Goal: Task Accomplishment & Management: Use online tool/utility

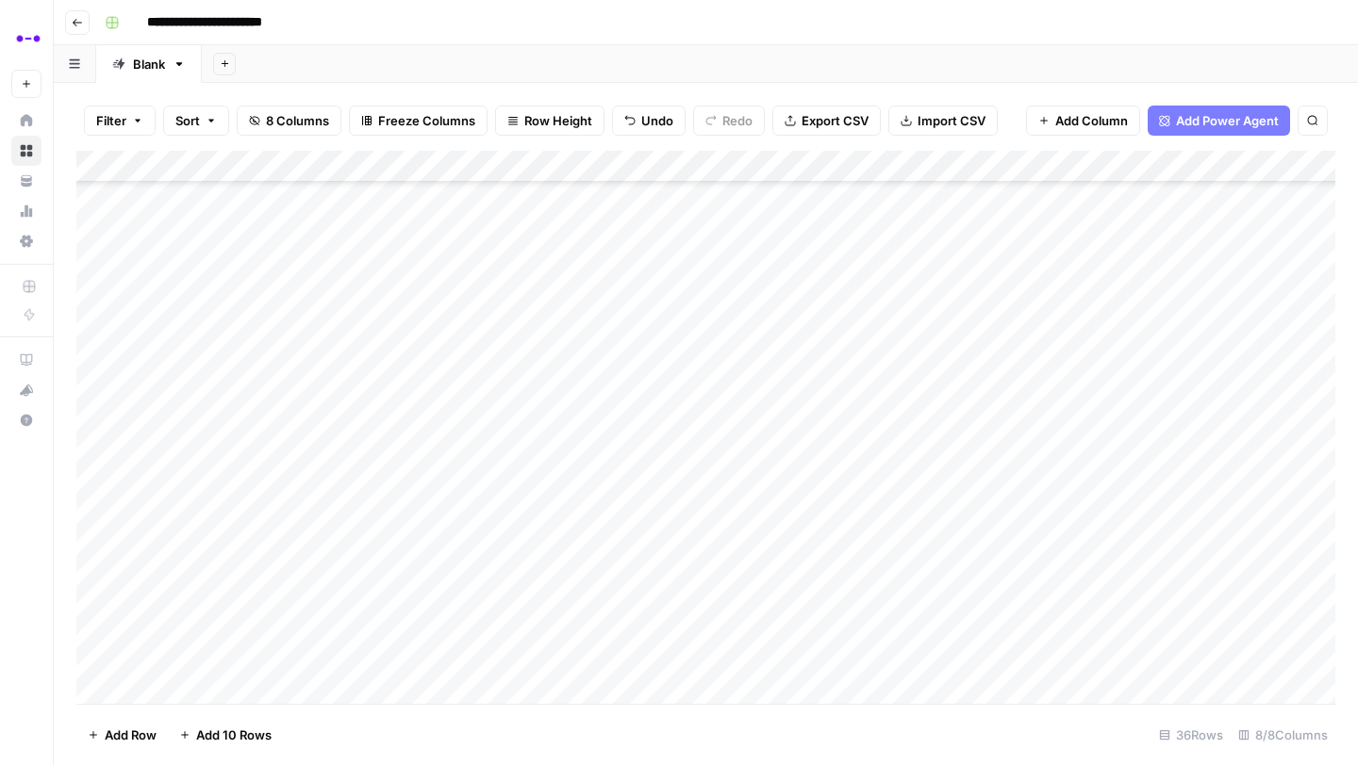
scroll to position [589, 0]
click at [78, 17] on icon "button" at bounding box center [77, 22] width 11 height 11
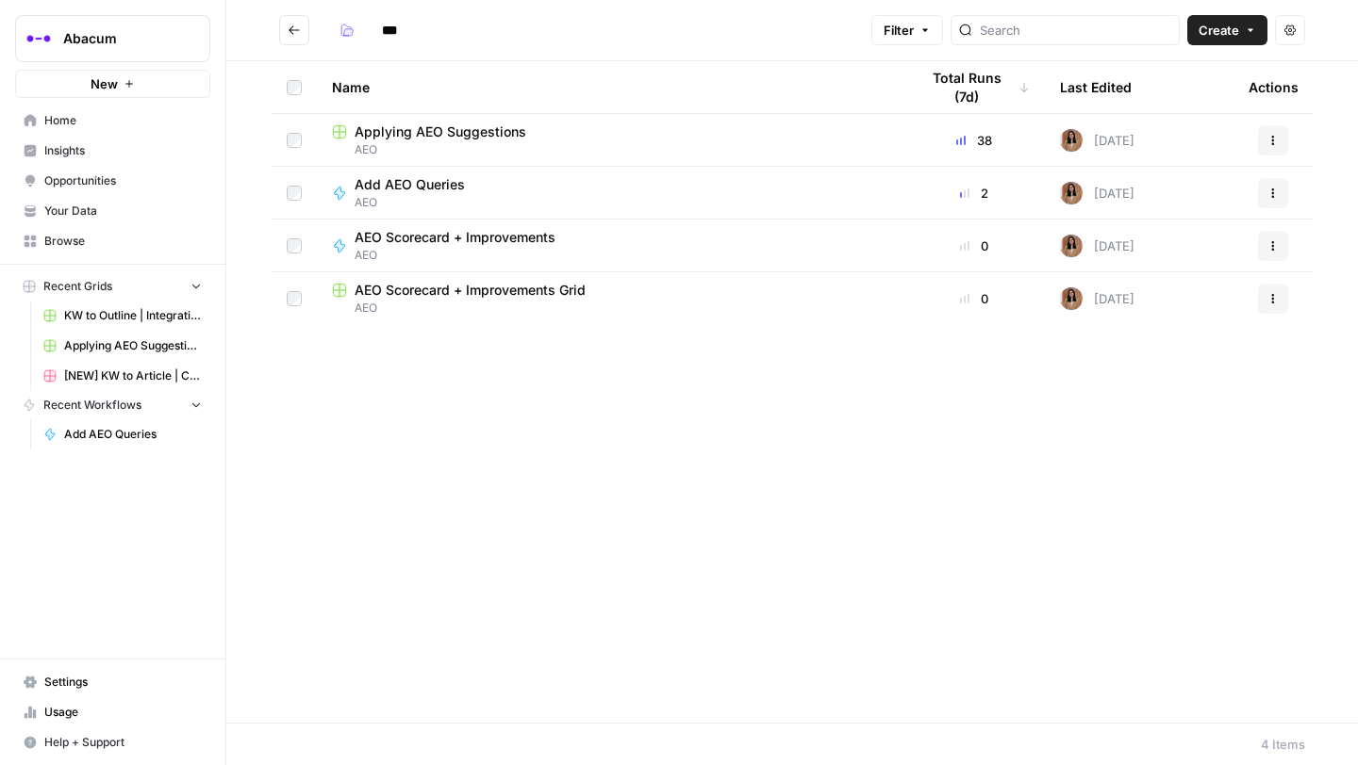
click at [288, 28] on icon "Go back" at bounding box center [294, 30] width 13 height 13
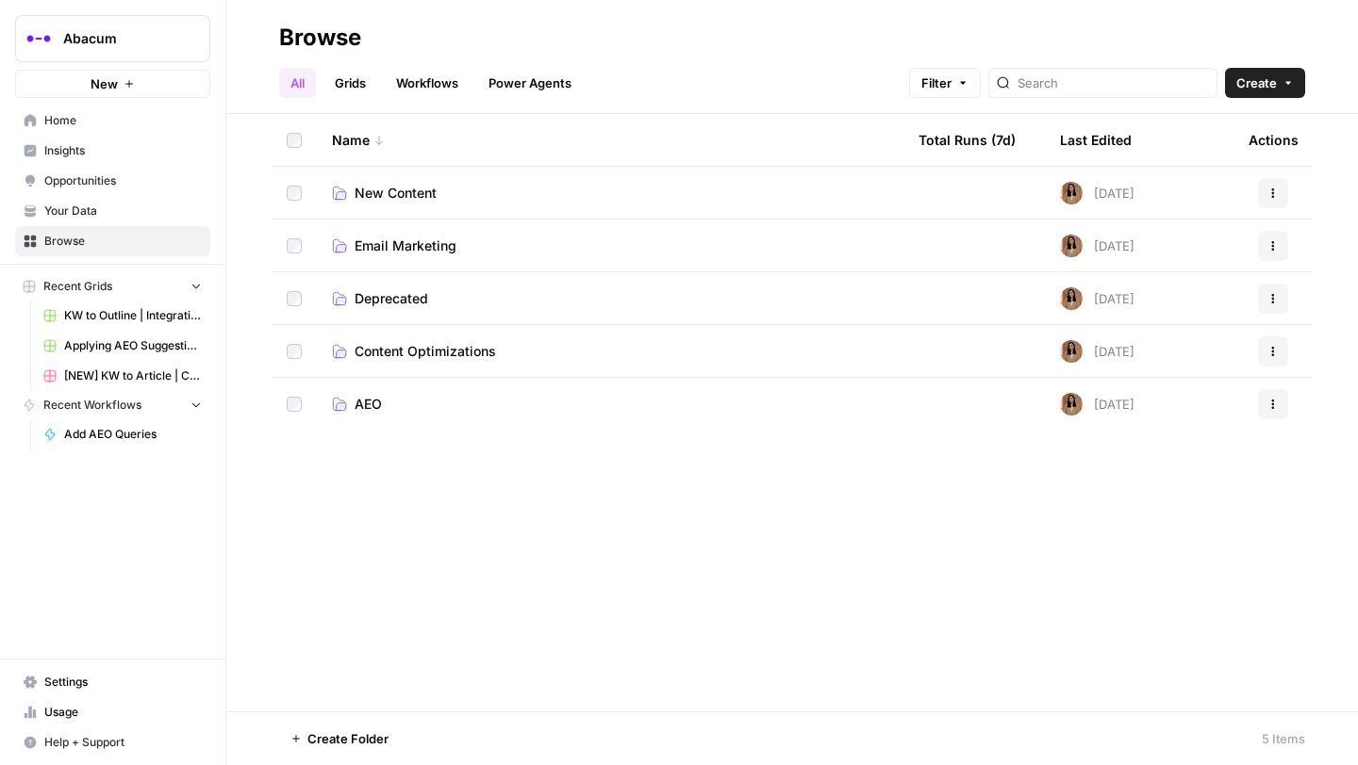
click at [379, 196] on span "New Content" at bounding box center [395, 193] width 82 height 19
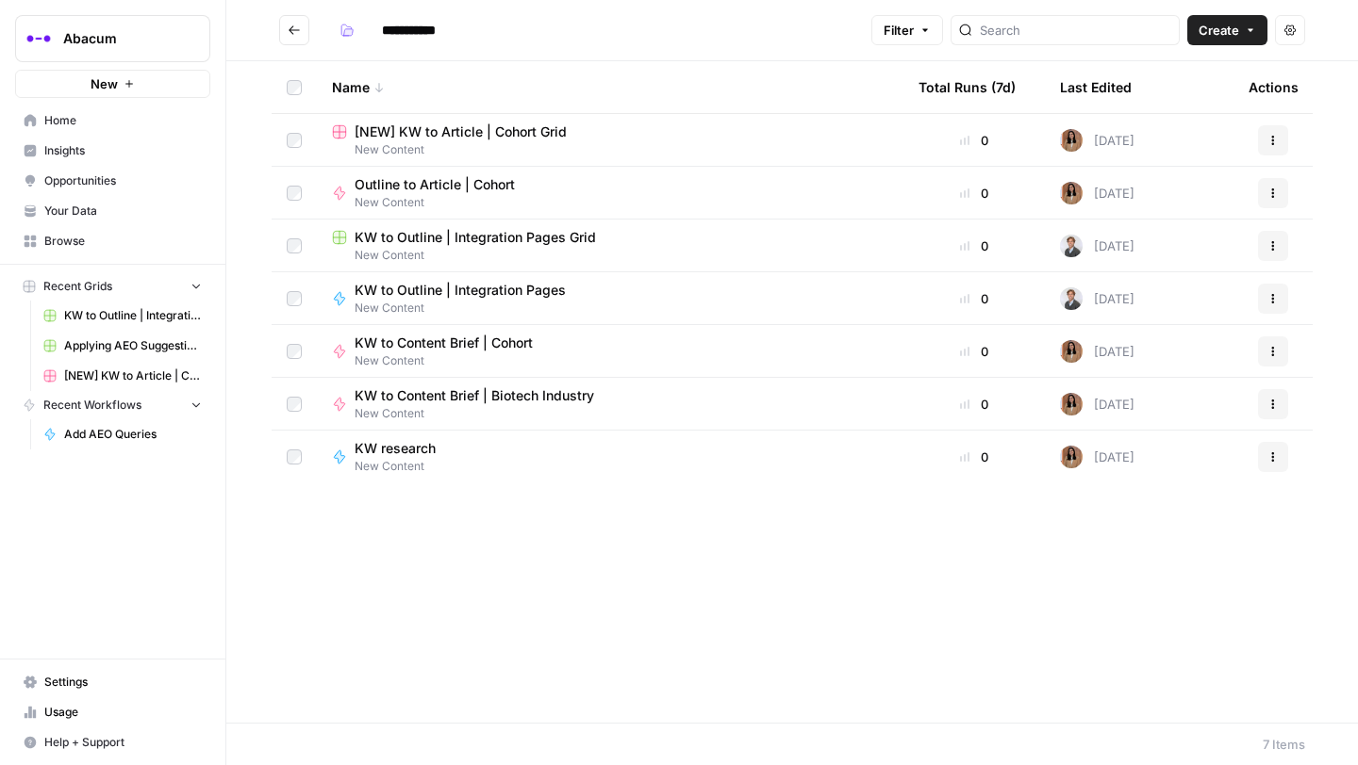
click at [82, 207] on span "Your Data" at bounding box center [122, 211] width 157 height 17
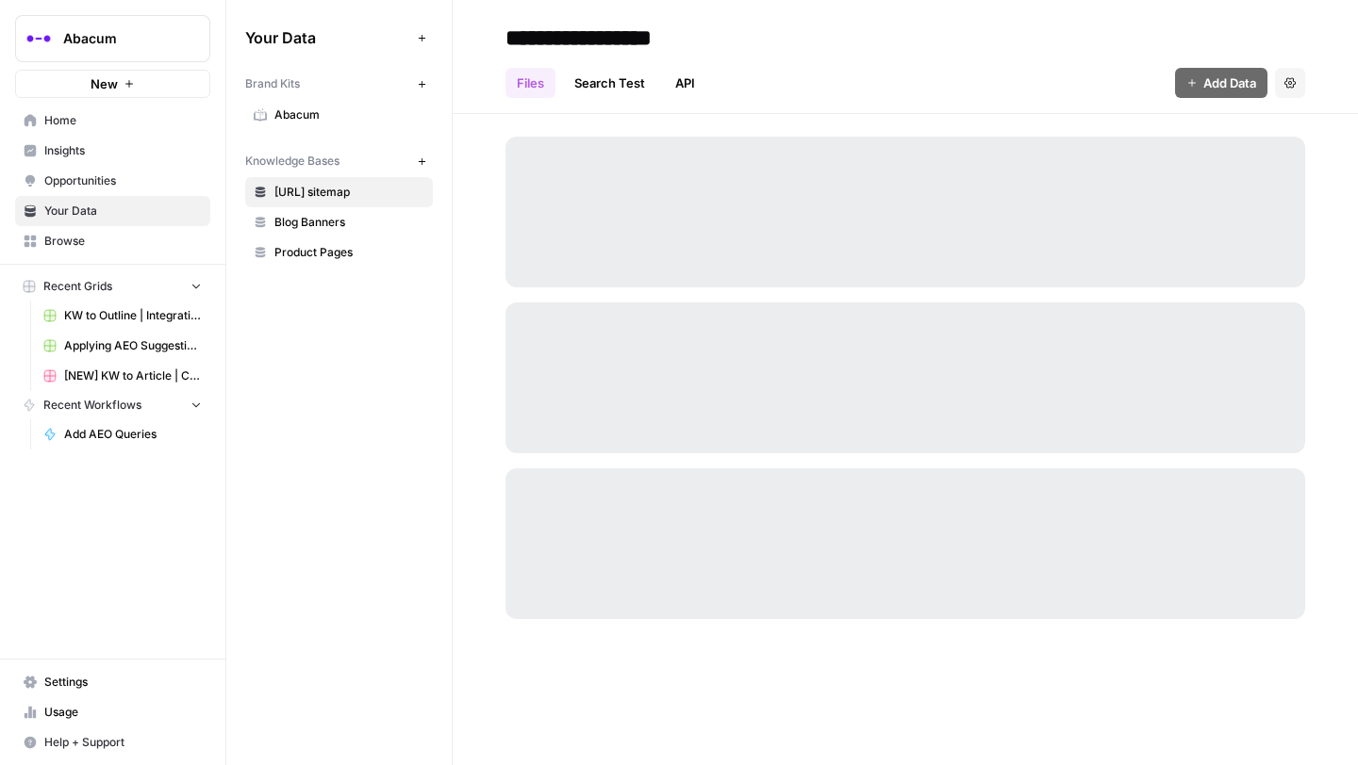
click at [82, 183] on span "Opportunities" at bounding box center [122, 181] width 157 height 17
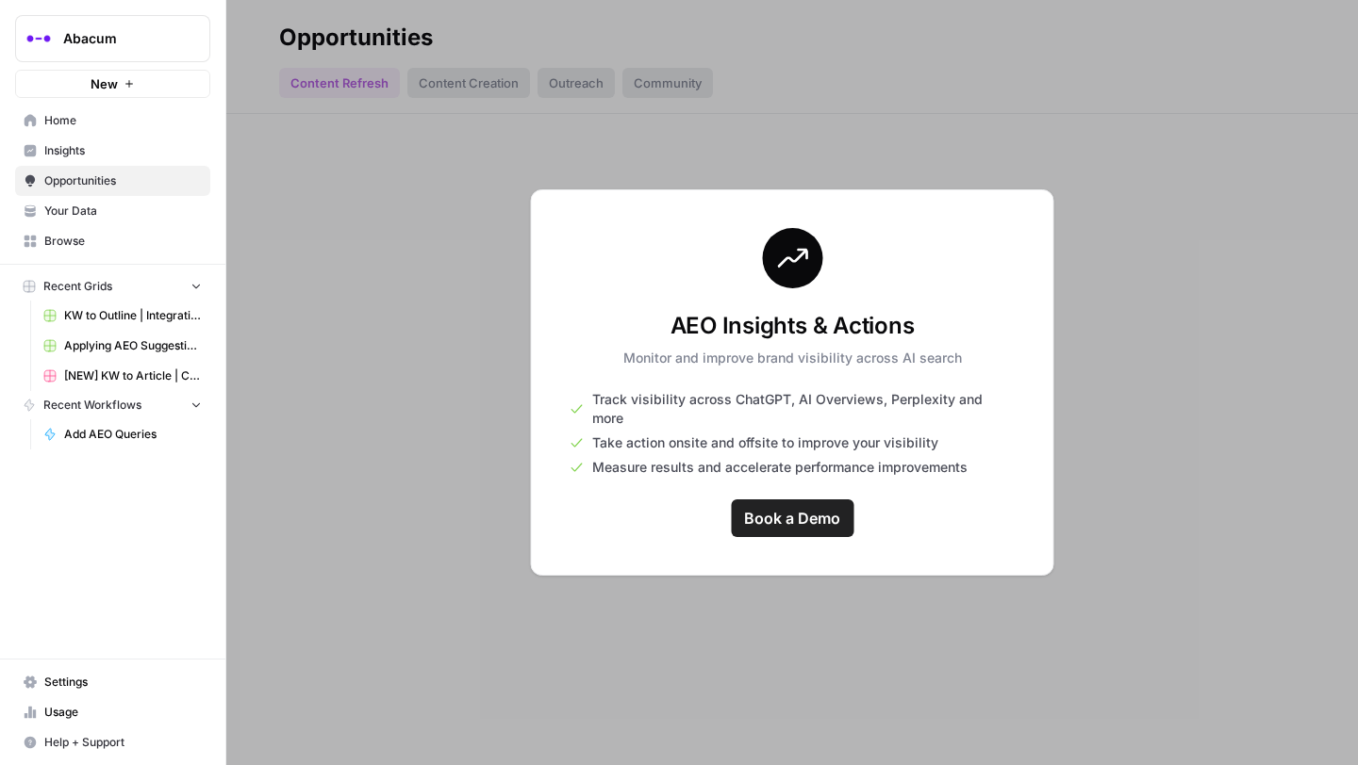
click at [475, 239] on div at bounding box center [791, 382] width 1131 height 765
click at [68, 123] on span "Home" at bounding box center [122, 120] width 157 height 17
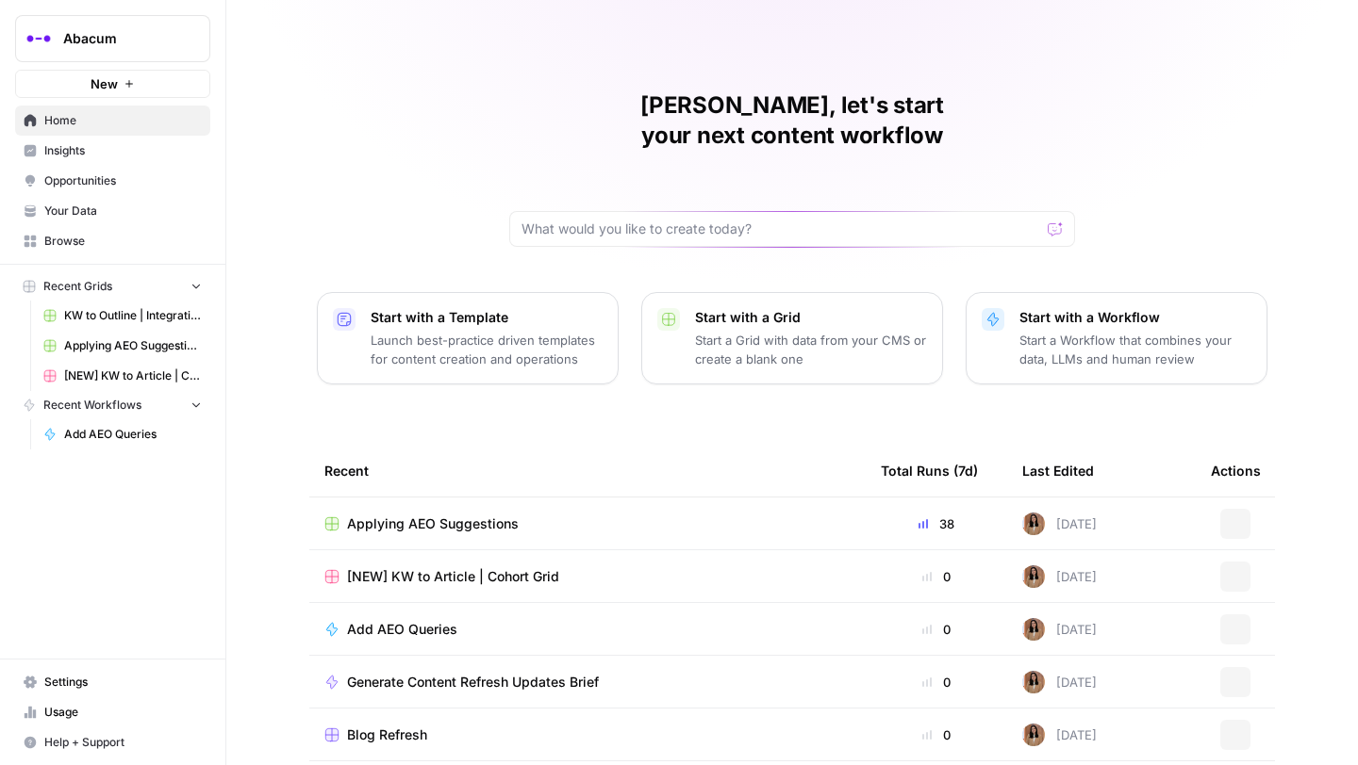
click at [66, 150] on span "Insights" at bounding box center [122, 150] width 157 height 17
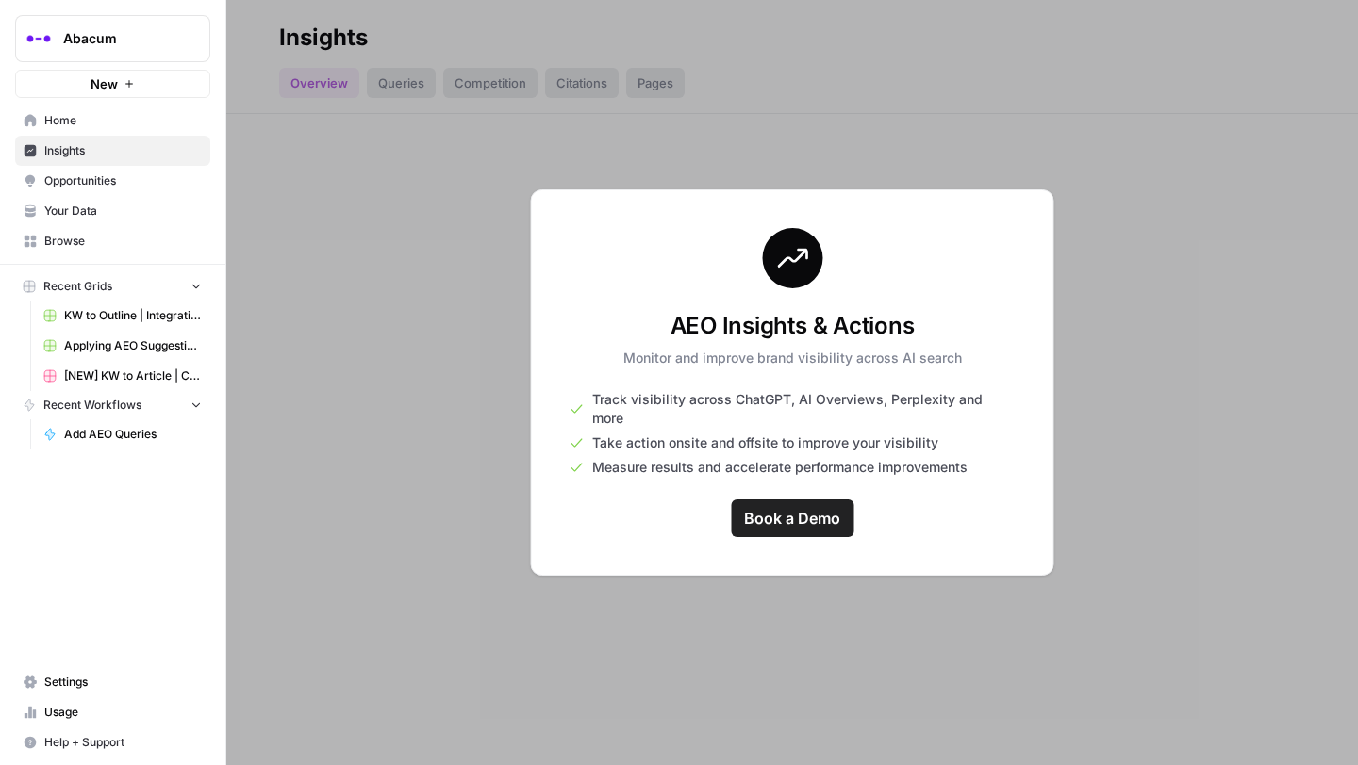
click at [63, 178] on span "Opportunities" at bounding box center [122, 181] width 157 height 17
click at [60, 160] on link "Insights" at bounding box center [112, 151] width 195 height 30
click at [54, 214] on span "Your Data" at bounding box center [122, 211] width 157 height 17
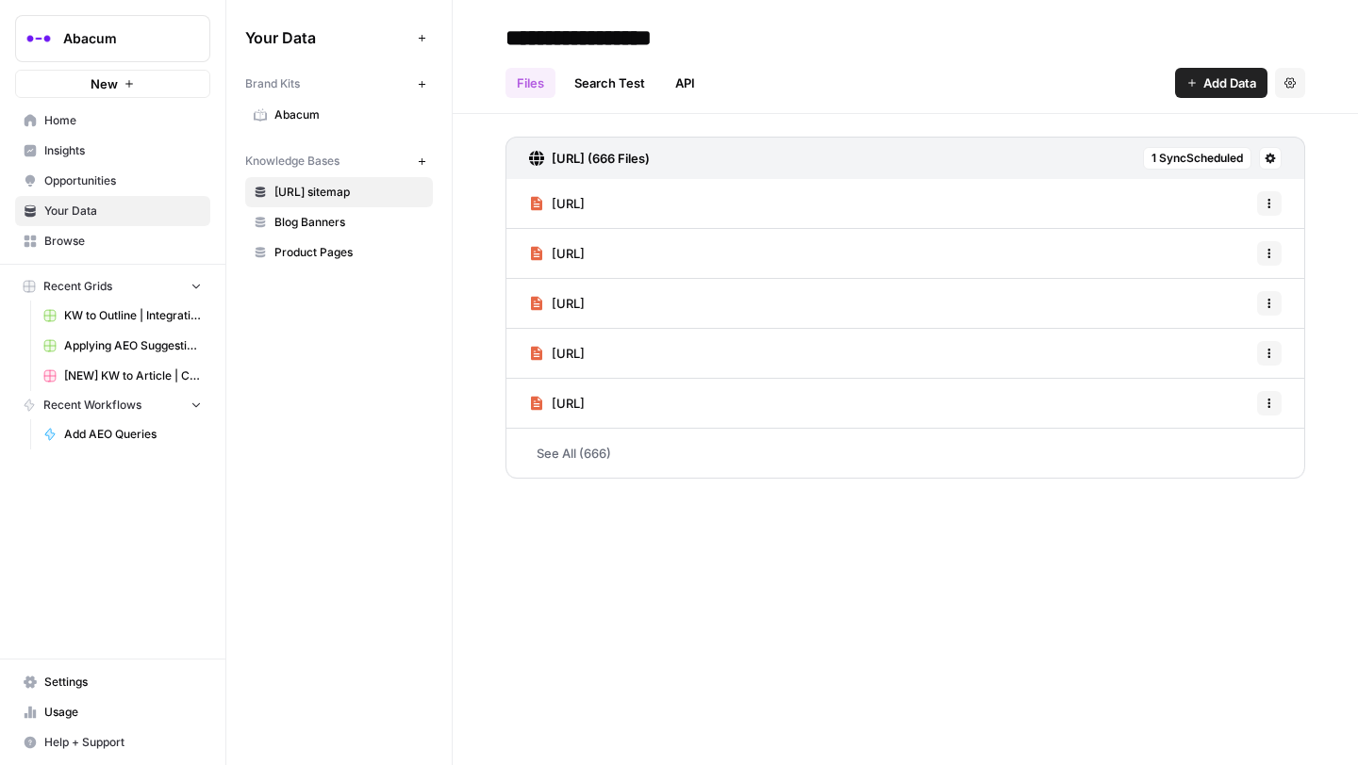
click at [65, 245] on span "Browse" at bounding box center [122, 241] width 157 height 17
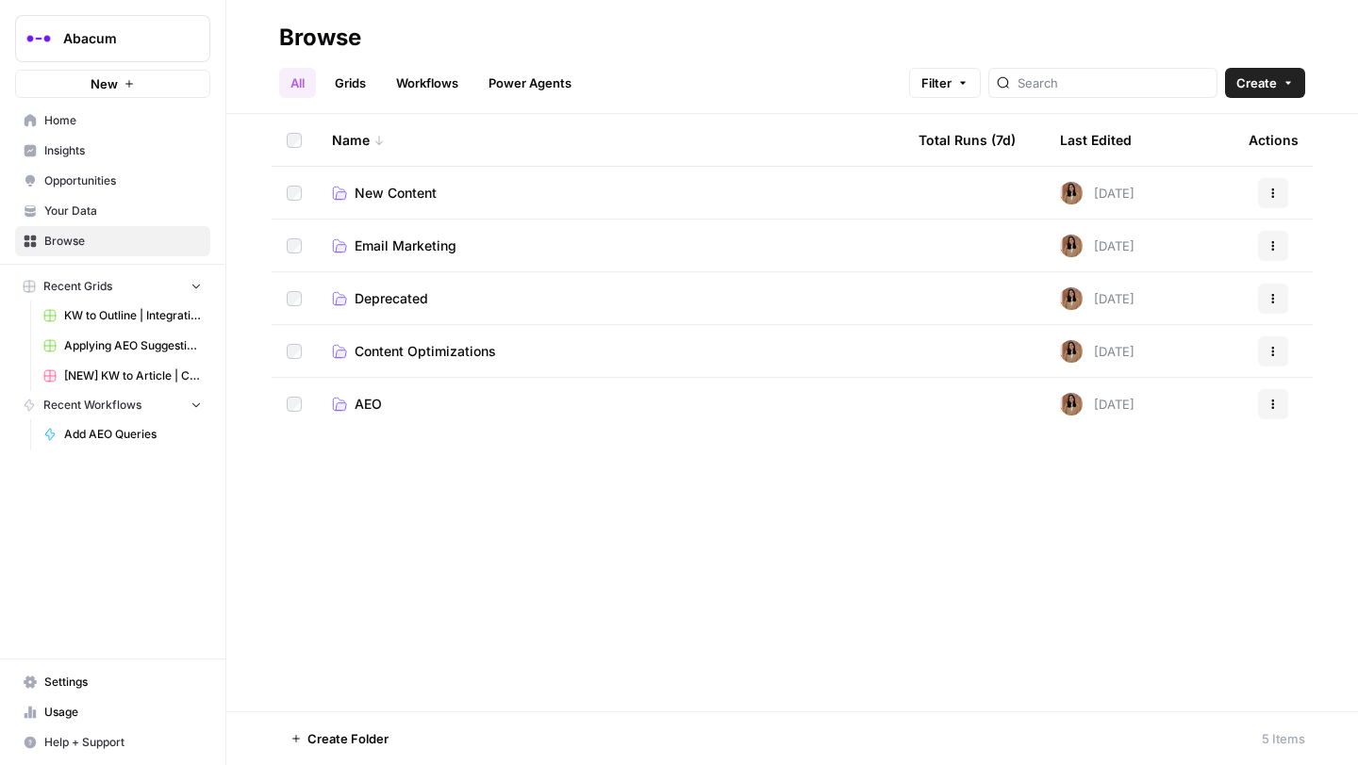
click at [386, 195] on span "New Content" at bounding box center [395, 193] width 82 height 19
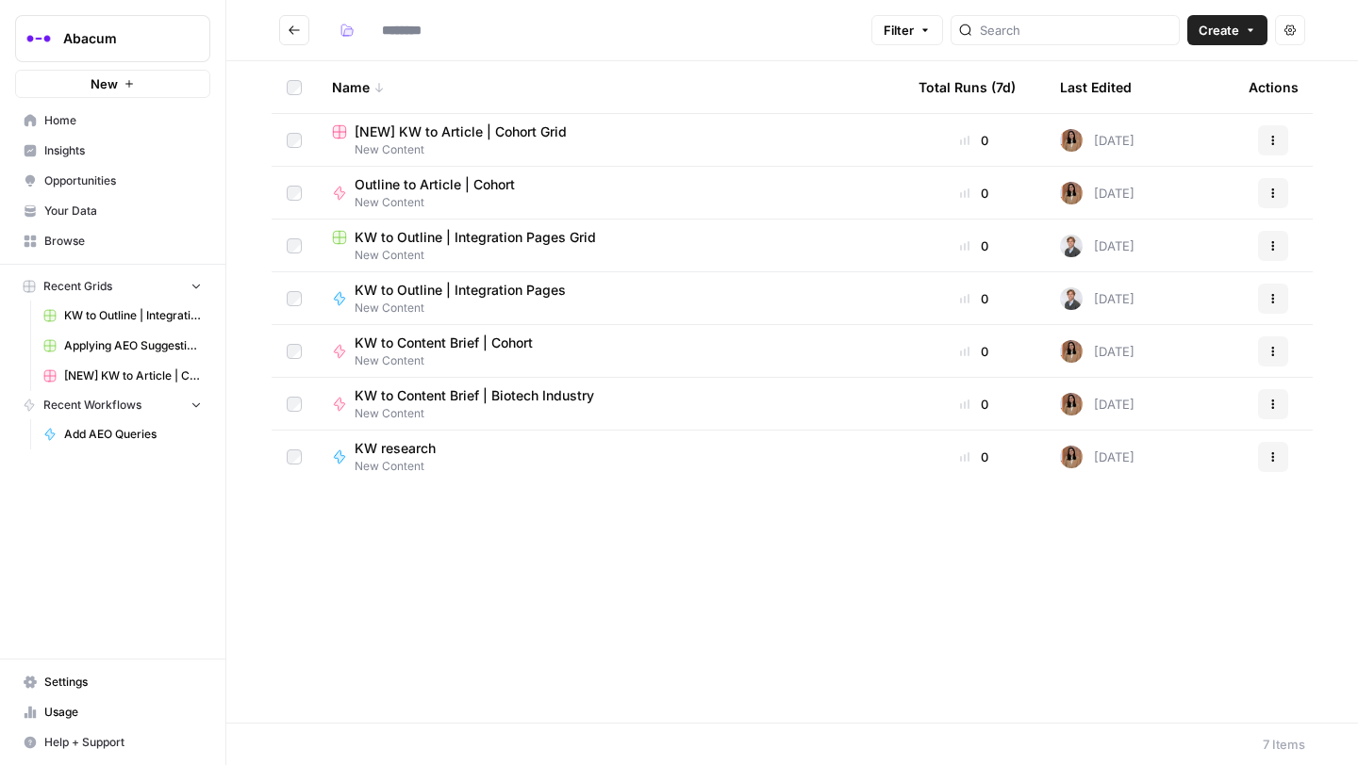
type input "**********"
click at [438, 126] on span "[NEW] KW to Article | Cohort Grid" at bounding box center [460, 132] width 212 height 19
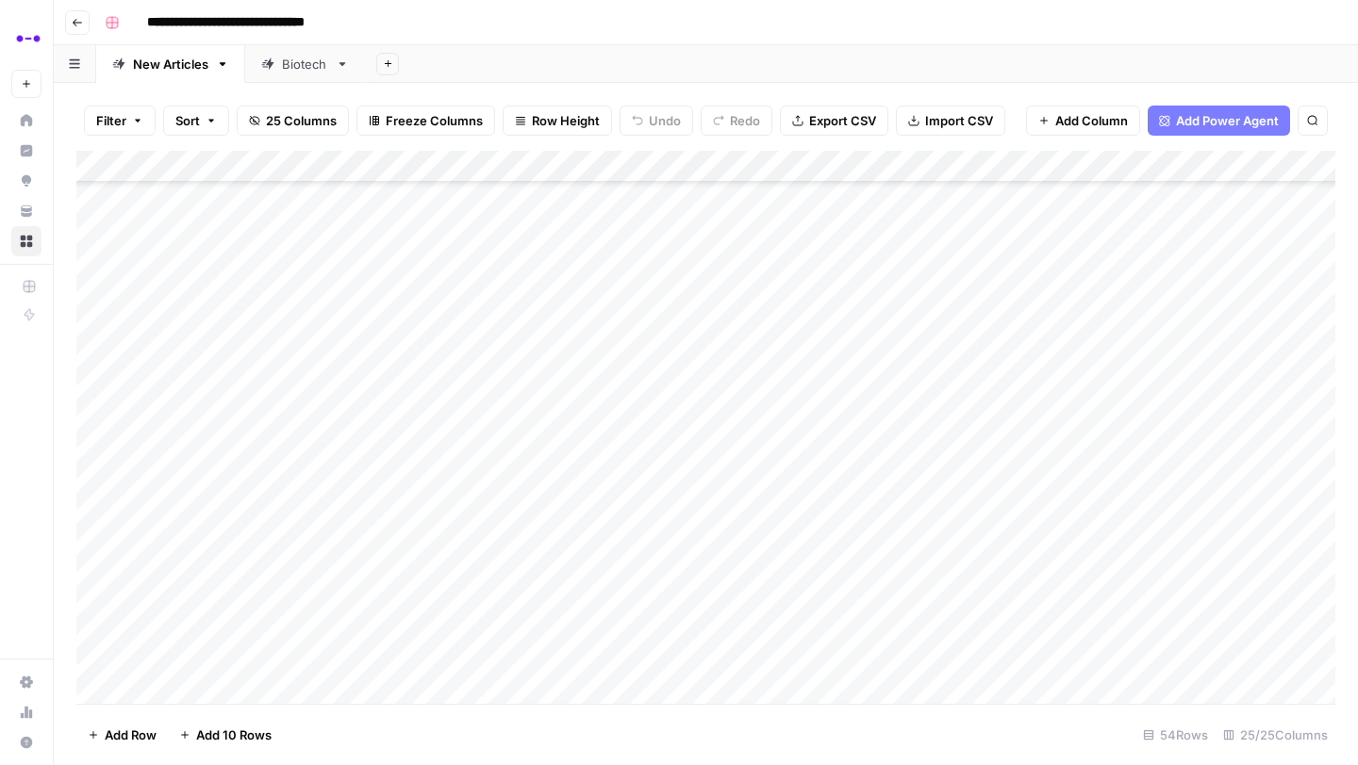
scroll to position [1240, 0]
click at [389, 307] on div "Add Column" at bounding box center [705, 427] width 1259 height 553
click at [849, 304] on div "Add Column" at bounding box center [705, 427] width 1259 height 553
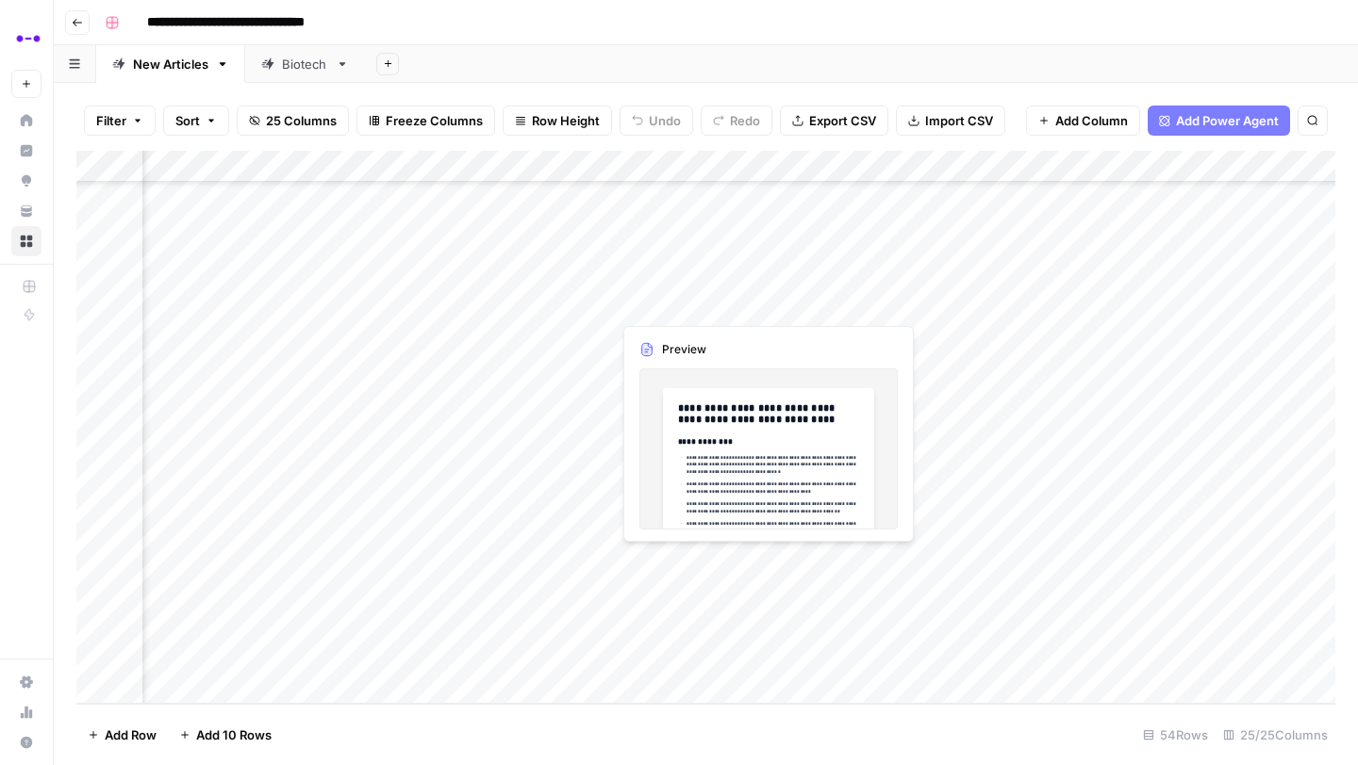
click at [538, 311] on div "Add Column" at bounding box center [705, 427] width 1259 height 553
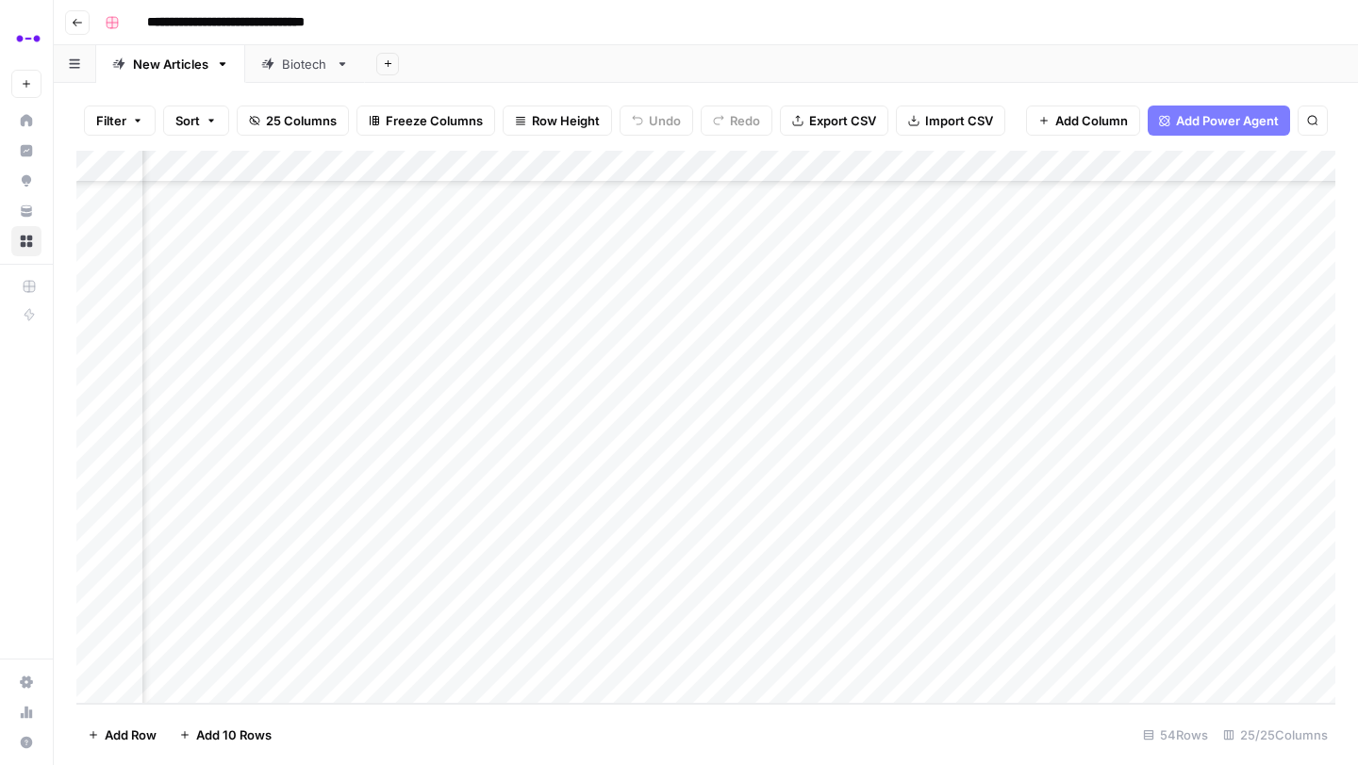
scroll to position [1240, 3155]
click at [940, 309] on div "Add Column" at bounding box center [705, 427] width 1259 height 553
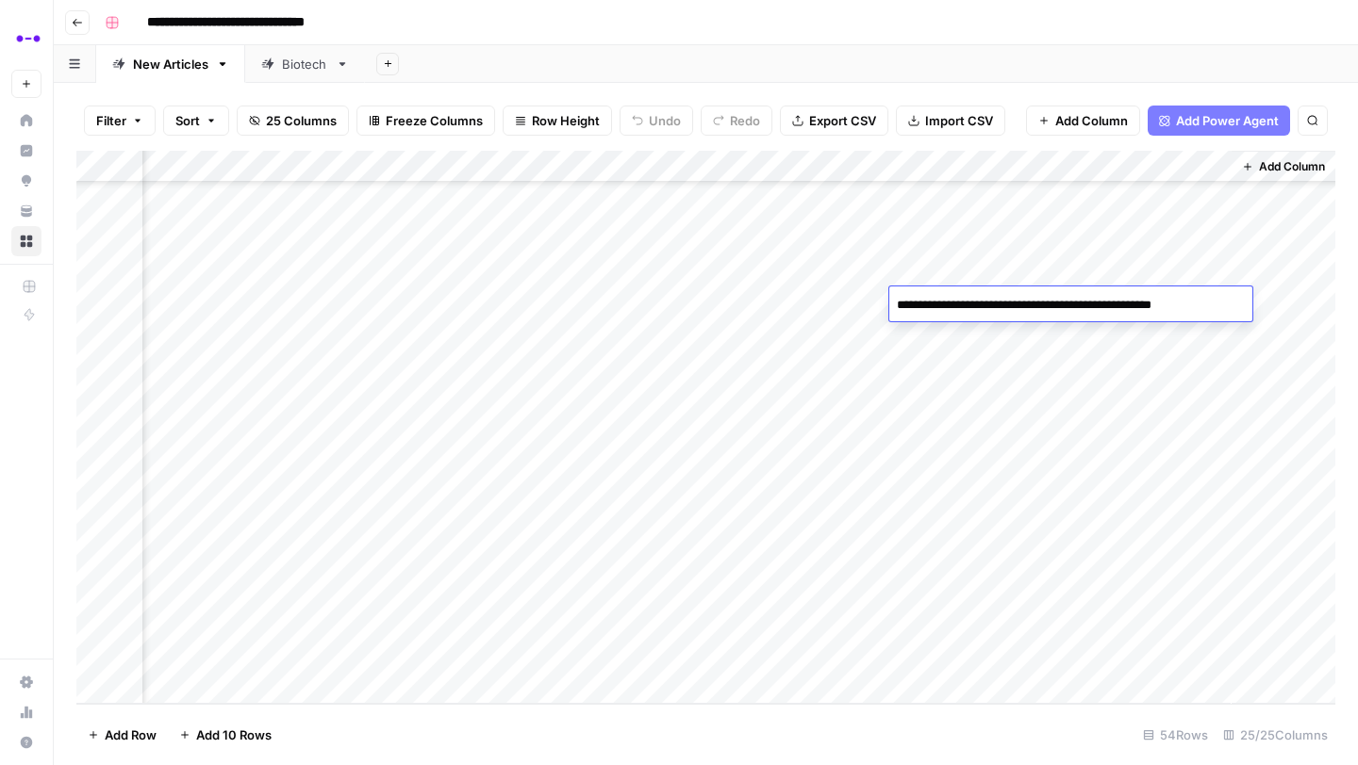
click at [940, 309] on textarea "**********" at bounding box center [1068, 305] width 359 height 26
click at [1125, 353] on div "Add Column" at bounding box center [705, 427] width 1259 height 553
click at [1100, 302] on div "Add Column" at bounding box center [705, 427] width 1259 height 553
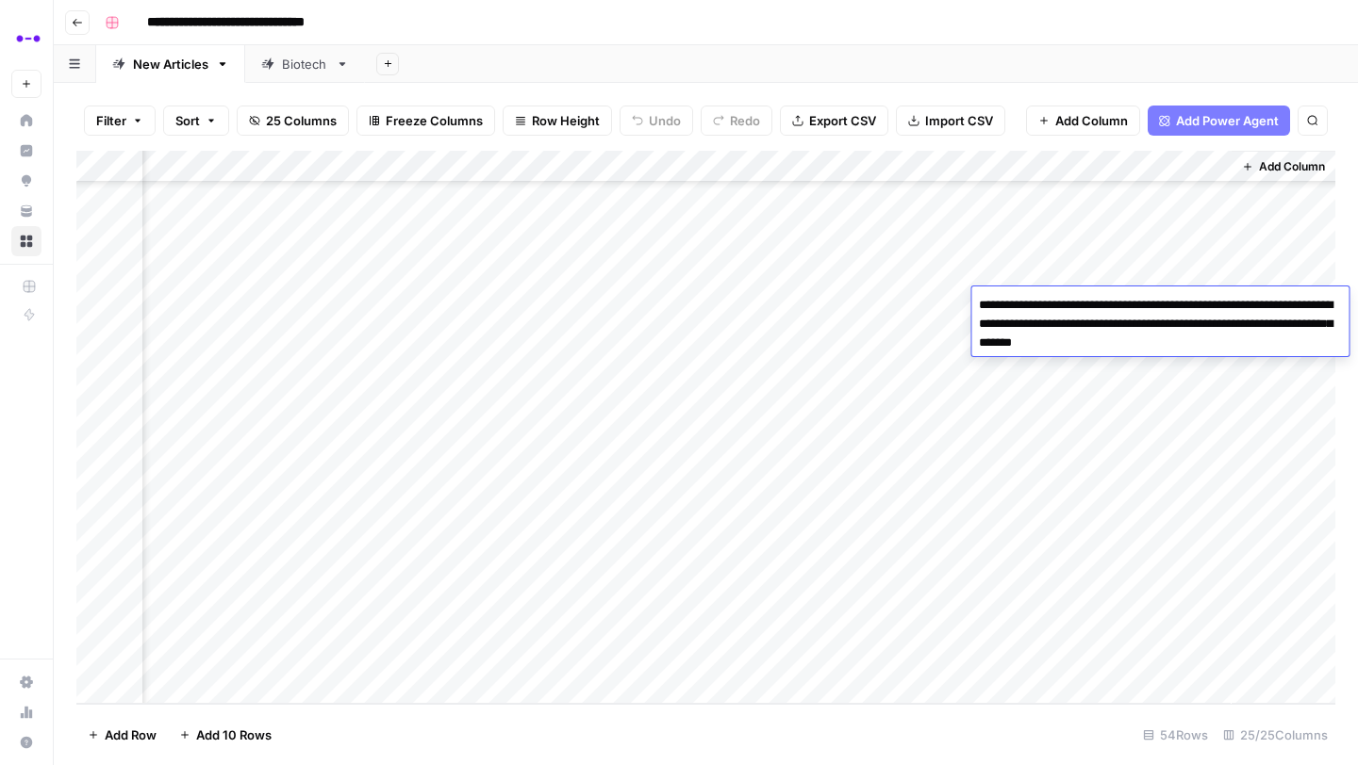
click at [933, 519] on div "Add Column" at bounding box center [705, 427] width 1259 height 553
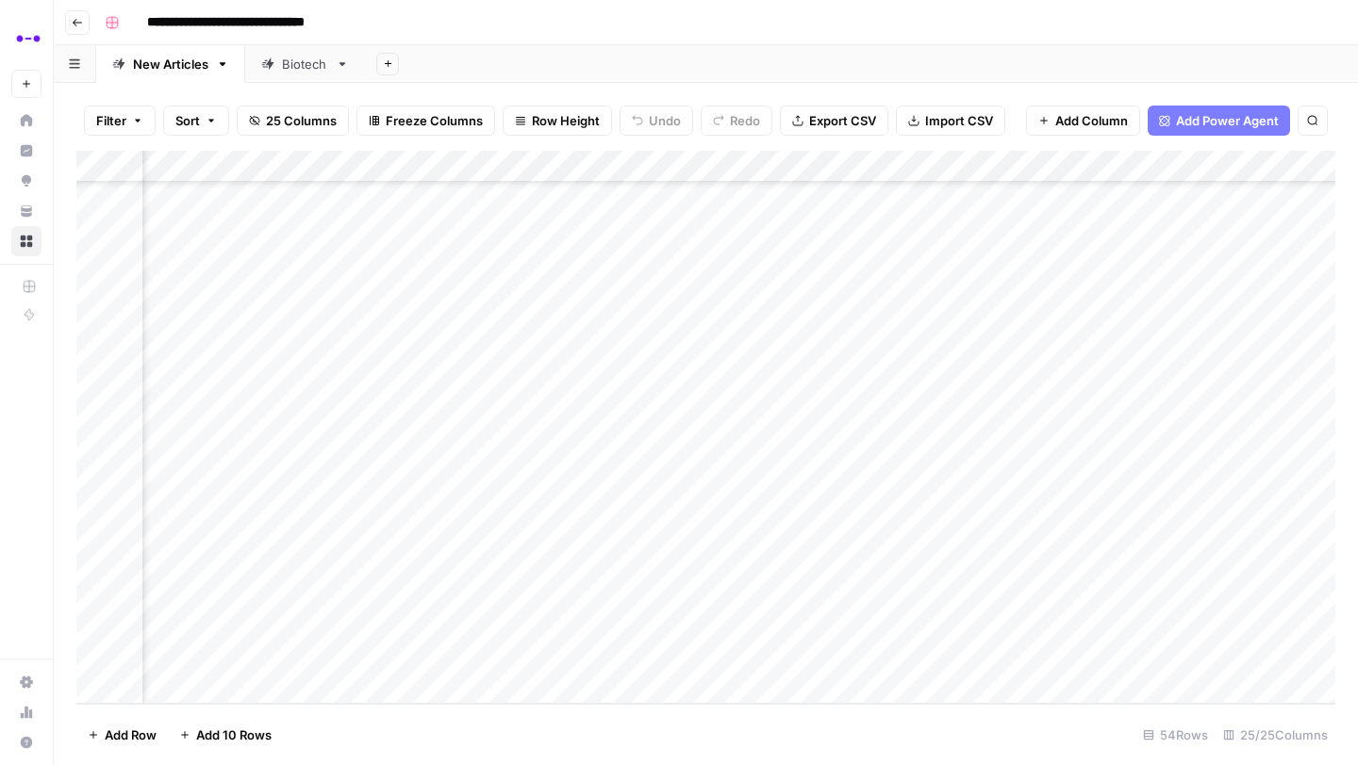
scroll to position [1240, 2722]
click at [395, 494] on div "Add Column" at bounding box center [705, 427] width 1259 height 553
click at [394, 529] on div "Add Column" at bounding box center [705, 427] width 1259 height 553
click at [393, 560] on div "Add Column" at bounding box center [705, 427] width 1259 height 553
click at [391, 598] on div "Add Column" at bounding box center [705, 427] width 1259 height 553
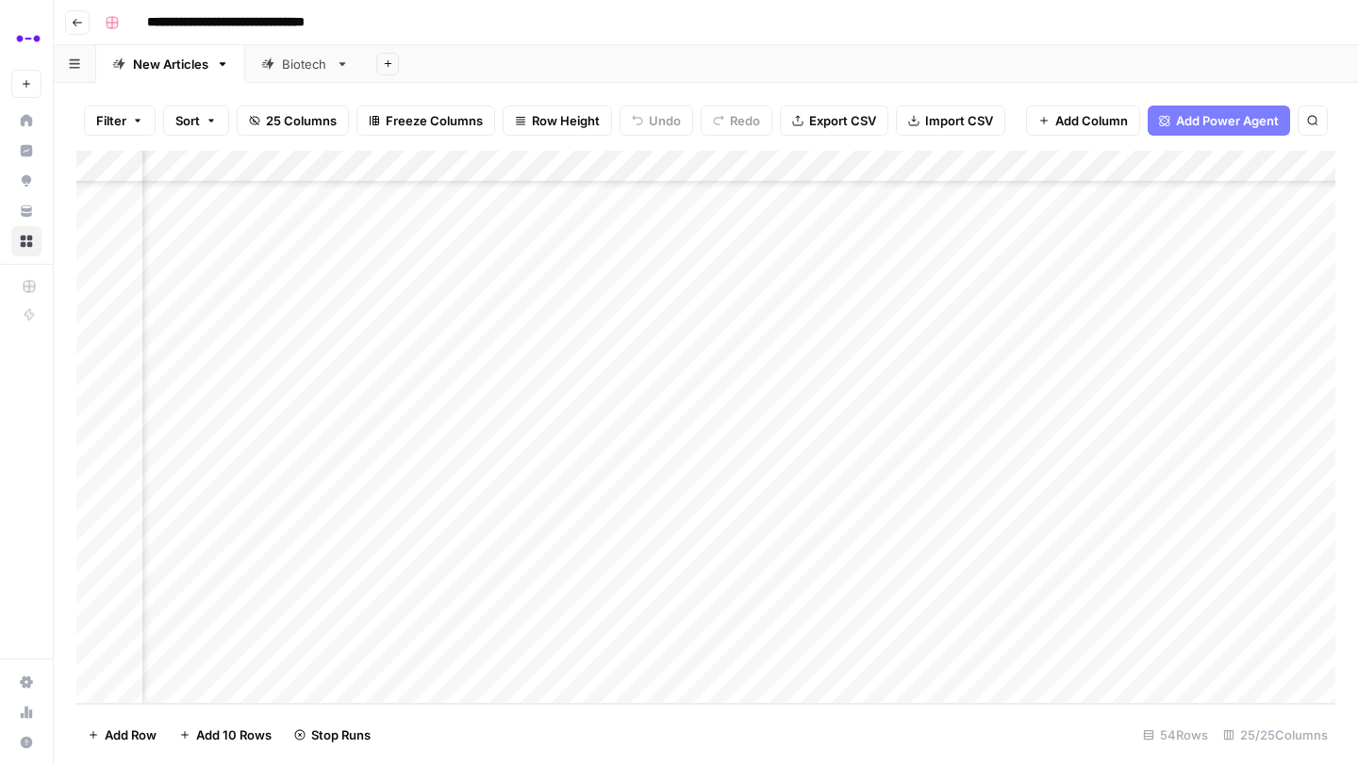
click at [389, 619] on div "Add Column" at bounding box center [705, 427] width 1259 height 553
click at [391, 660] on div "Add Column" at bounding box center [705, 427] width 1259 height 553
click at [835, 462] on div "Add Column" at bounding box center [705, 427] width 1259 height 553
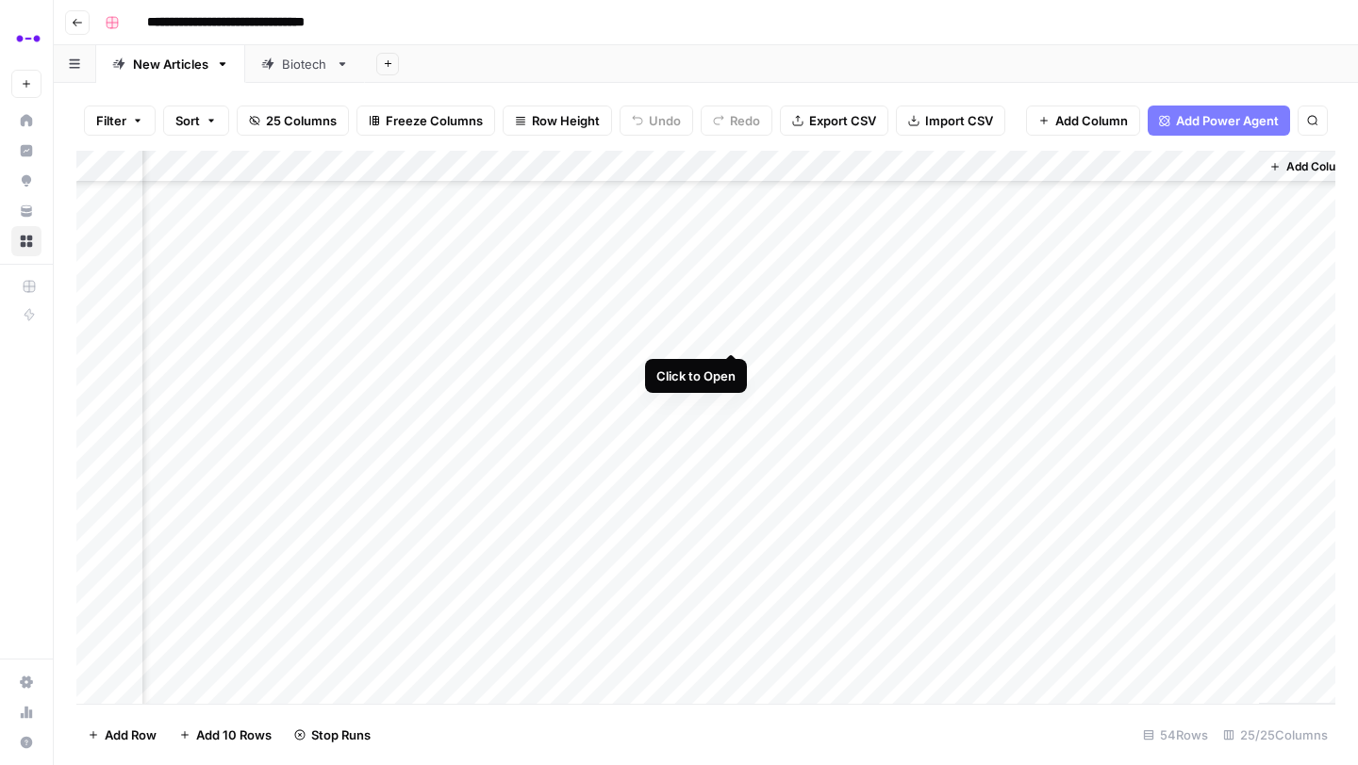
click at [732, 334] on div "Add Column" at bounding box center [705, 427] width 1259 height 553
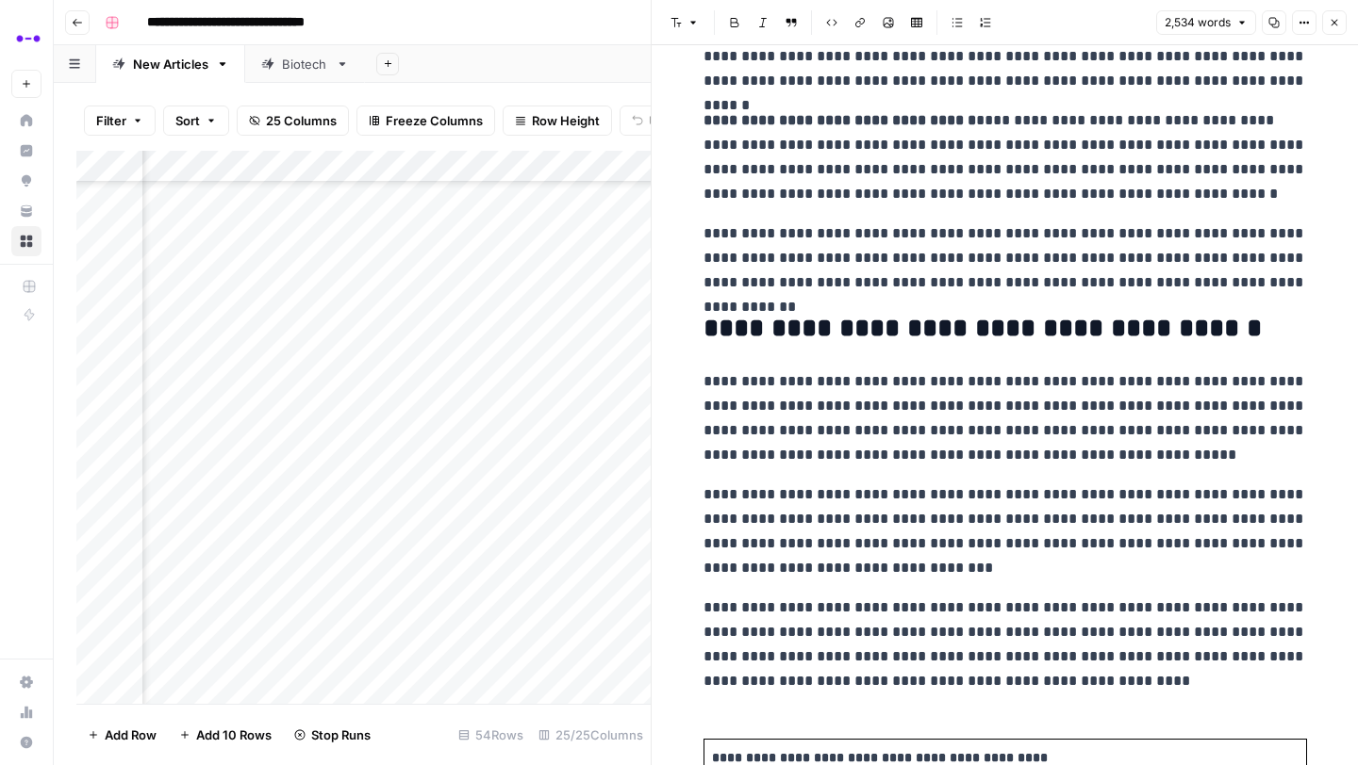
scroll to position [9543, 0]
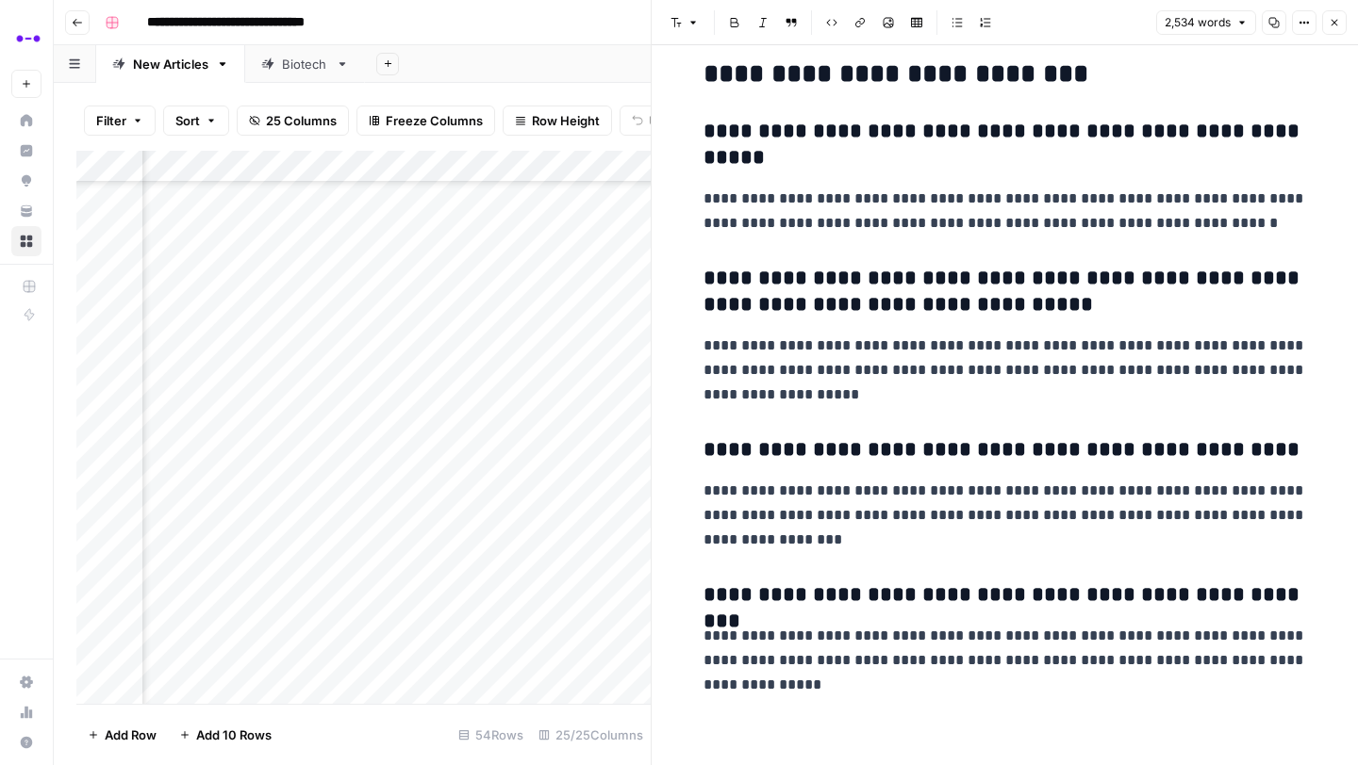
click at [1274, 23] on icon "button" at bounding box center [1273, 22] width 11 height 11
click at [1337, 22] on icon "button" at bounding box center [1333, 22] width 11 height 11
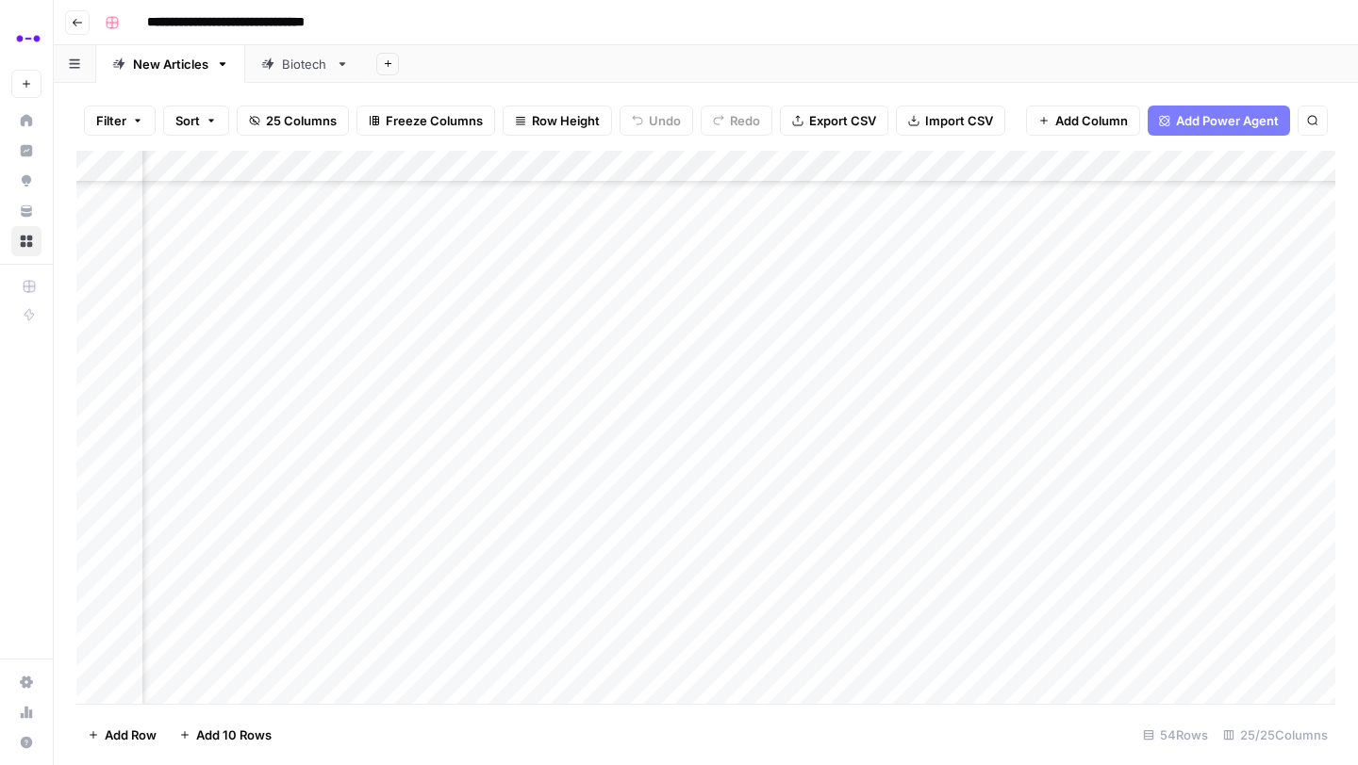
scroll to position [1210, 0]
click at [216, 325] on div "Add Column" at bounding box center [705, 427] width 1259 height 553
click at [217, 403] on button "Published" at bounding box center [208, 407] width 73 height 23
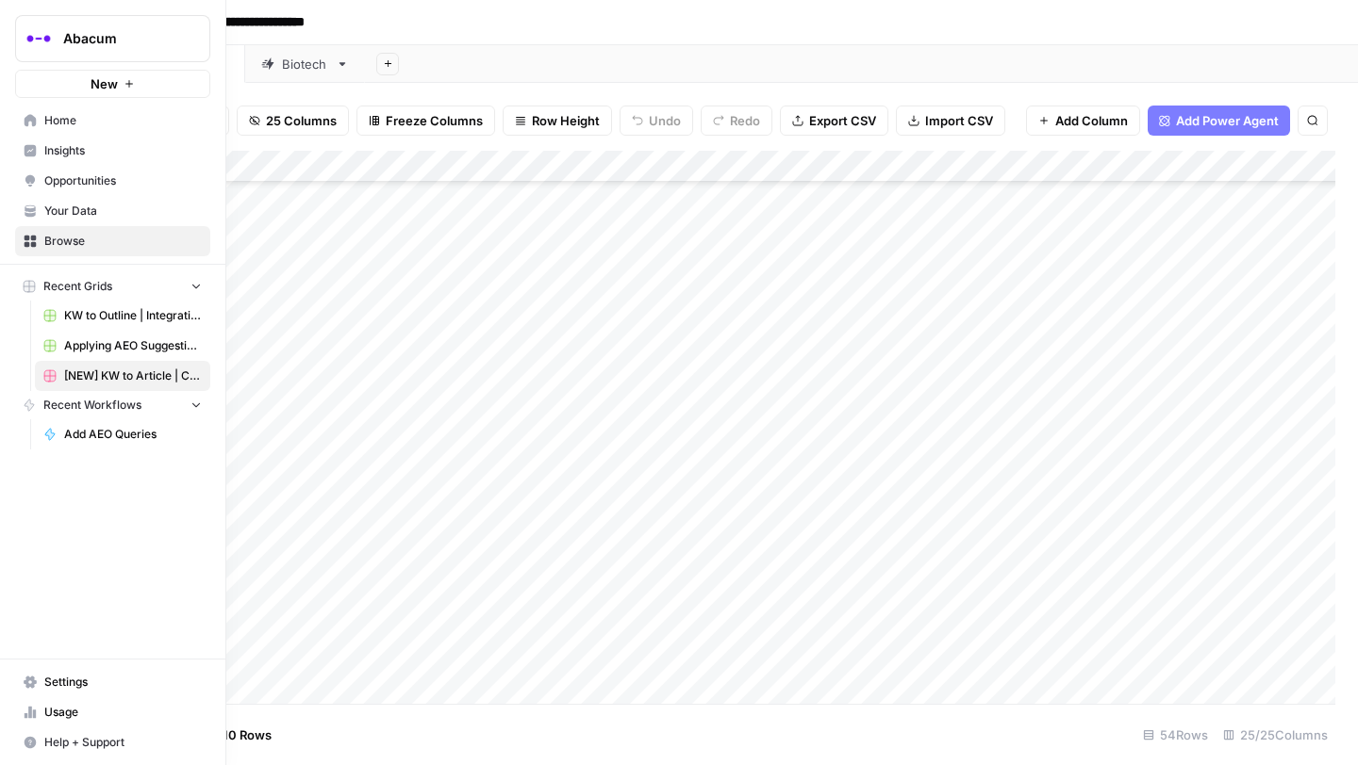
click at [48, 152] on span "Insights" at bounding box center [122, 150] width 157 height 17
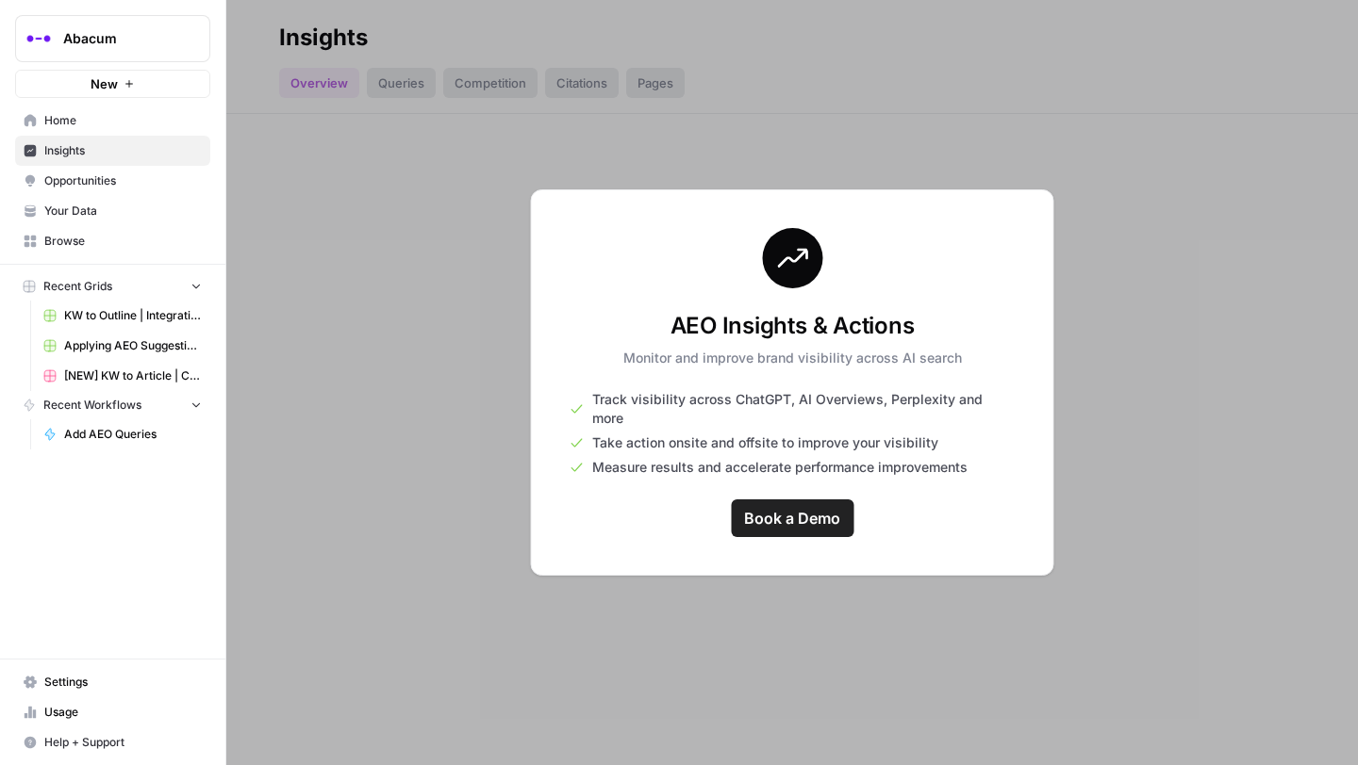
click at [123, 40] on span "Abacum" at bounding box center [120, 38] width 114 height 19
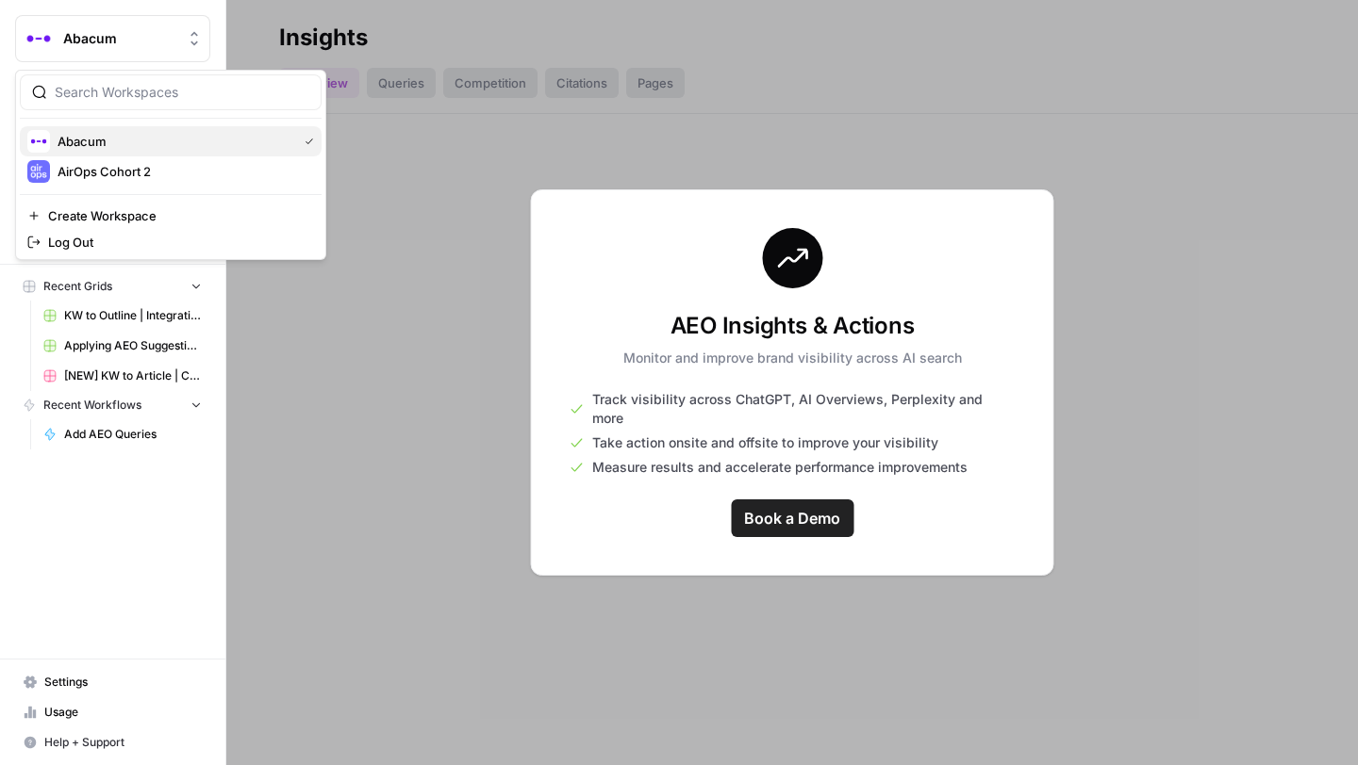
click at [140, 149] on span "Abacum" at bounding box center [174, 141] width 232 height 19
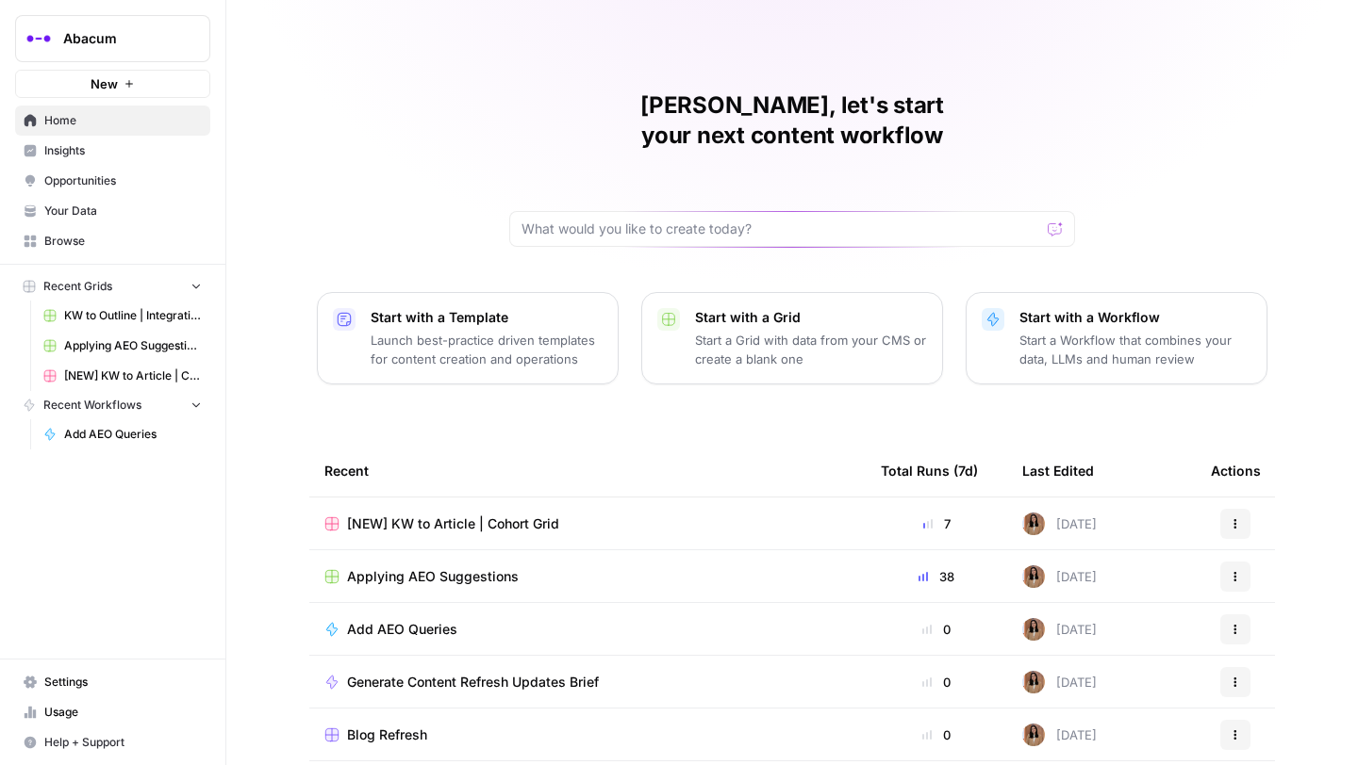
click at [120, 35] on span "Abacum" at bounding box center [120, 38] width 114 height 19
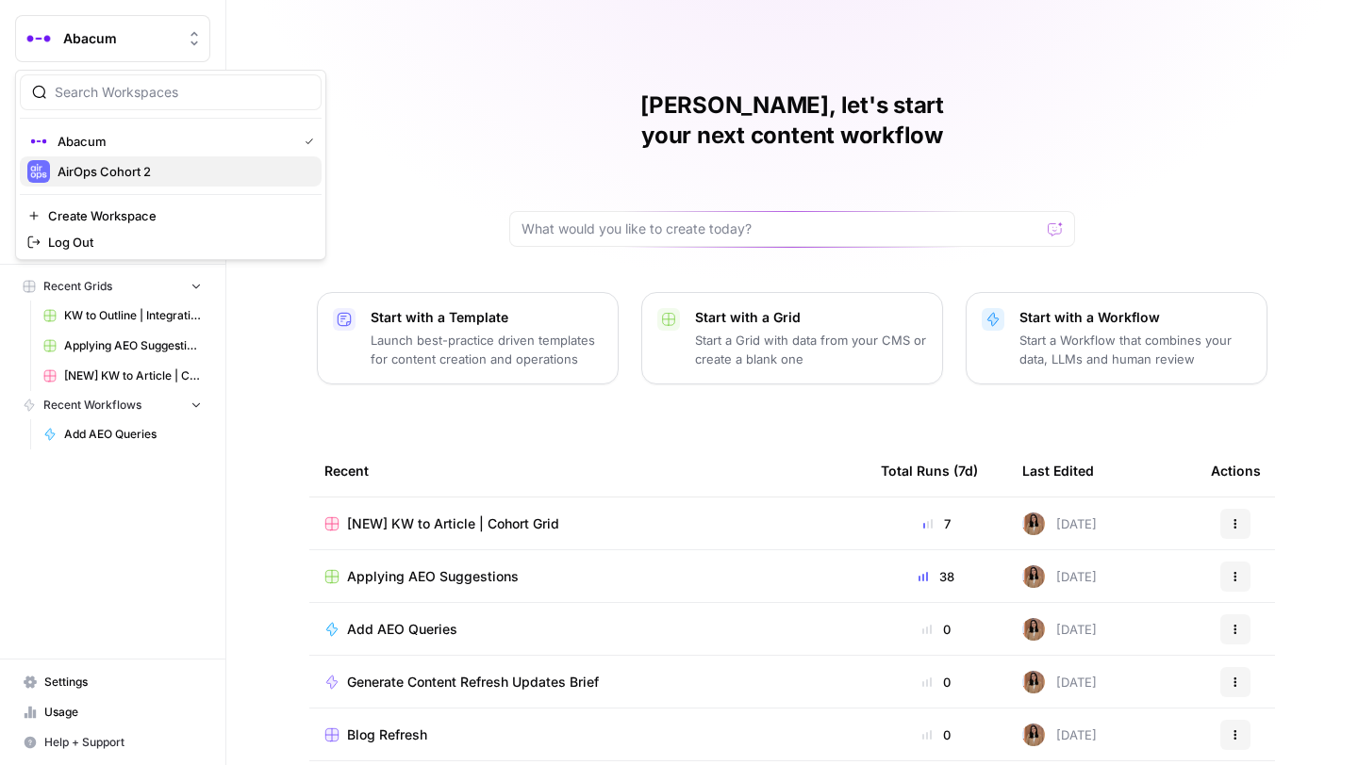
click at [120, 163] on span "AirOps Cohort 2" at bounding box center [182, 171] width 249 height 19
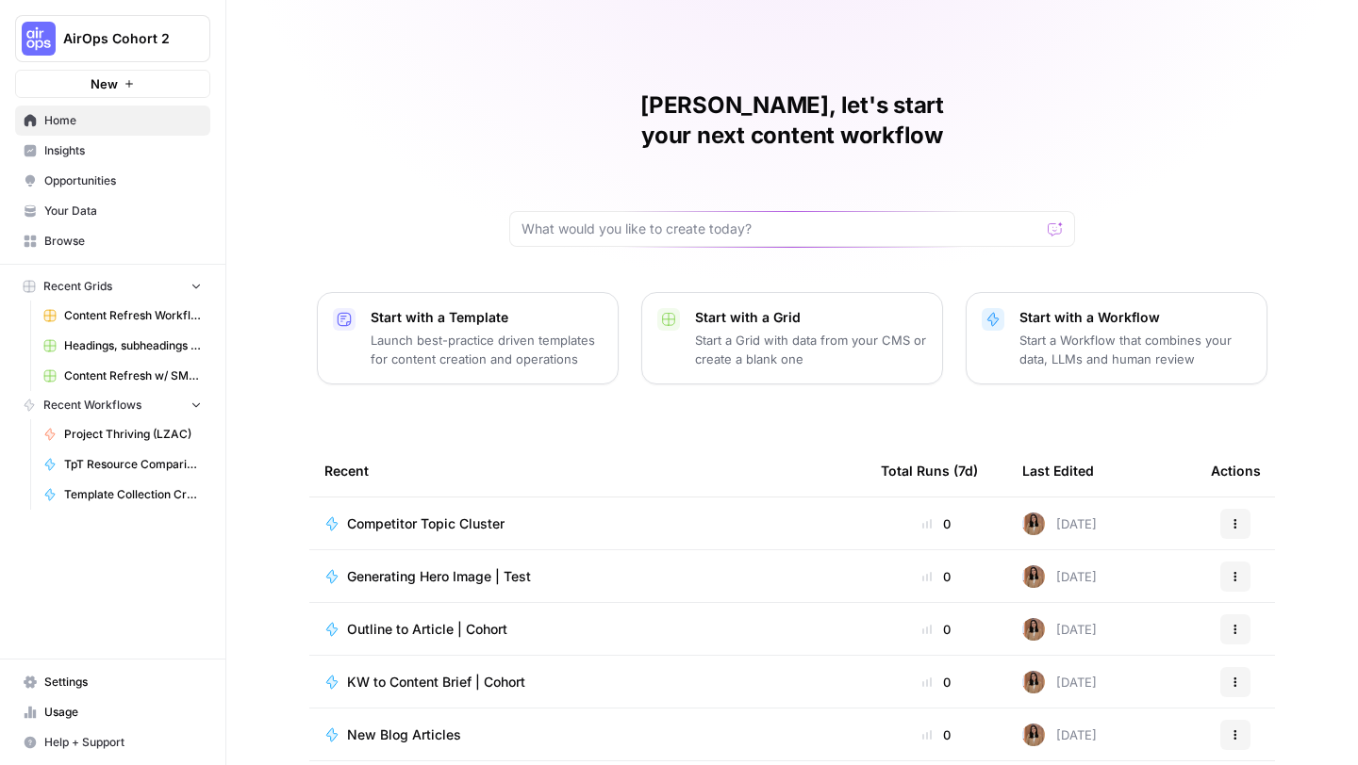
click at [103, 185] on span "Opportunities" at bounding box center [122, 181] width 157 height 17
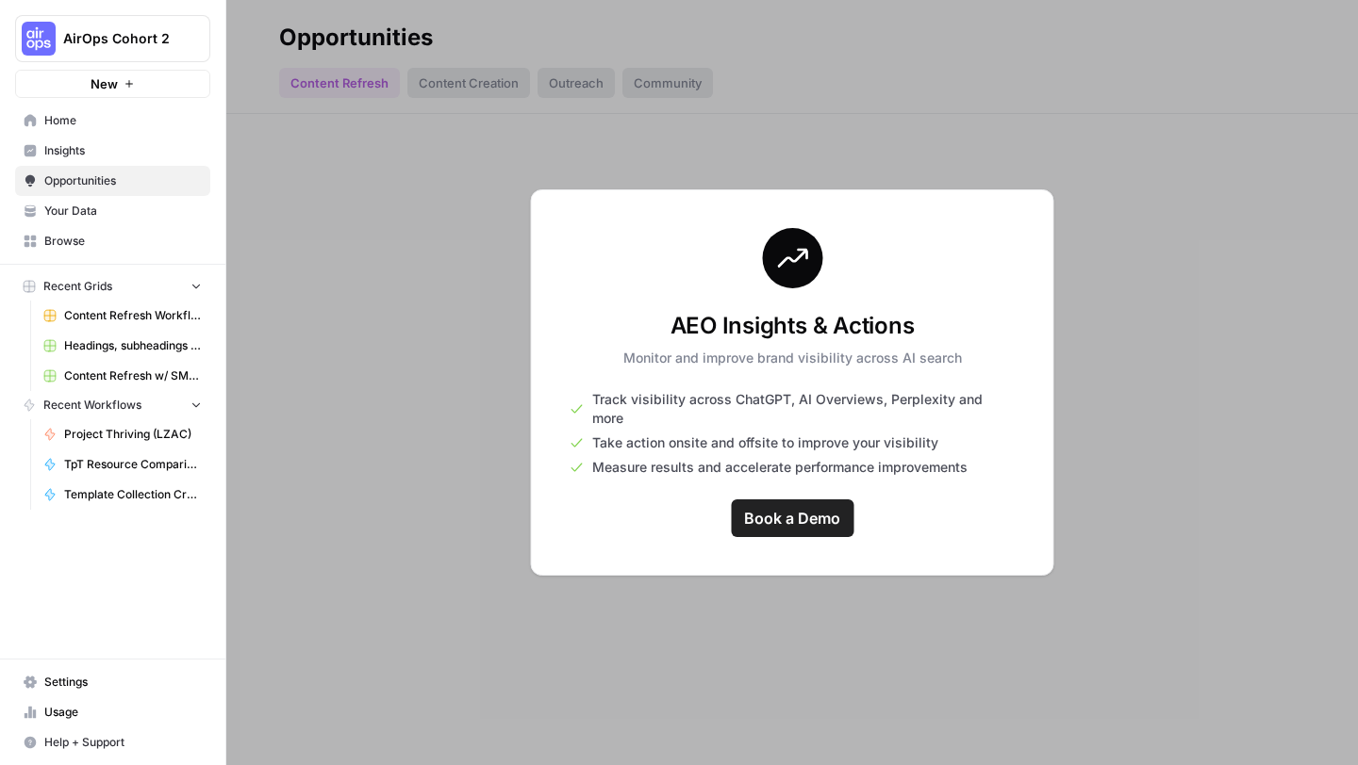
click at [99, 153] on span "Insights" at bounding box center [122, 150] width 157 height 17
click at [100, 41] on span "AirOps Cohort 2" at bounding box center [120, 38] width 114 height 19
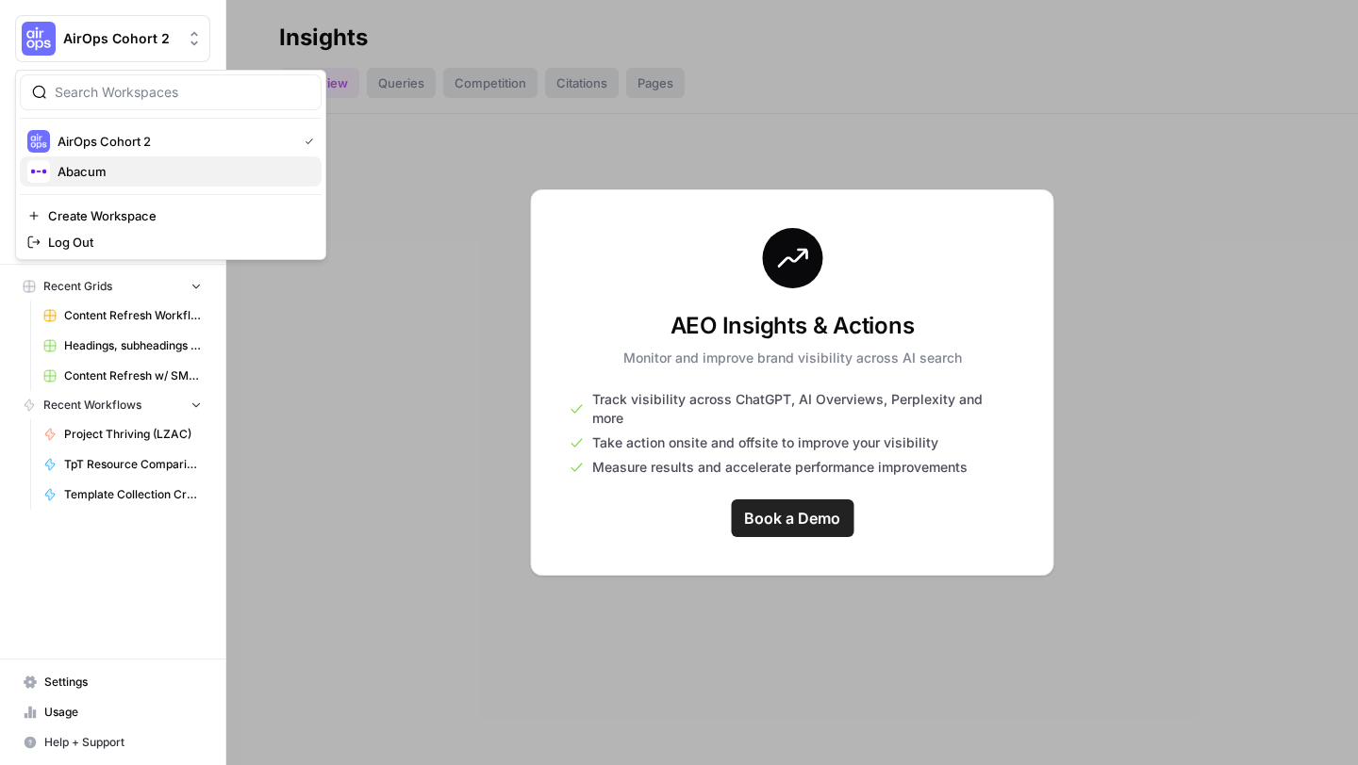
click at [104, 170] on span "Abacum" at bounding box center [182, 171] width 249 height 19
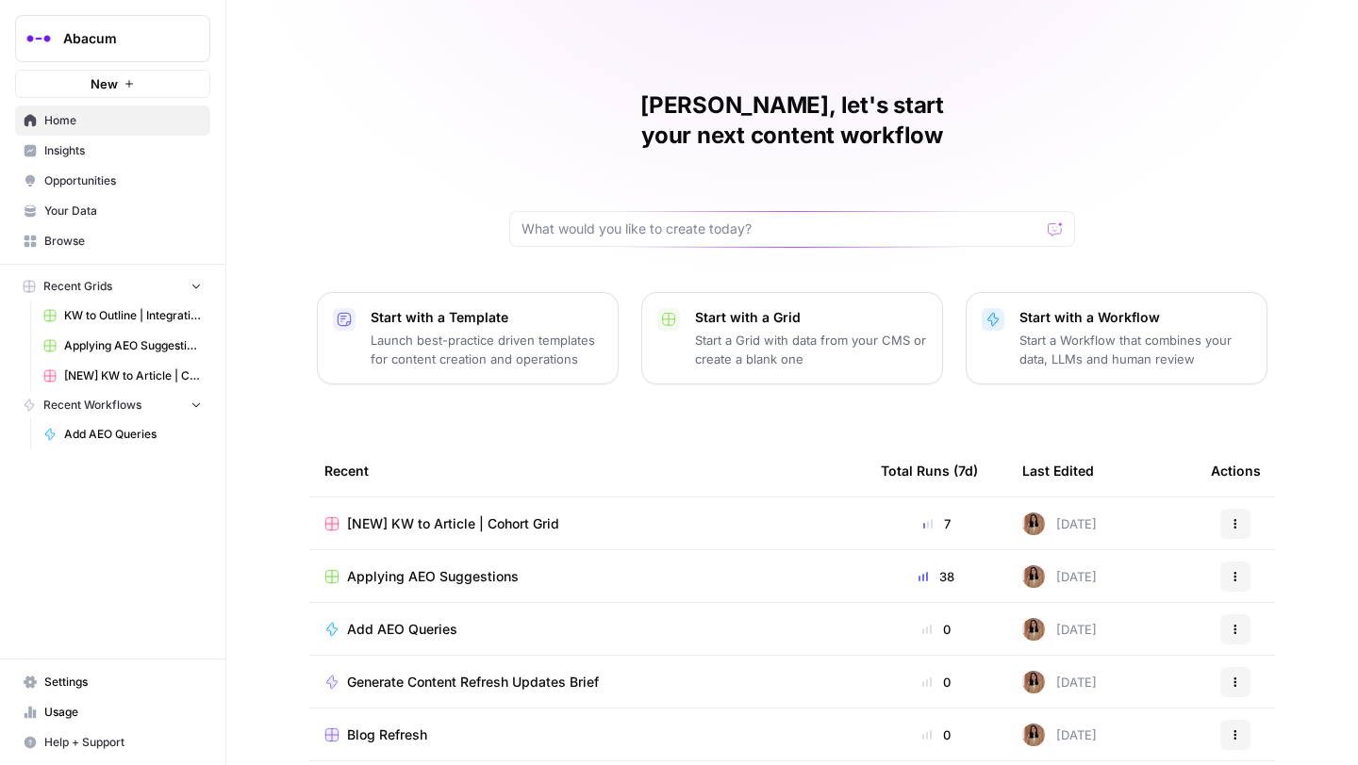
click at [95, 148] on span "Insights" at bounding box center [122, 150] width 157 height 17
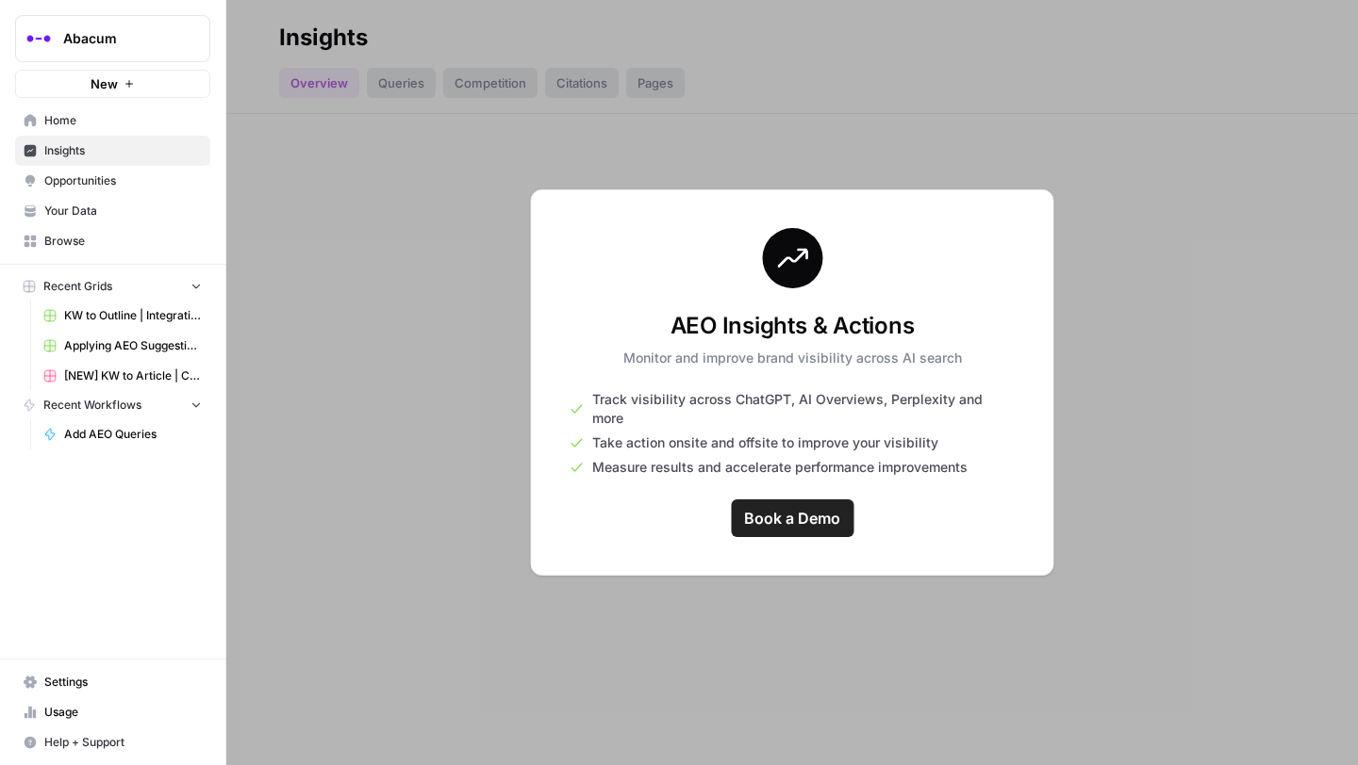
click at [83, 200] on link "Your Data" at bounding box center [112, 211] width 195 height 30
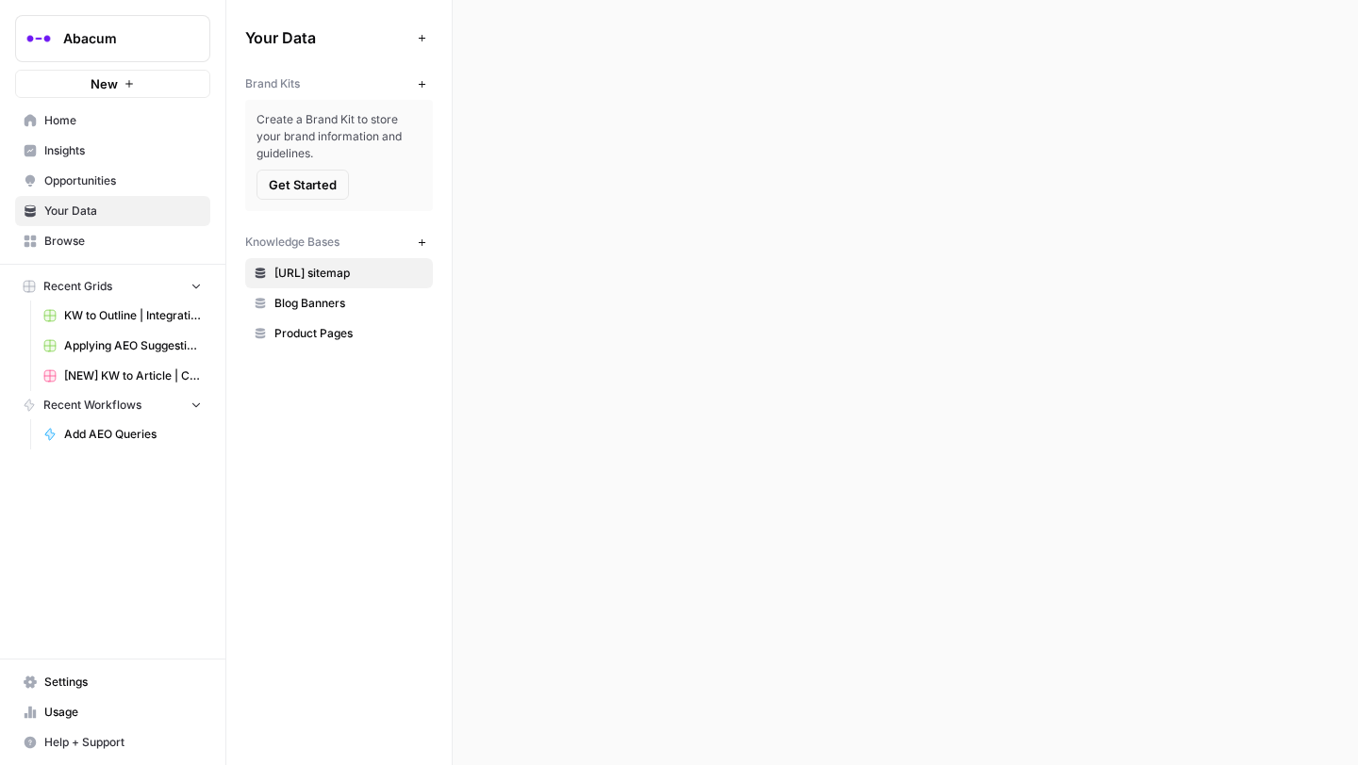
click at [99, 239] on span "Browse" at bounding box center [122, 241] width 157 height 17
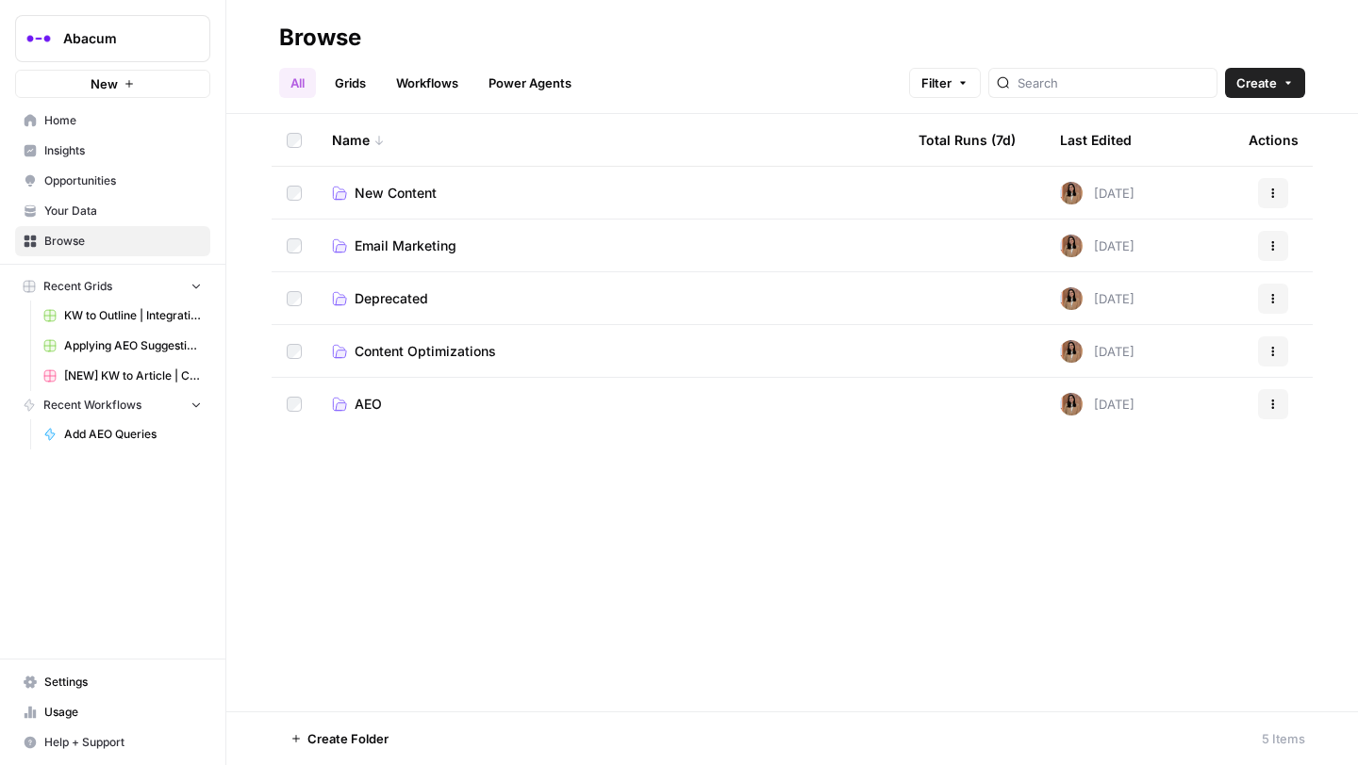
click at [370, 404] on span "AEO" at bounding box center [367, 404] width 27 height 19
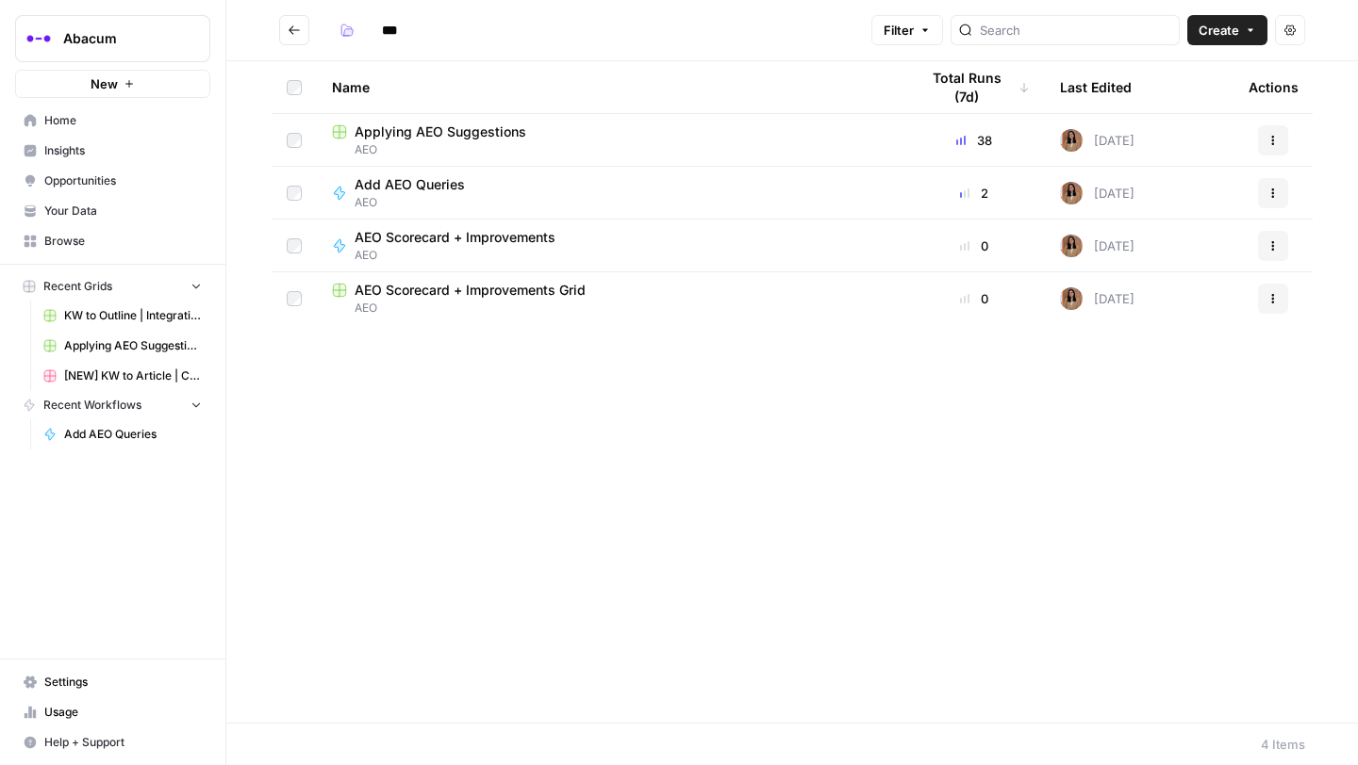
click at [405, 131] on span "Applying AEO Suggestions" at bounding box center [440, 132] width 172 height 19
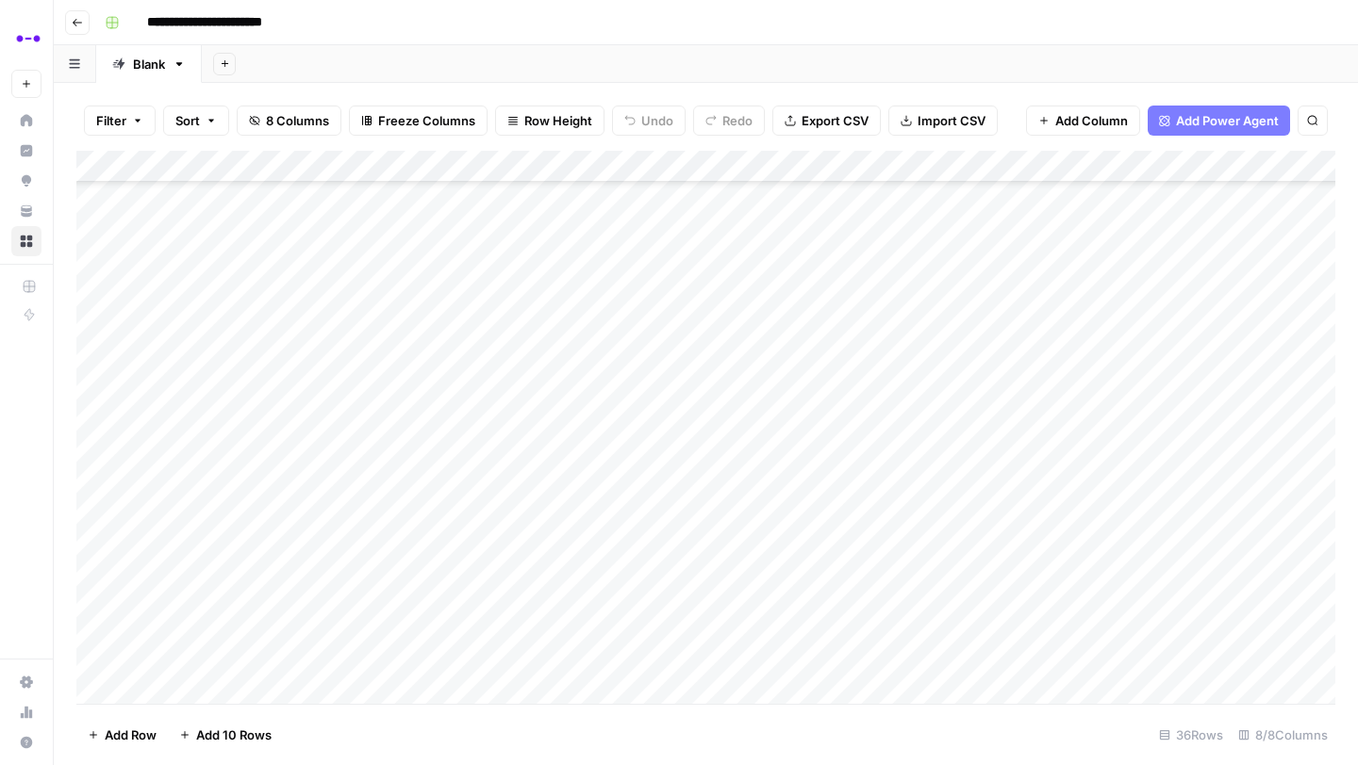
scroll to position [529, 0]
click at [700, 309] on div "Add Column" at bounding box center [705, 427] width 1259 height 553
click at [1189, 311] on div "Add Column" at bounding box center [705, 427] width 1259 height 553
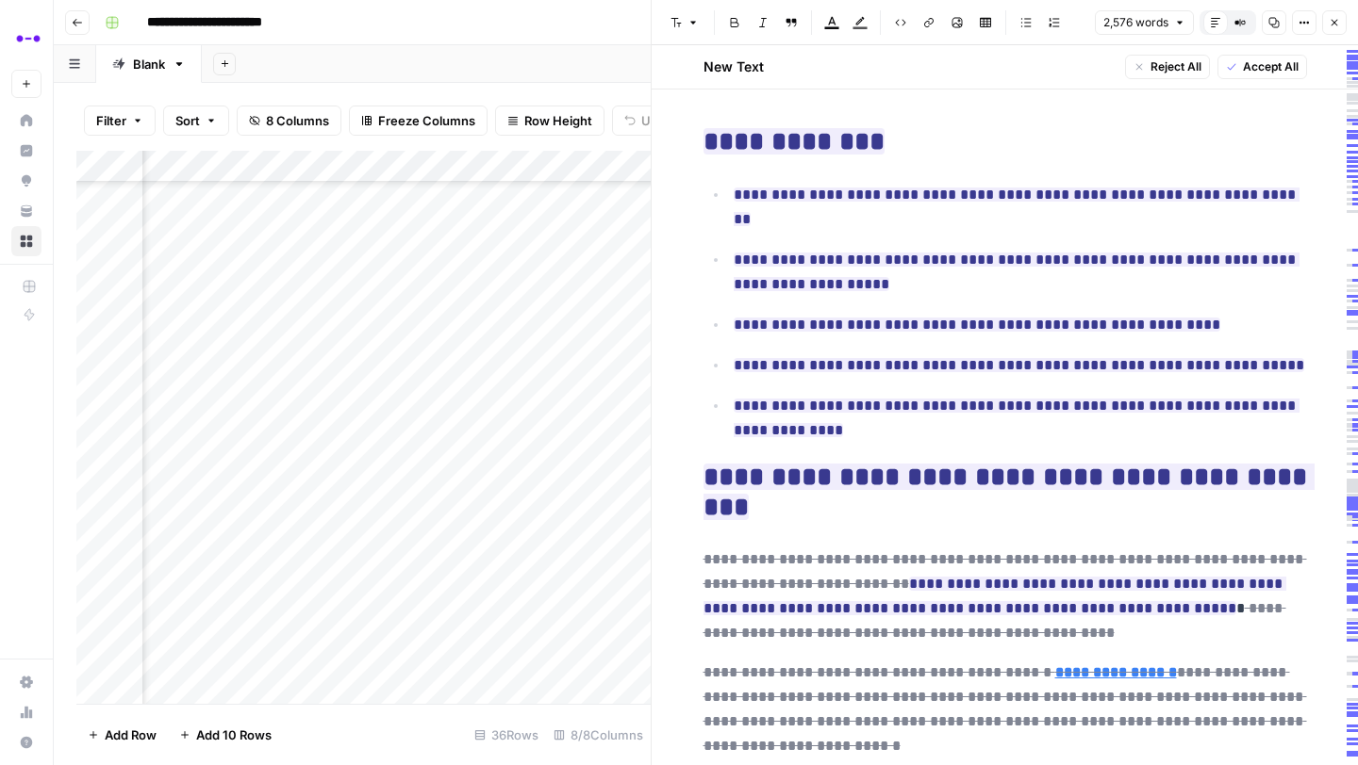
click at [1235, 65] on icon "button" at bounding box center [1231, 66] width 11 height 11
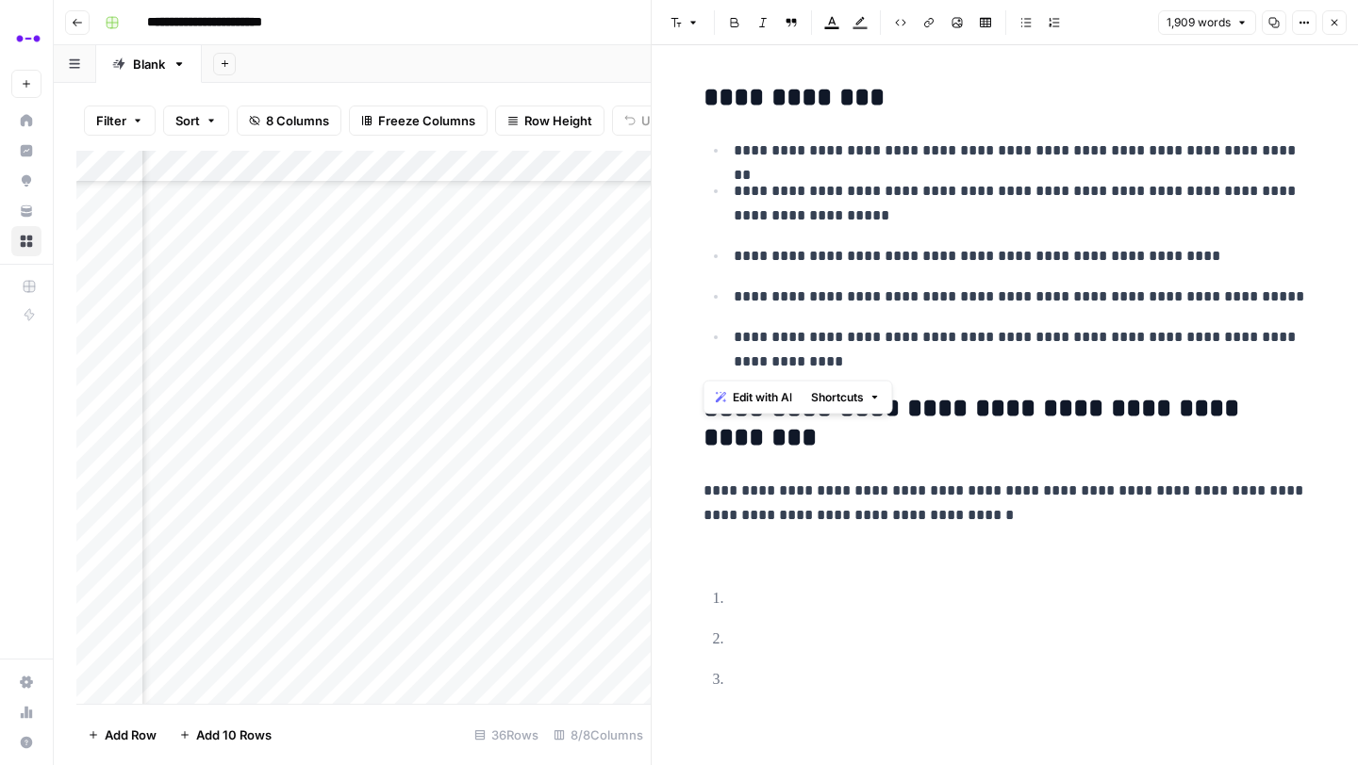
drag, startPoint x: 706, startPoint y: 95, endPoint x: 1049, endPoint y: 368, distance: 438.2
copy div "**********"
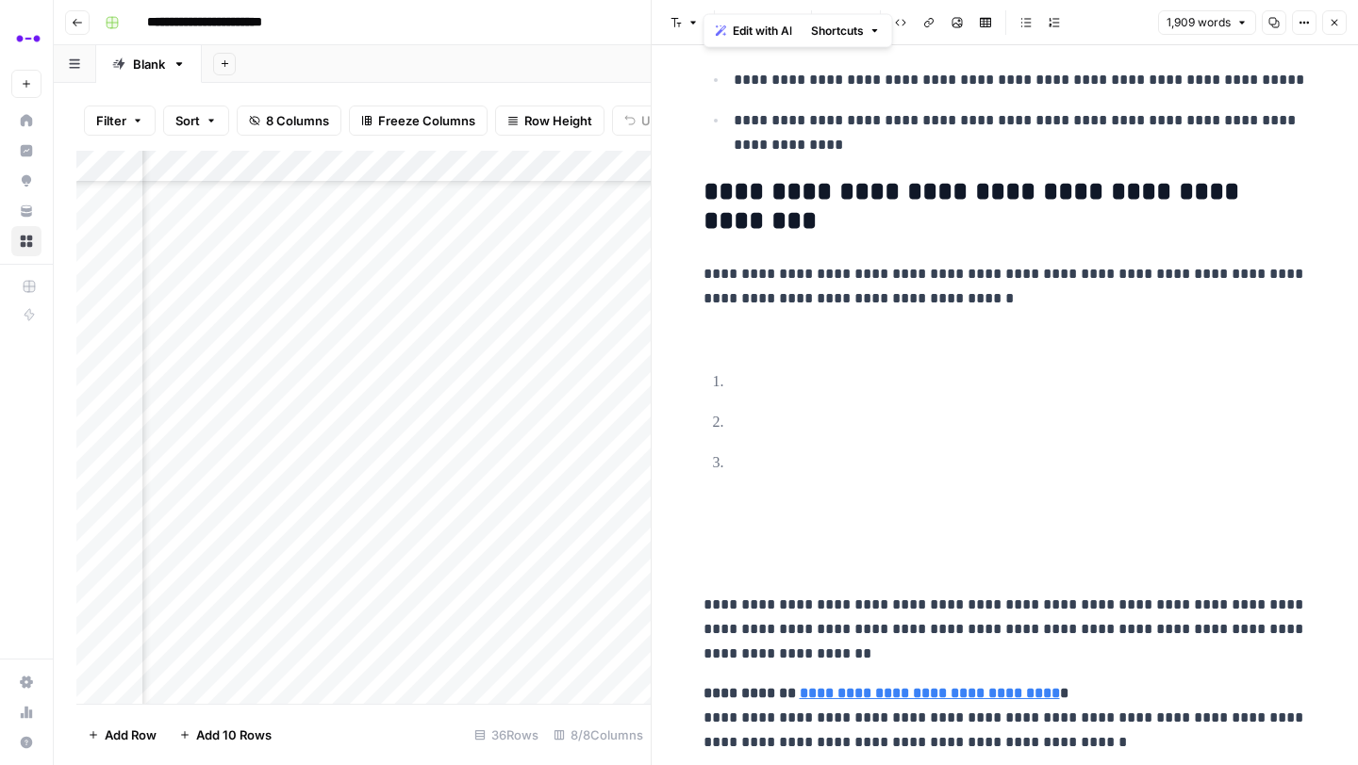
scroll to position [216, 0]
click at [1015, 212] on h2 "**********" at bounding box center [1004, 208] width 603 height 60
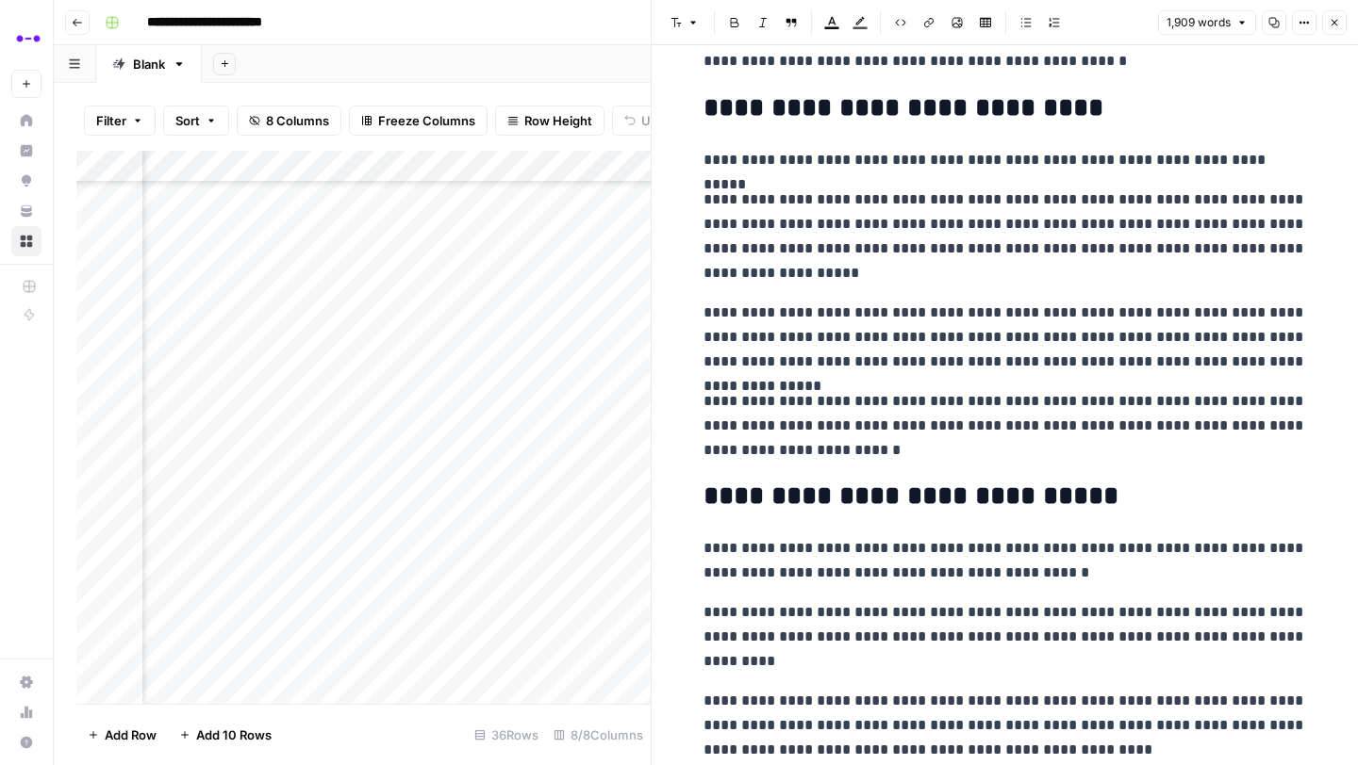
scroll to position [529, 428]
click at [528, 313] on div "Add Column" at bounding box center [363, 427] width 574 height 553
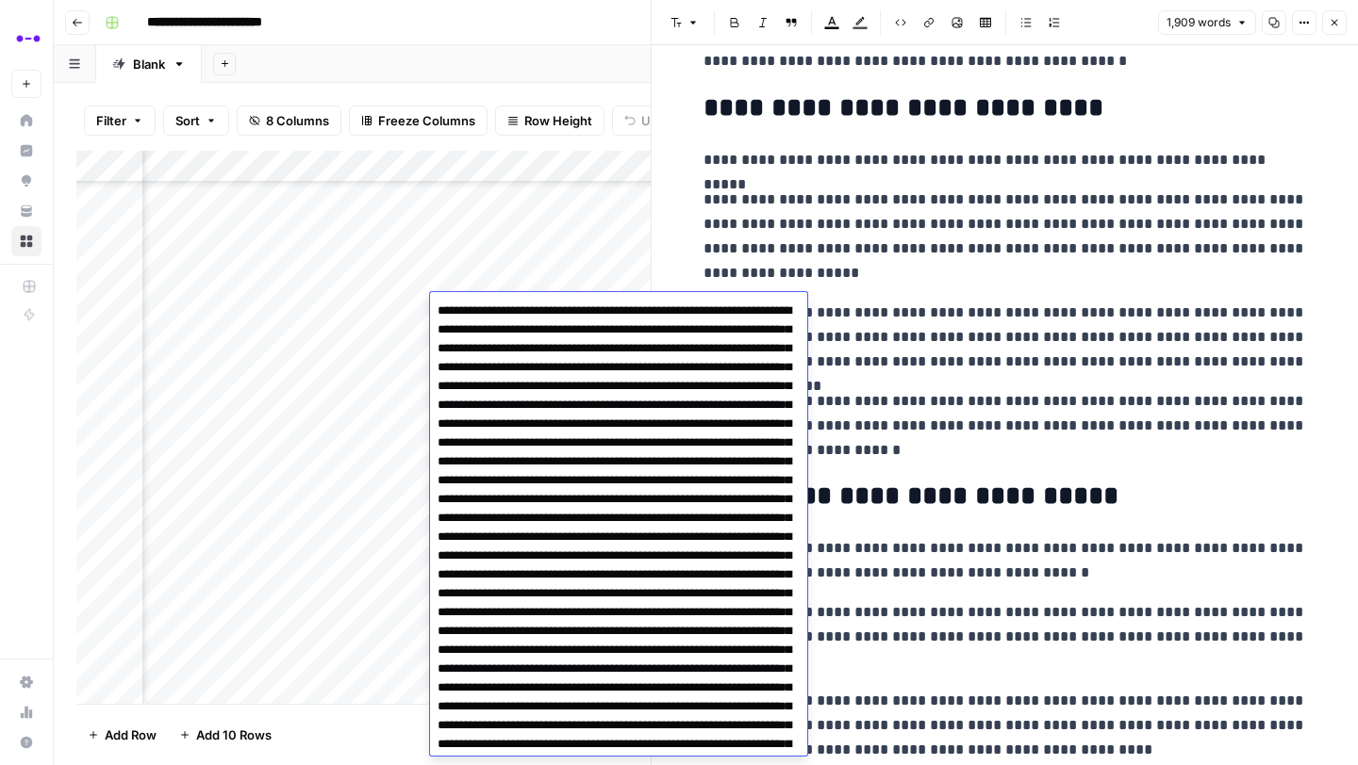
scroll to position [4301, 0]
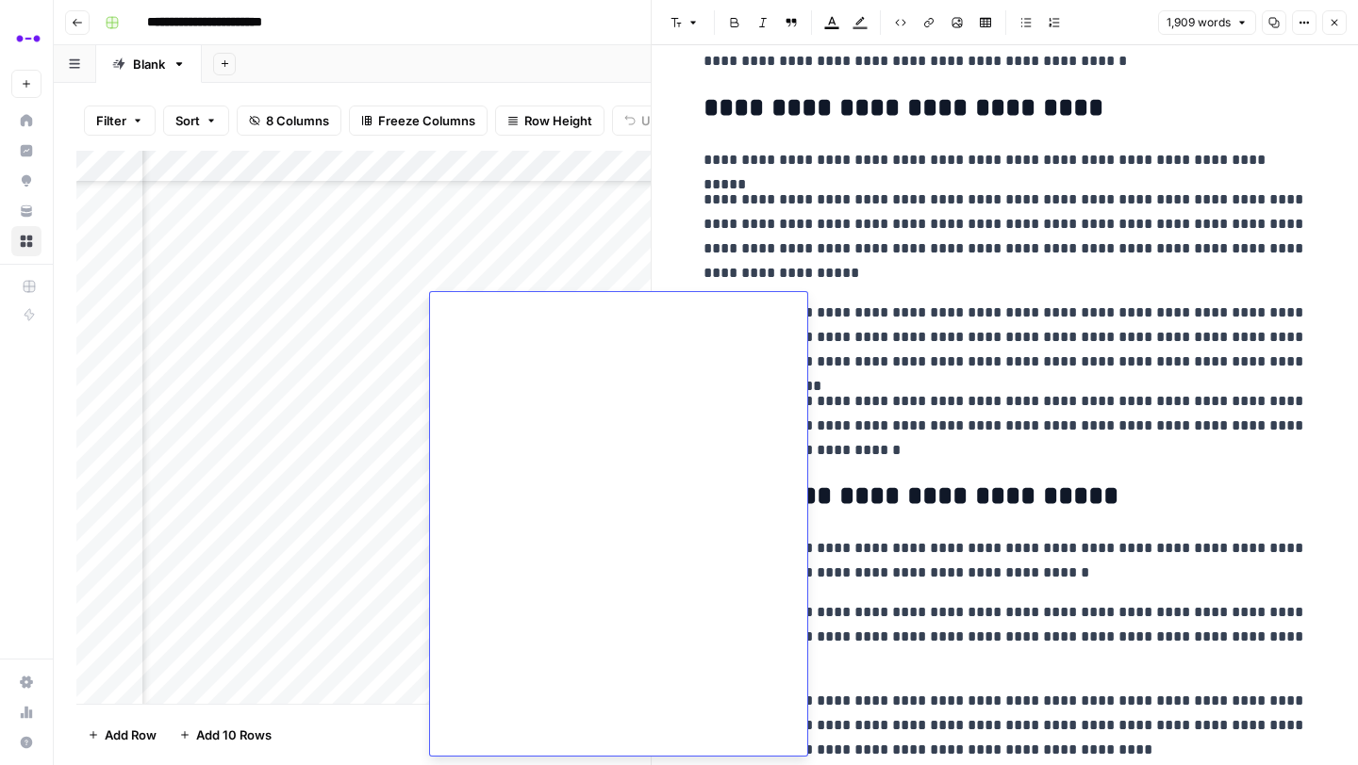
click at [512, 269] on div "Add Column" at bounding box center [363, 427] width 574 height 553
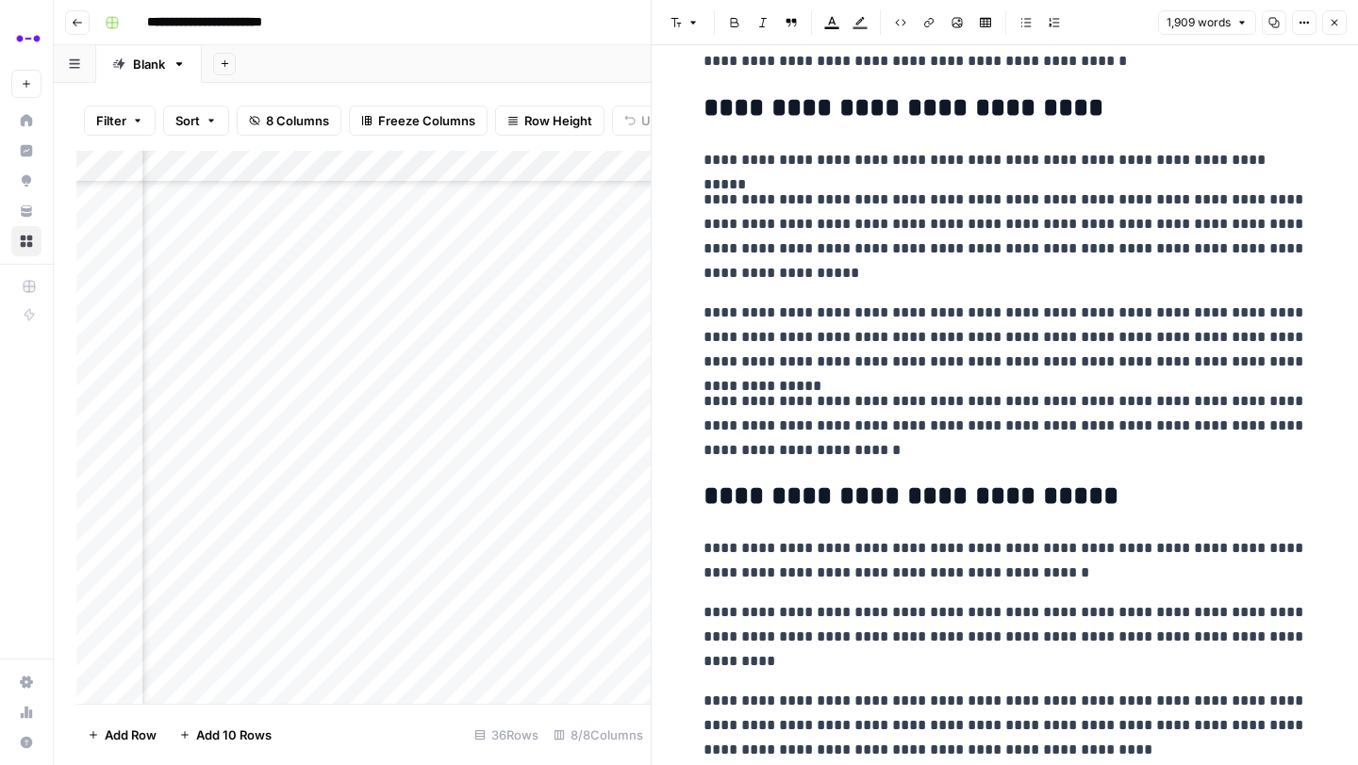
scroll to position [529, 594]
click at [520, 309] on div "Add Column" at bounding box center [363, 427] width 574 height 553
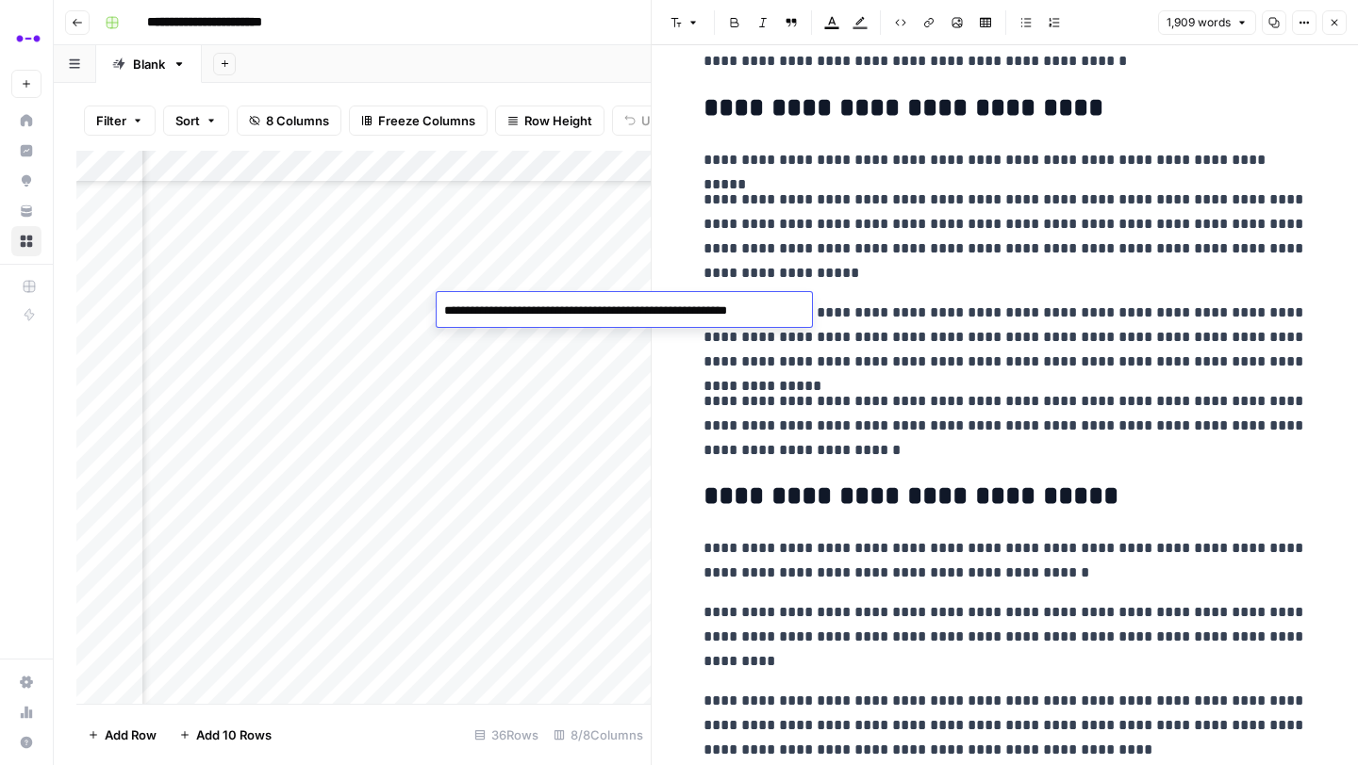
click at [820, 437] on p "**********" at bounding box center [1004, 426] width 603 height 74
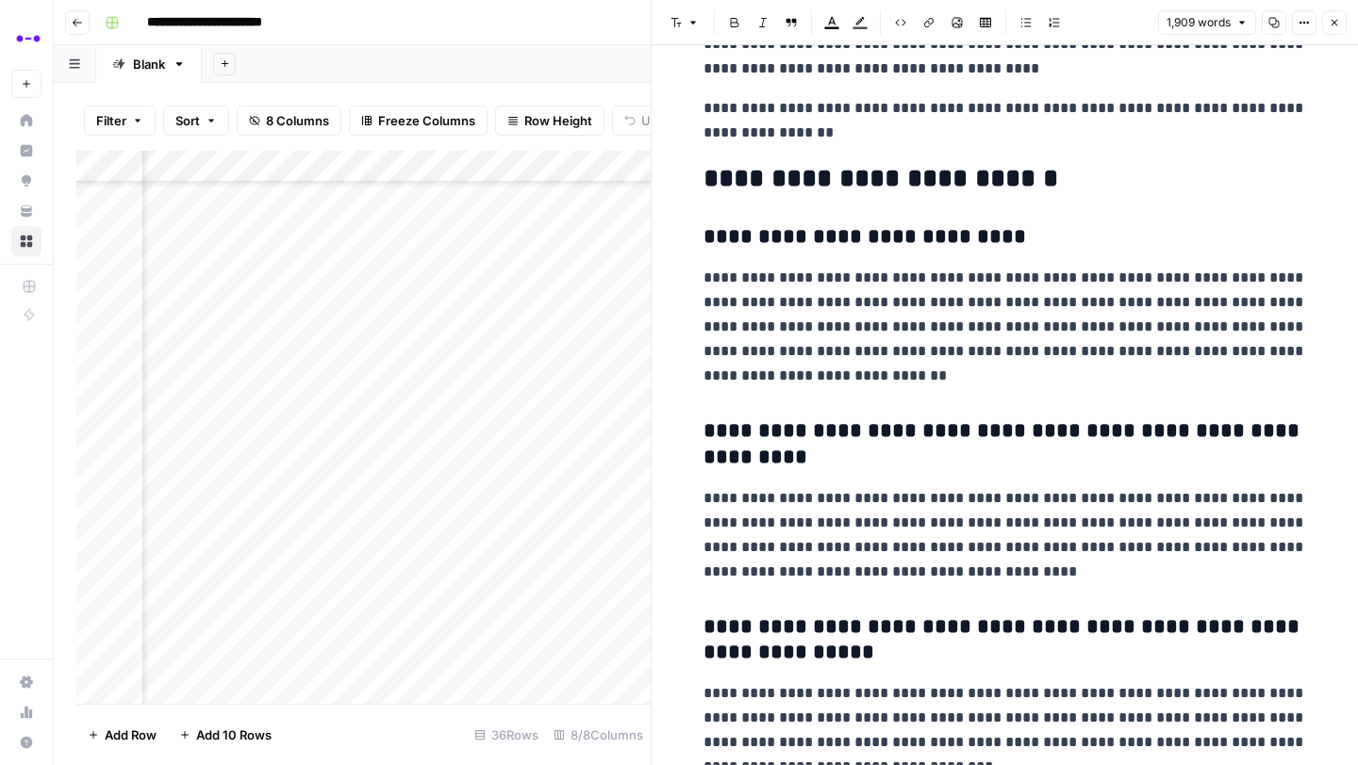
scroll to position [8046, 0]
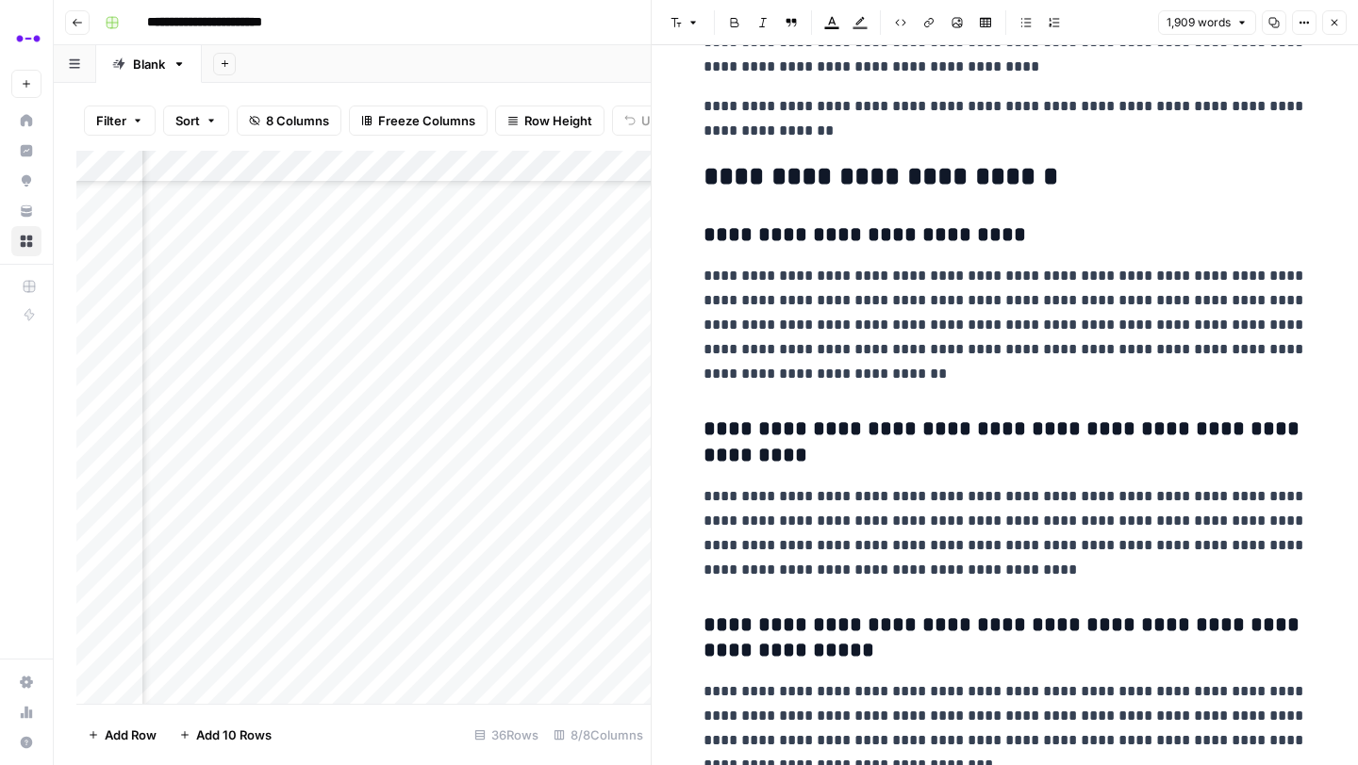
click at [550, 300] on div "Add Column" at bounding box center [363, 427] width 574 height 553
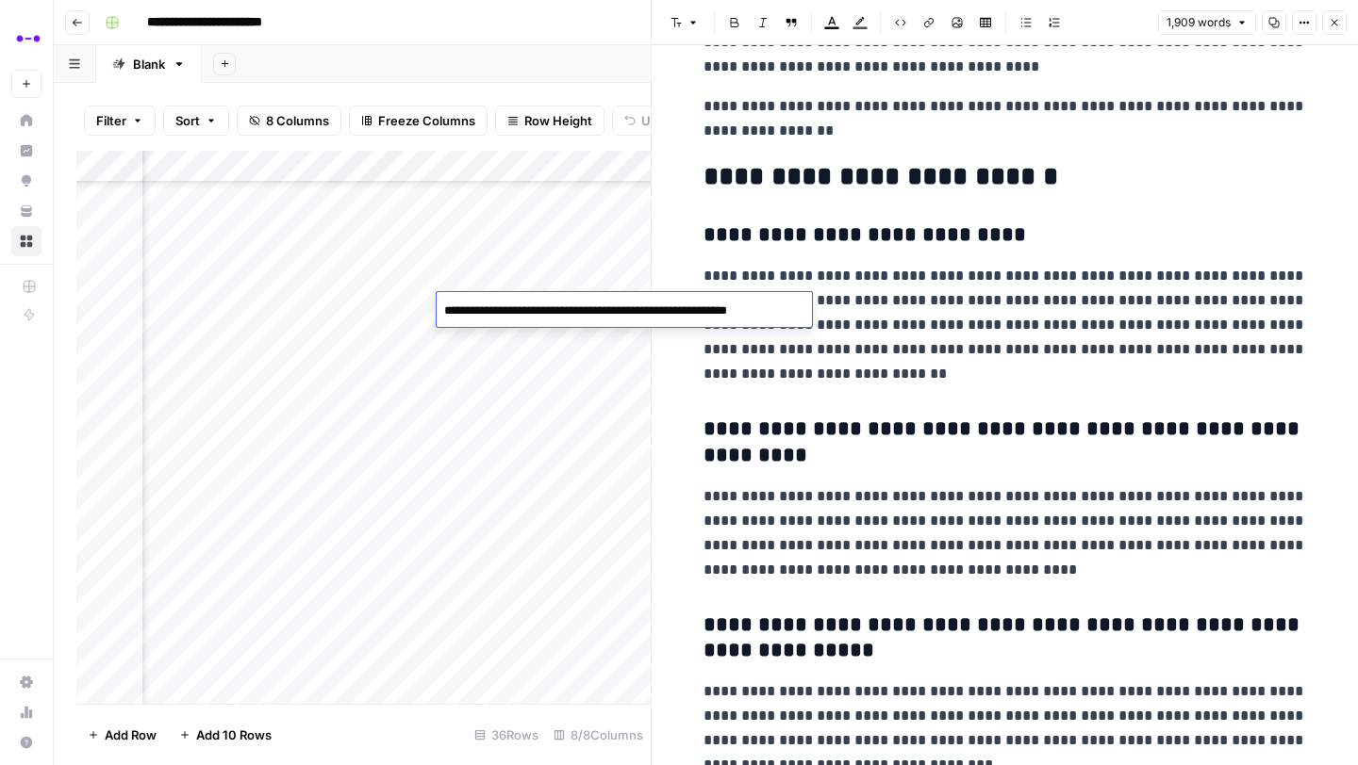
click at [768, 379] on p "**********" at bounding box center [1004, 325] width 603 height 123
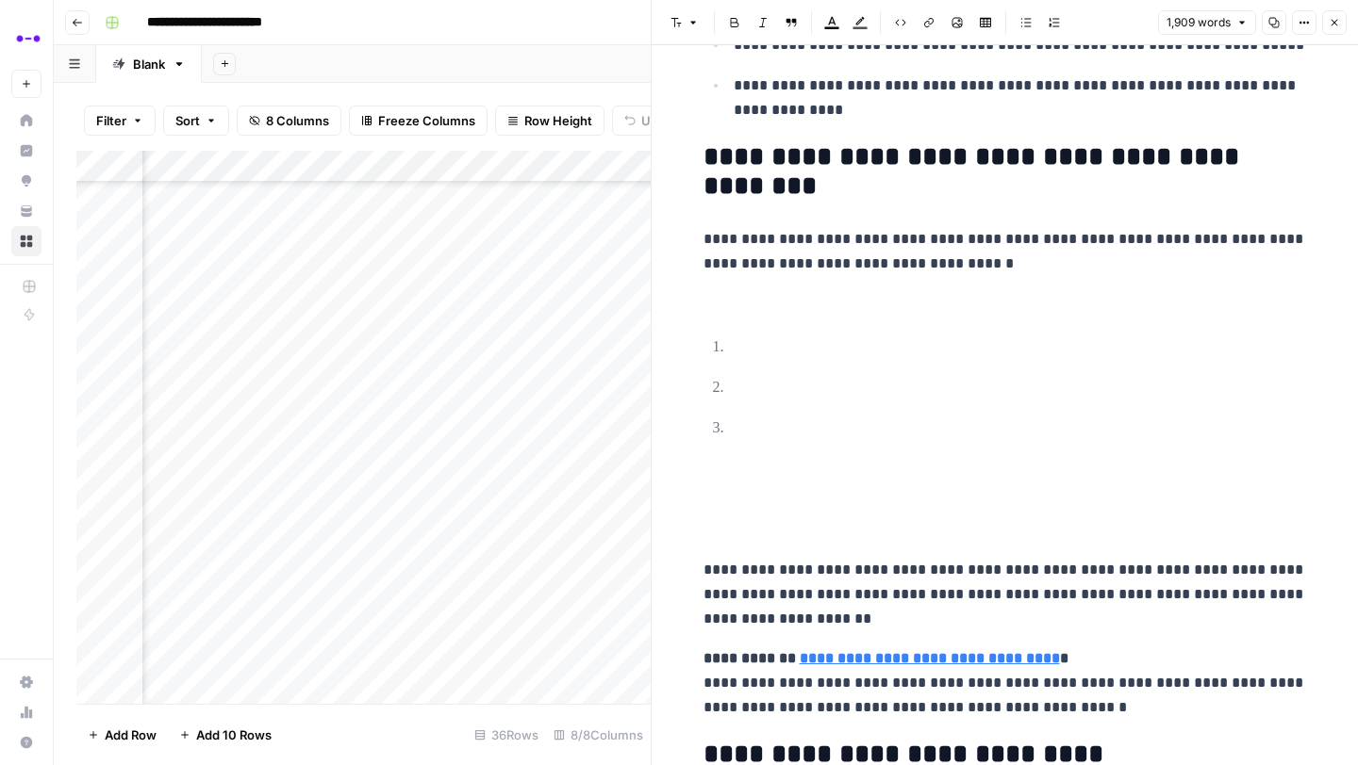
scroll to position [0, 0]
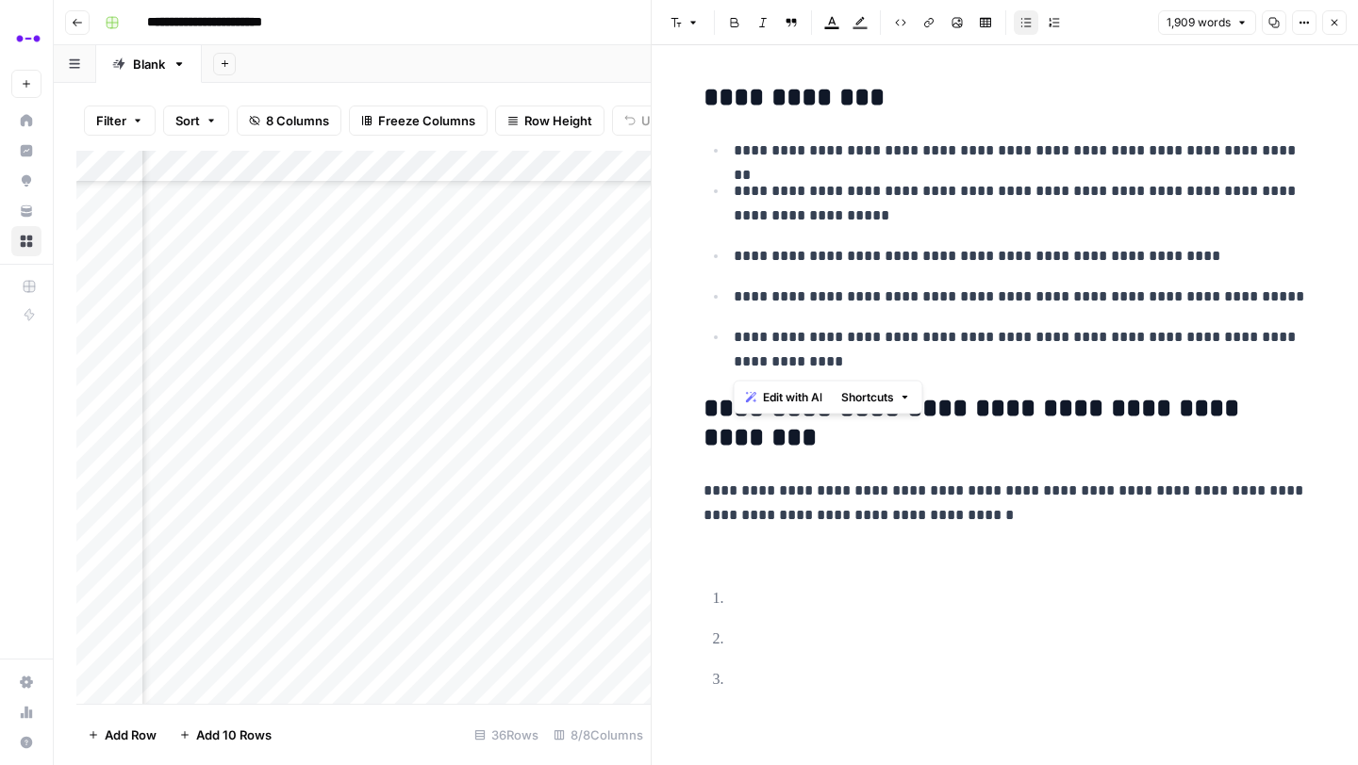
drag, startPoint x: 731, startPoint y: 147, endPoint x: 950, endPoint y: 361, distance: 306.7
click at [950, 361] on ul "**********" at bounding box center [1004, 256] width 603 height 237
copy ul "**********"
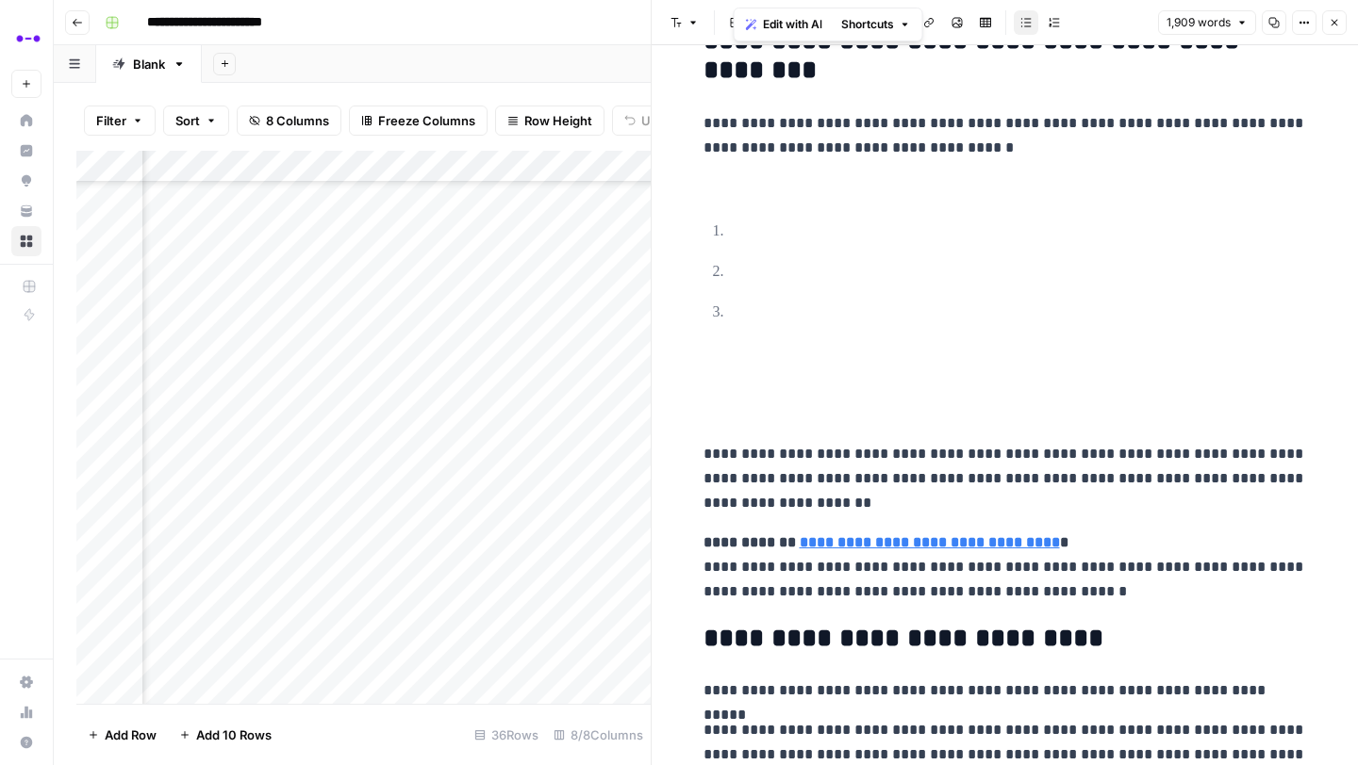
scroll to position [375, 0]
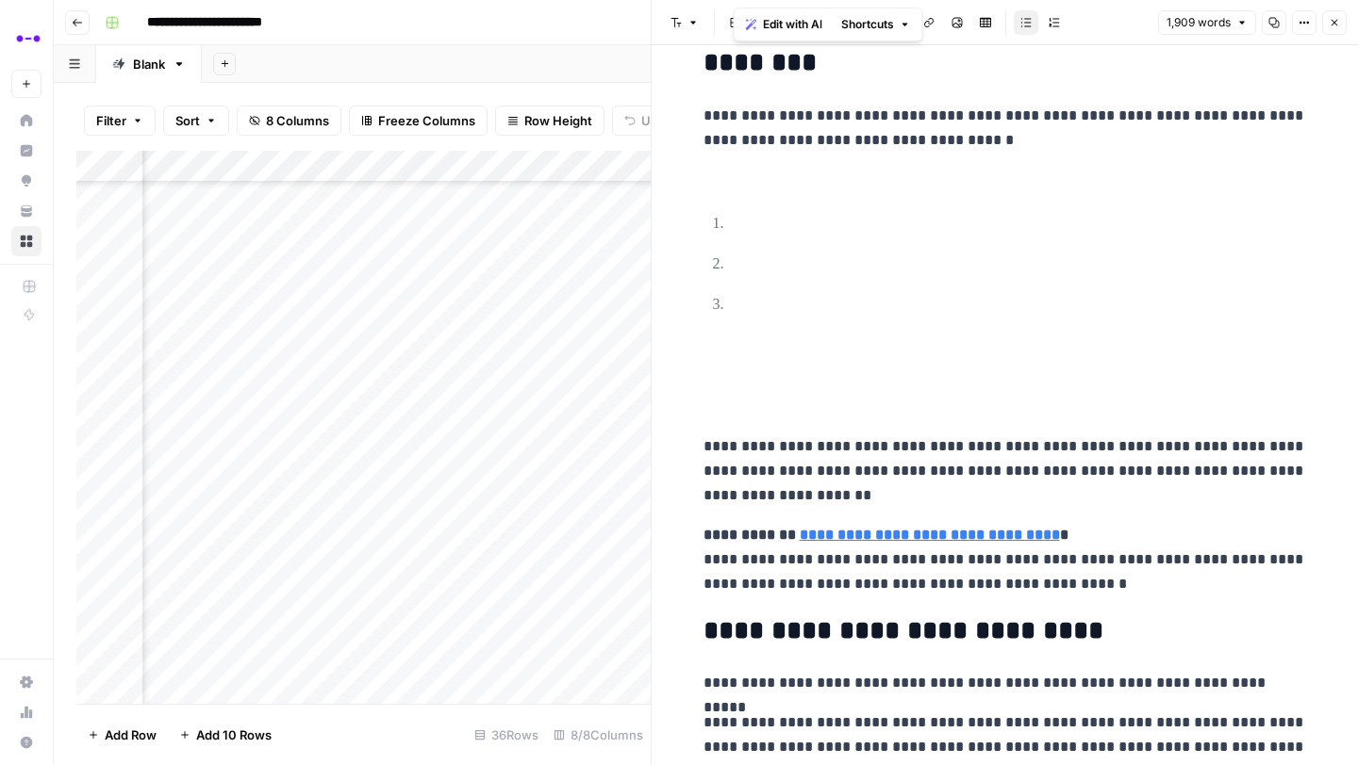
click at [1097, 590] on p "**********" at bounding box center [1004, 560] width 603 height 74
drag, startPoint x: 1120, startPoint y: 590, endPoint x: 705, endPoint y: 122, distance: 625.8
copy div "**********"
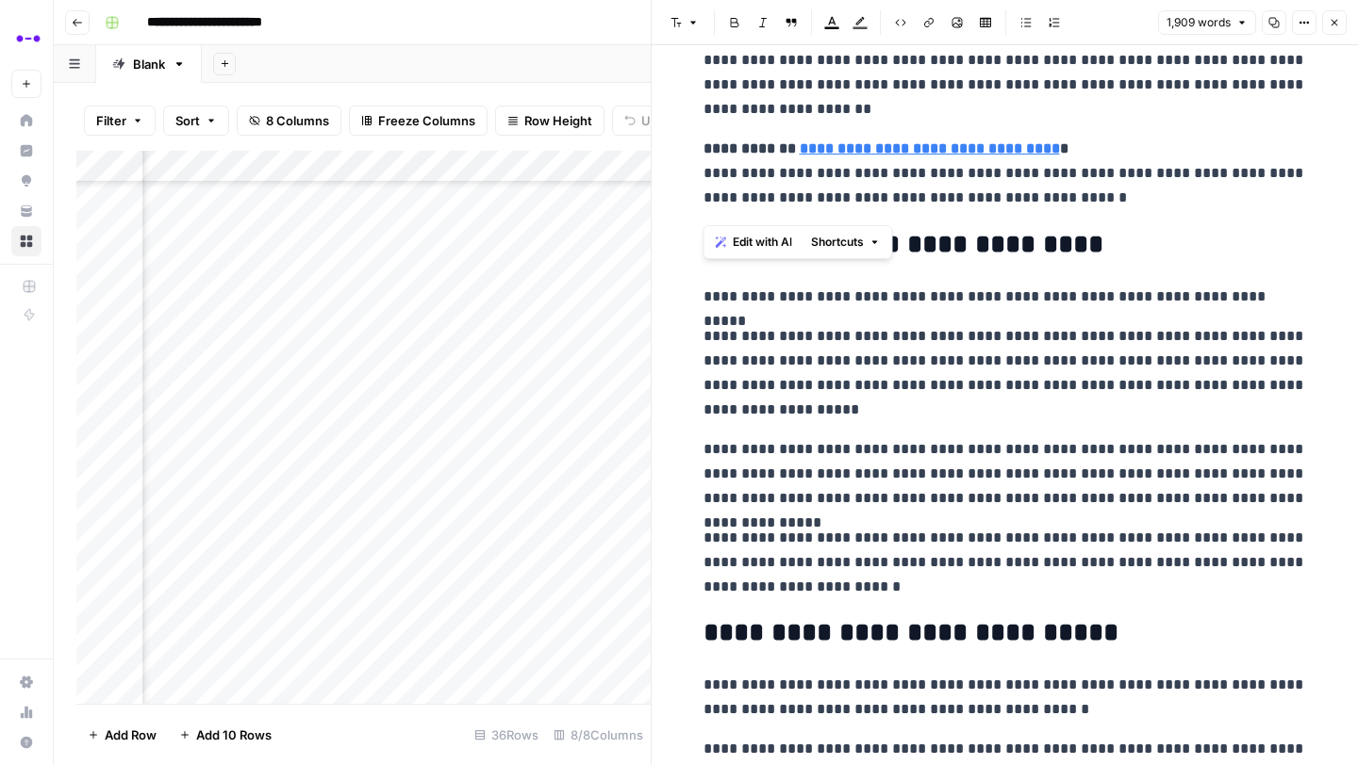
scroll to position [778, 0]
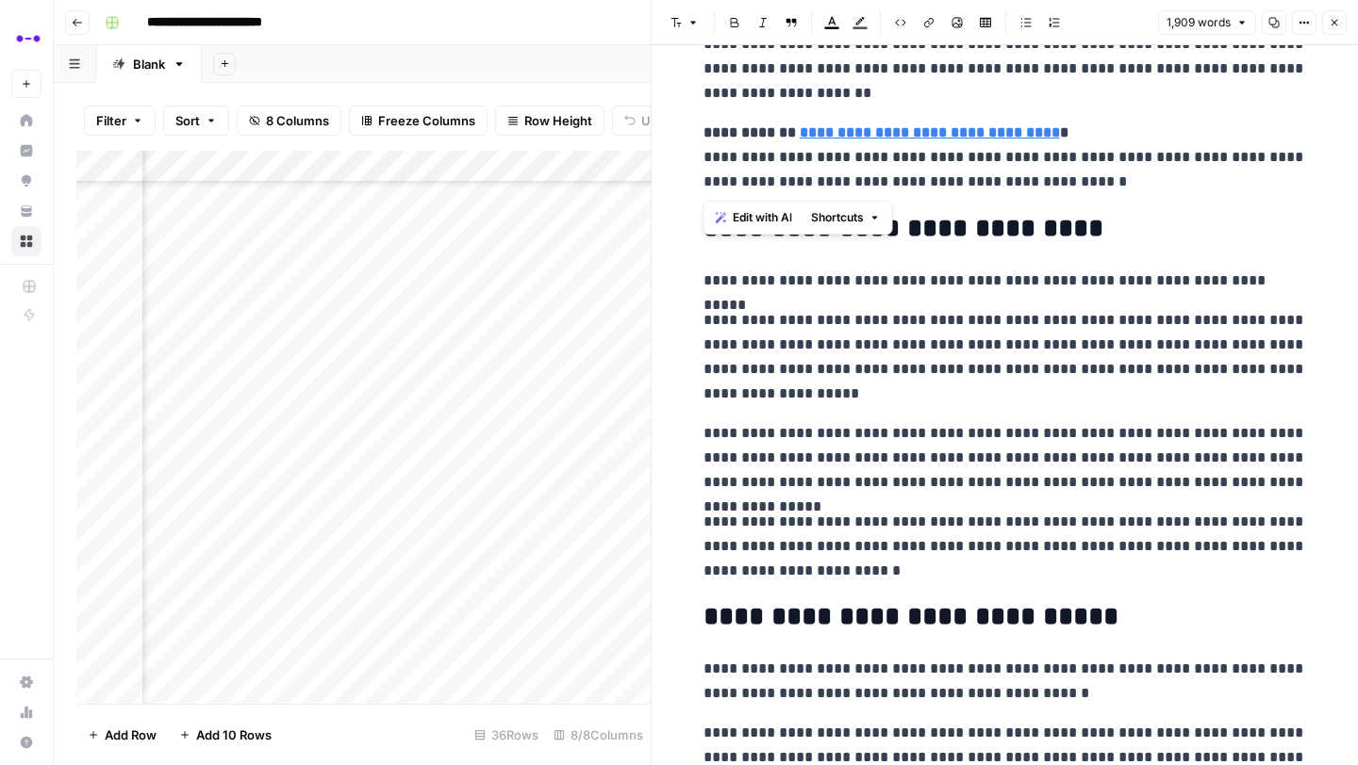
click at [999, 454] on p "**********" at bounding box center [1004, 458] width 603 height 74
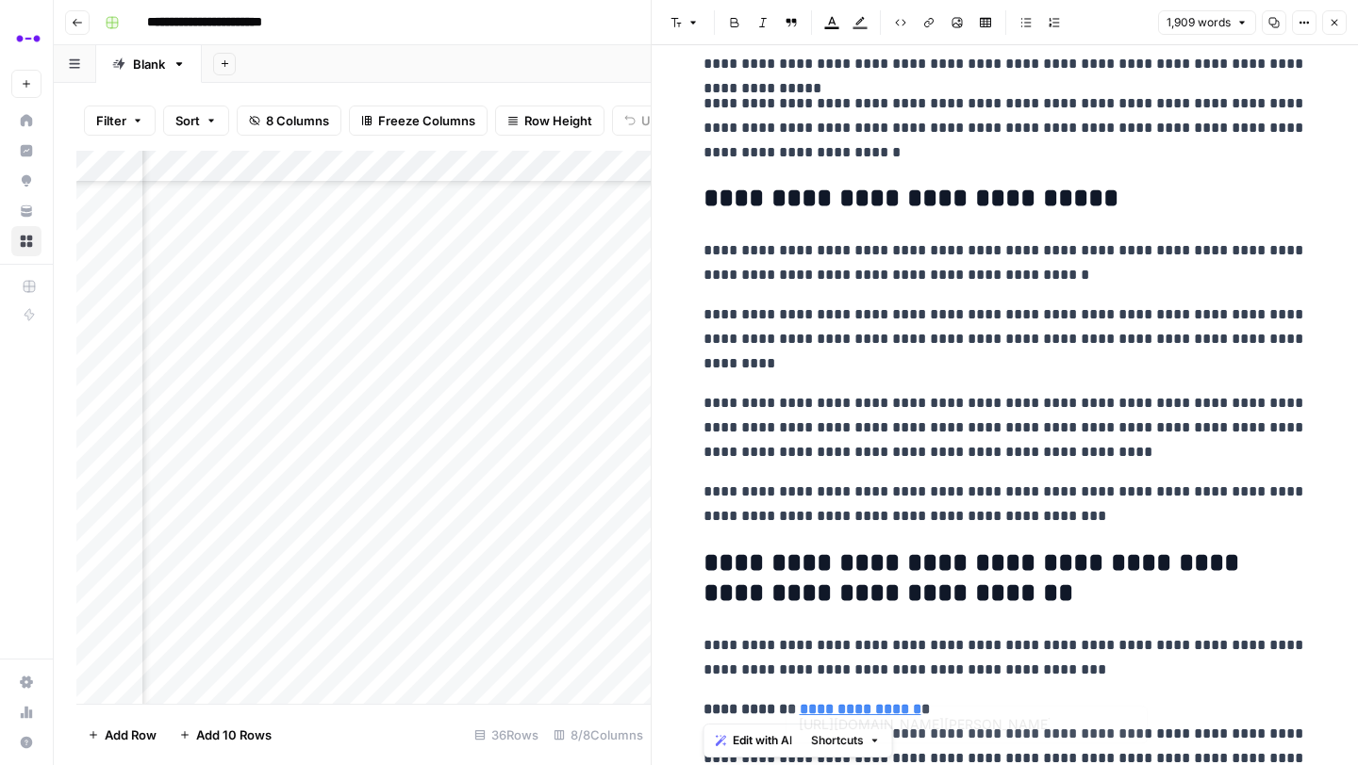
scroll to position [1204, 0]
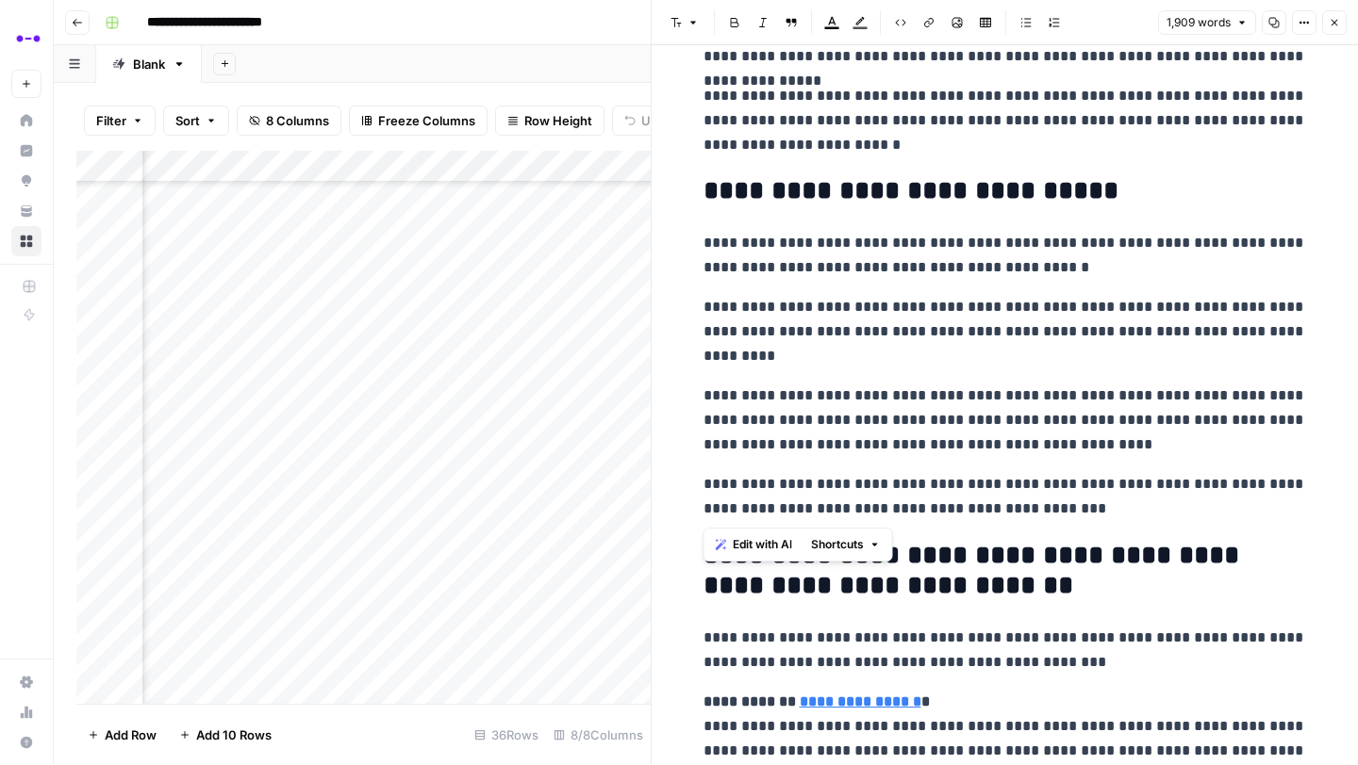
drag, startPoint x: 706, startPoint y: 226, endPoint x: 1047, endPoint y: 518, distance: 448.7
copy div "**********"
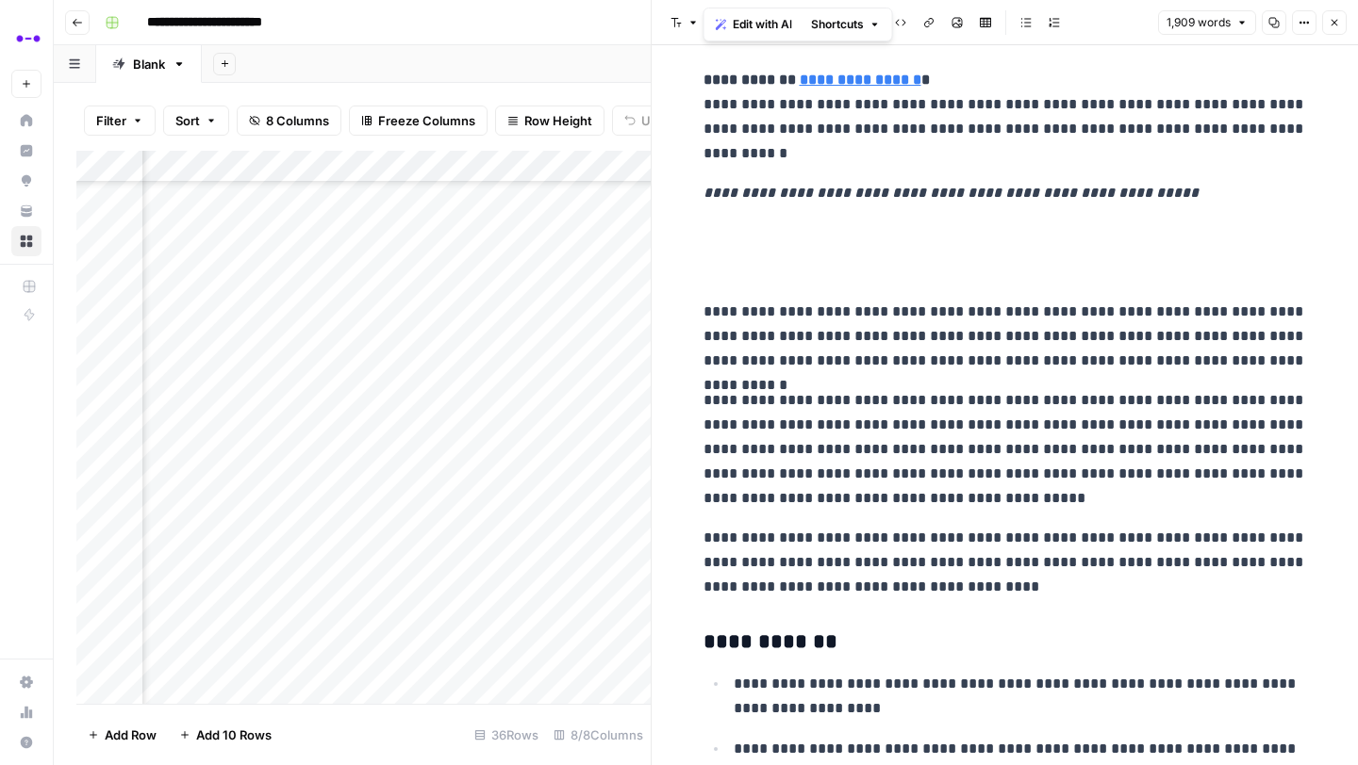
scroll to position [1813, 0]
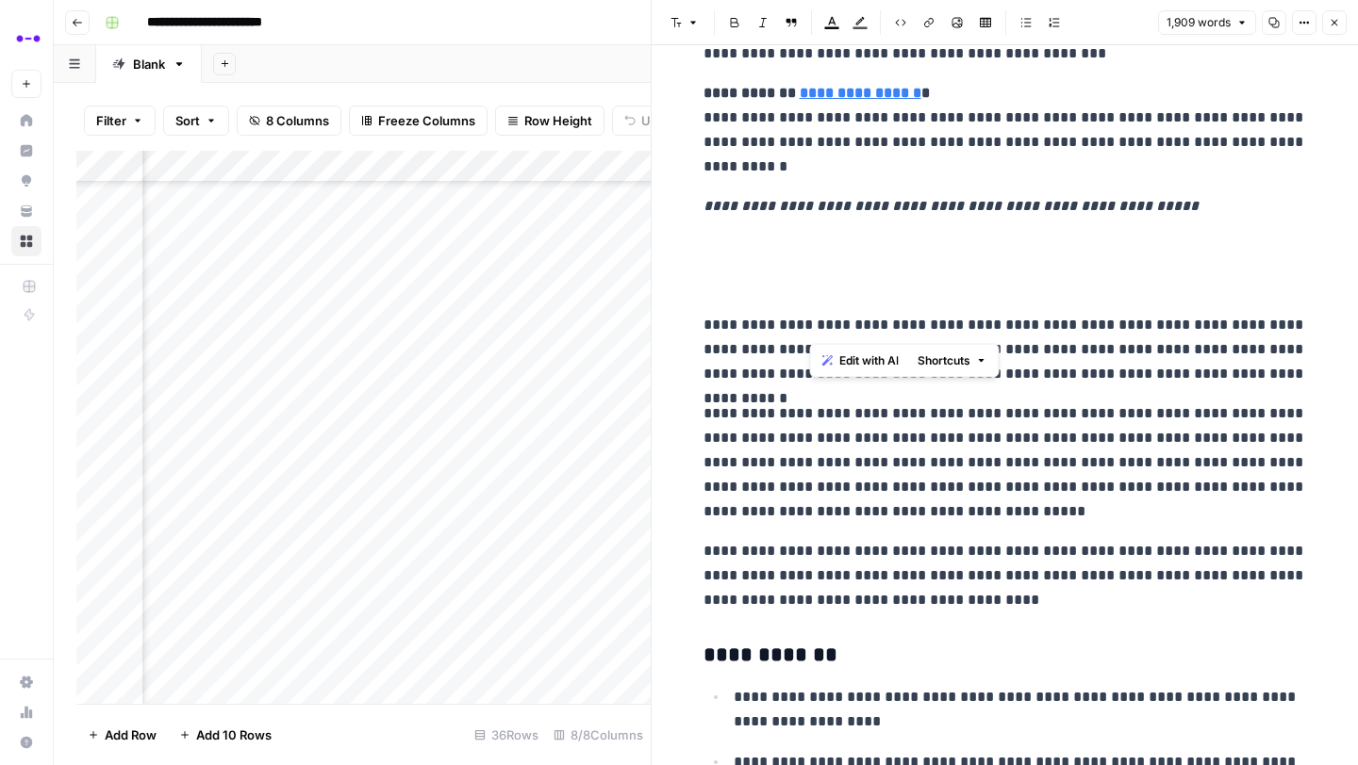
drag, startPoint x: 810, startPoint y: 323, endPoint x: 1062, endPoint y: 329, distance: 251.8
click at [1062, 329] on p "**********" at bounding box center [1004, 350] width 603 height 74
click at [930, 21] on icon "button" at bounding box center [928, 22] width 11 height 11
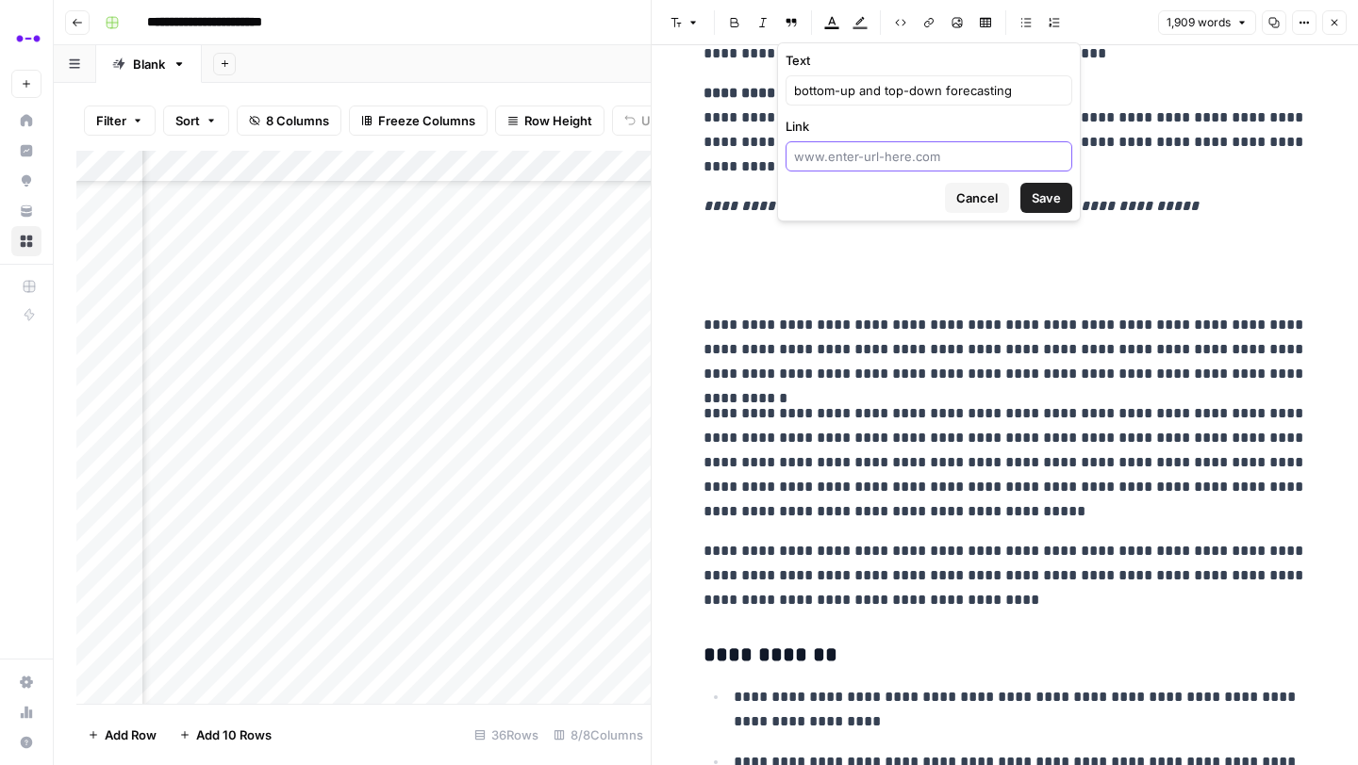
click at [939, 153] on input "Link" at bounding box center [929, 156] width 270 height 19
paste input "https://www.abacum.ai/blog/bottom-up-vs-top-down-budgeting-which-is-best-for-yo…"
type input "https://www.abacum.ai/blog/bottom-up-vs-top-down-budgeting-which-is-best-for-yo…"
click button "Save" at bounding box center [1046, 198] width 52 height 30
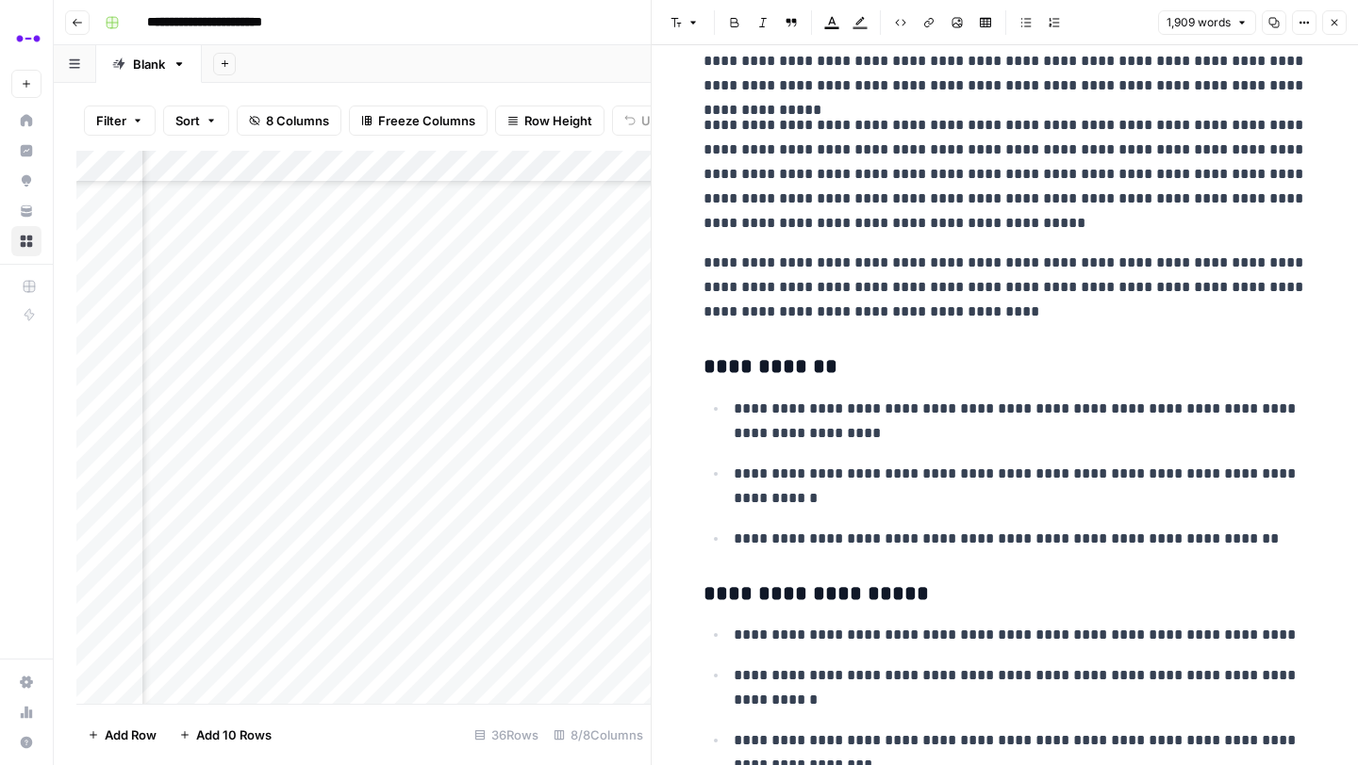
scroll to position [2372, 0]
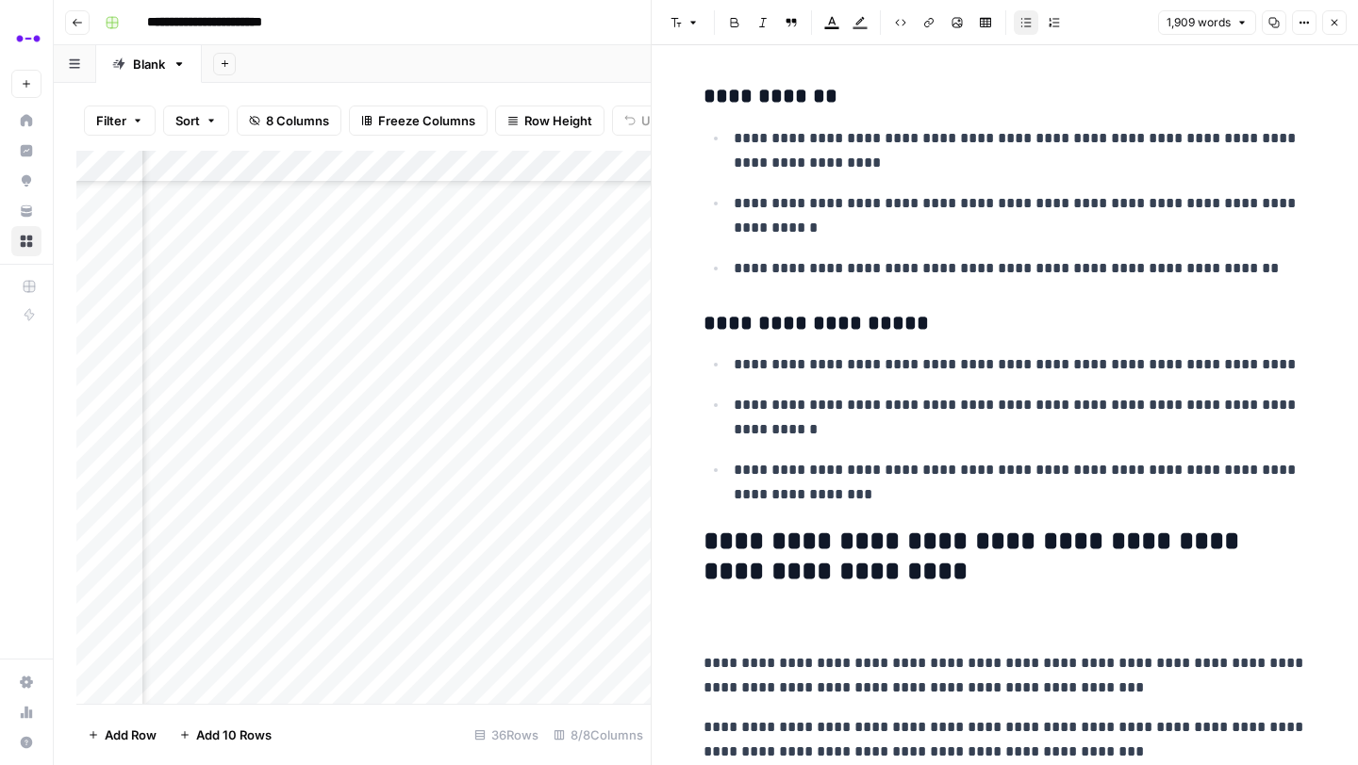
click at [850, 504] on p "**********" at bounding box center [1019, 482] width 573 height 49
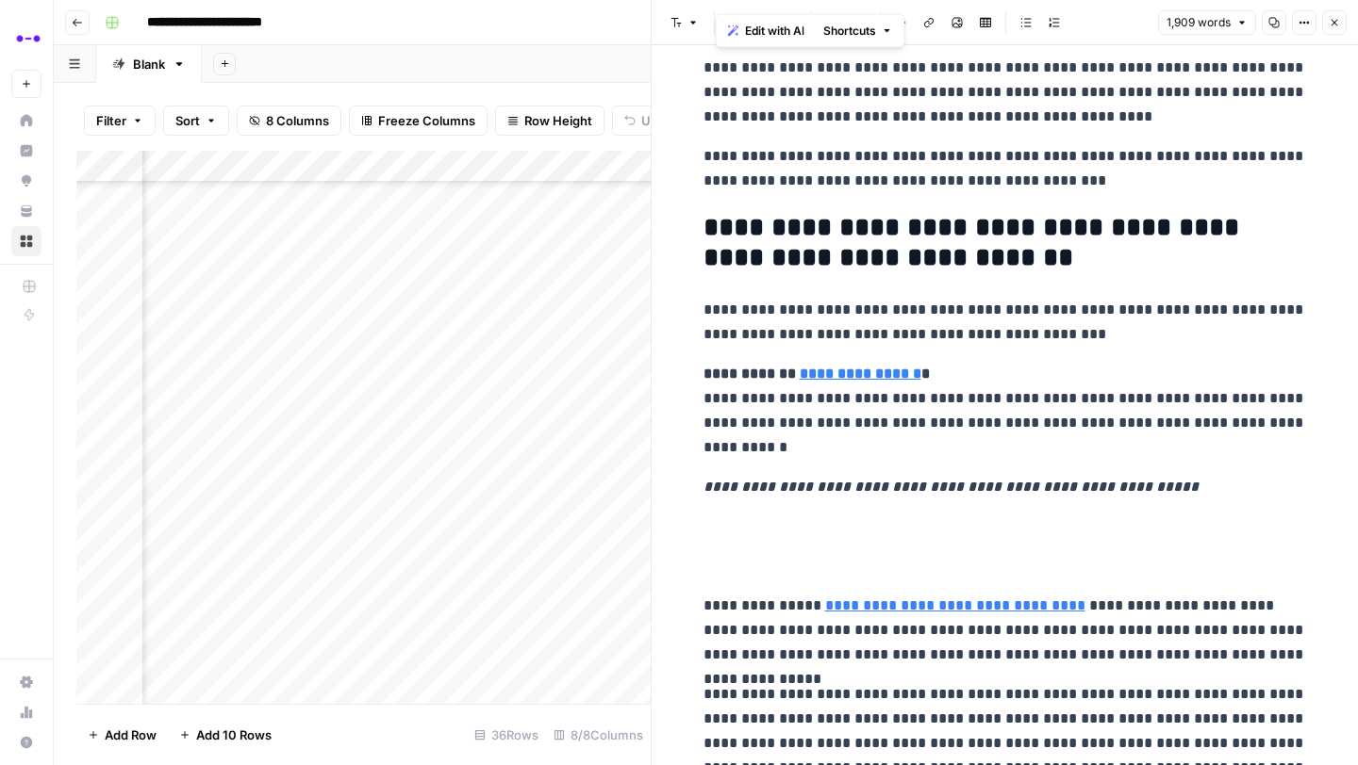
scroll to position [1405, 0]
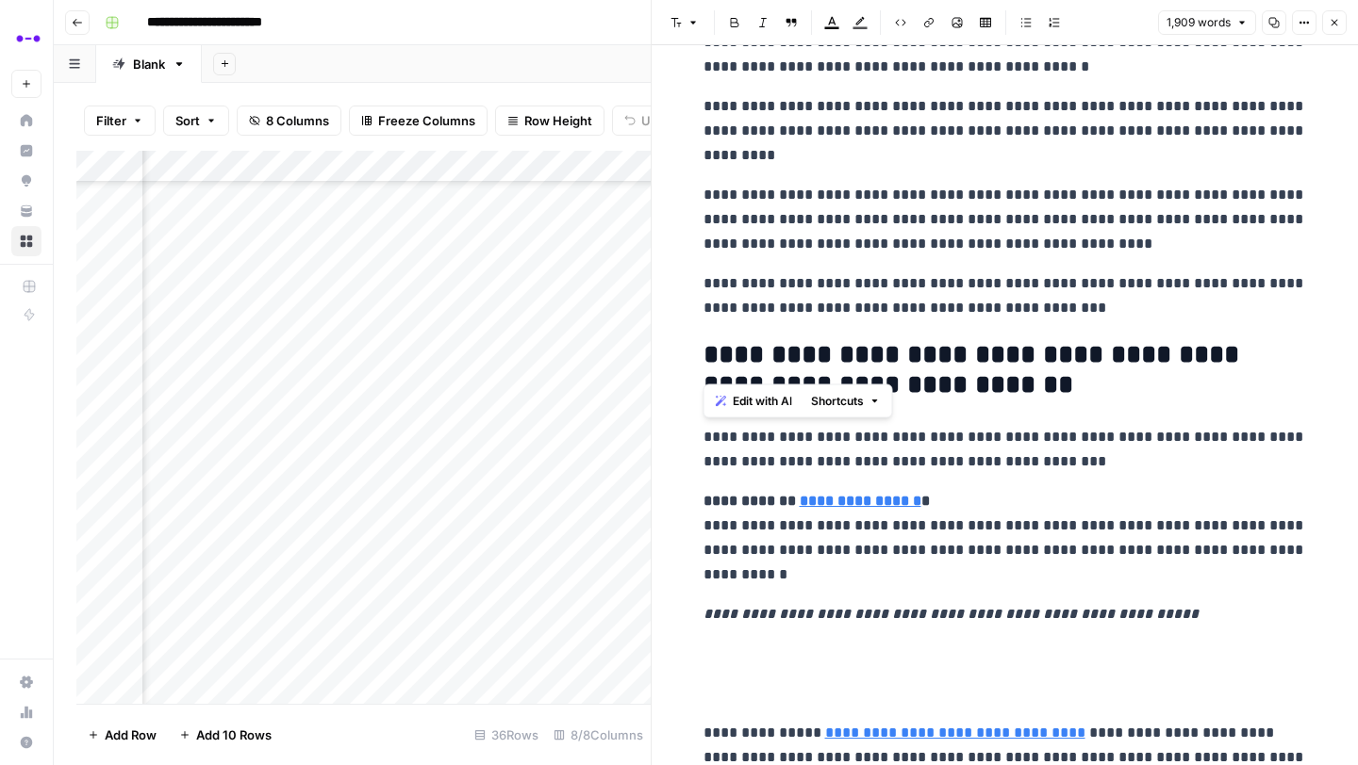
drag, startPoint x: 872, startPoint y: 502, endPoint x: 688, endPoint y: 437, distance: 194.7
copy div "**********"
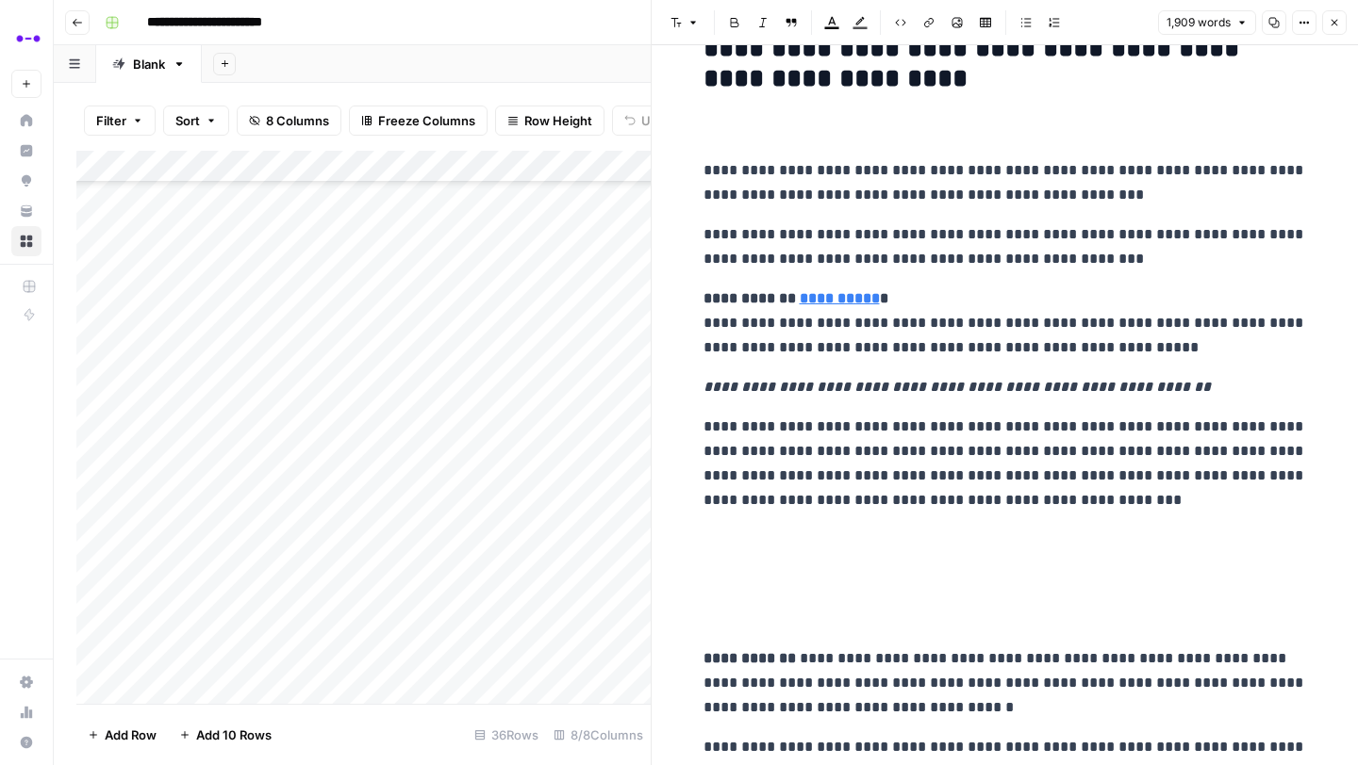
click at [844, 436] on p "**********" at bounding box center [1004, 464] width 603 height 98
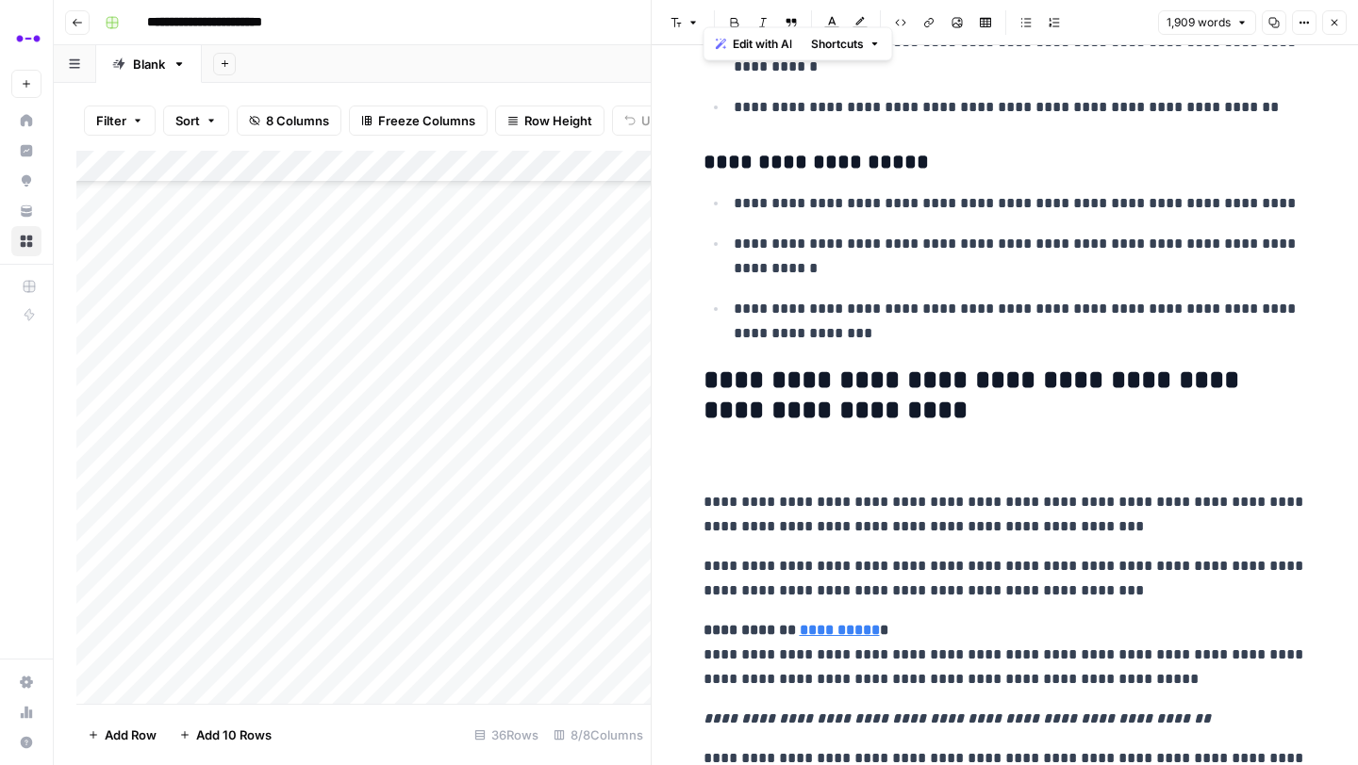
scroll to position [2490, 0]
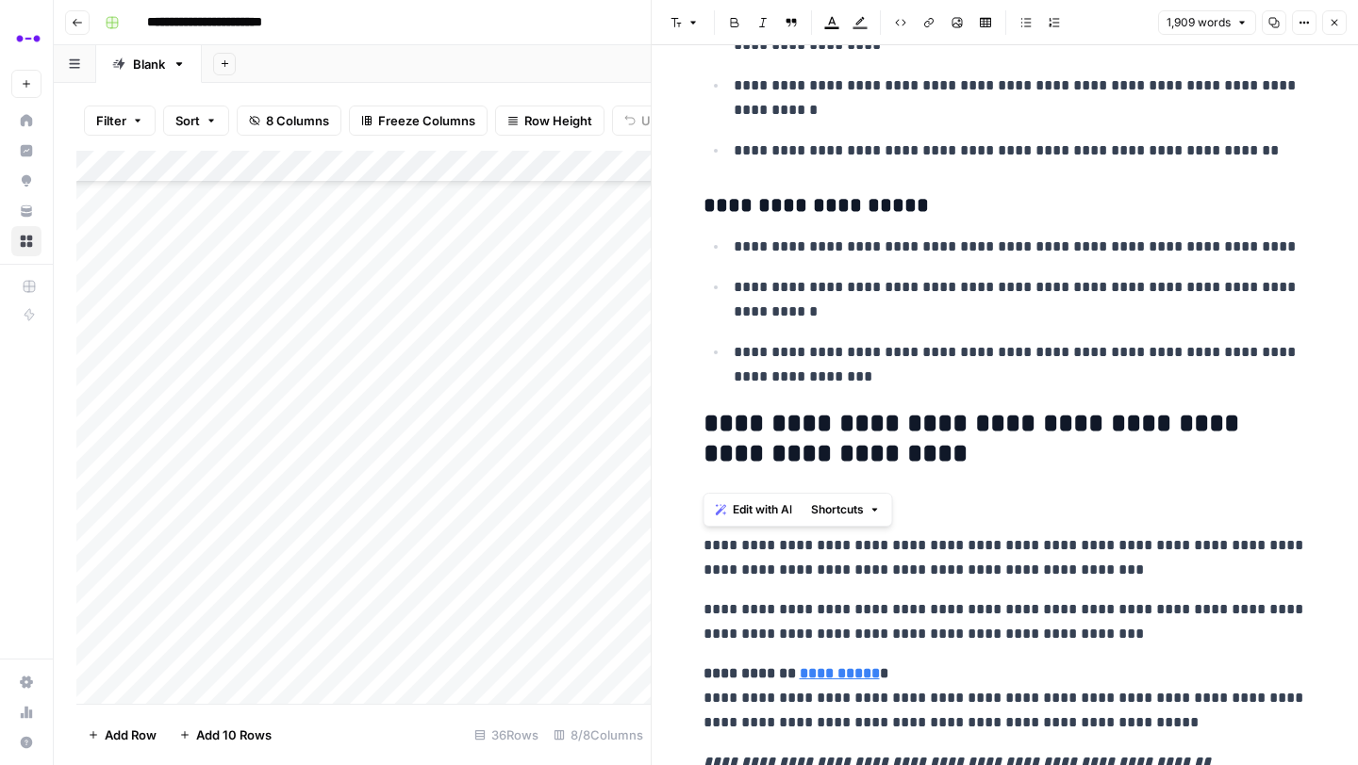
drag, startPoint x: 885, startPoint y: 432, endPoint x: 698, endPoint y: 541, distance: 217.1
copy div "**********"
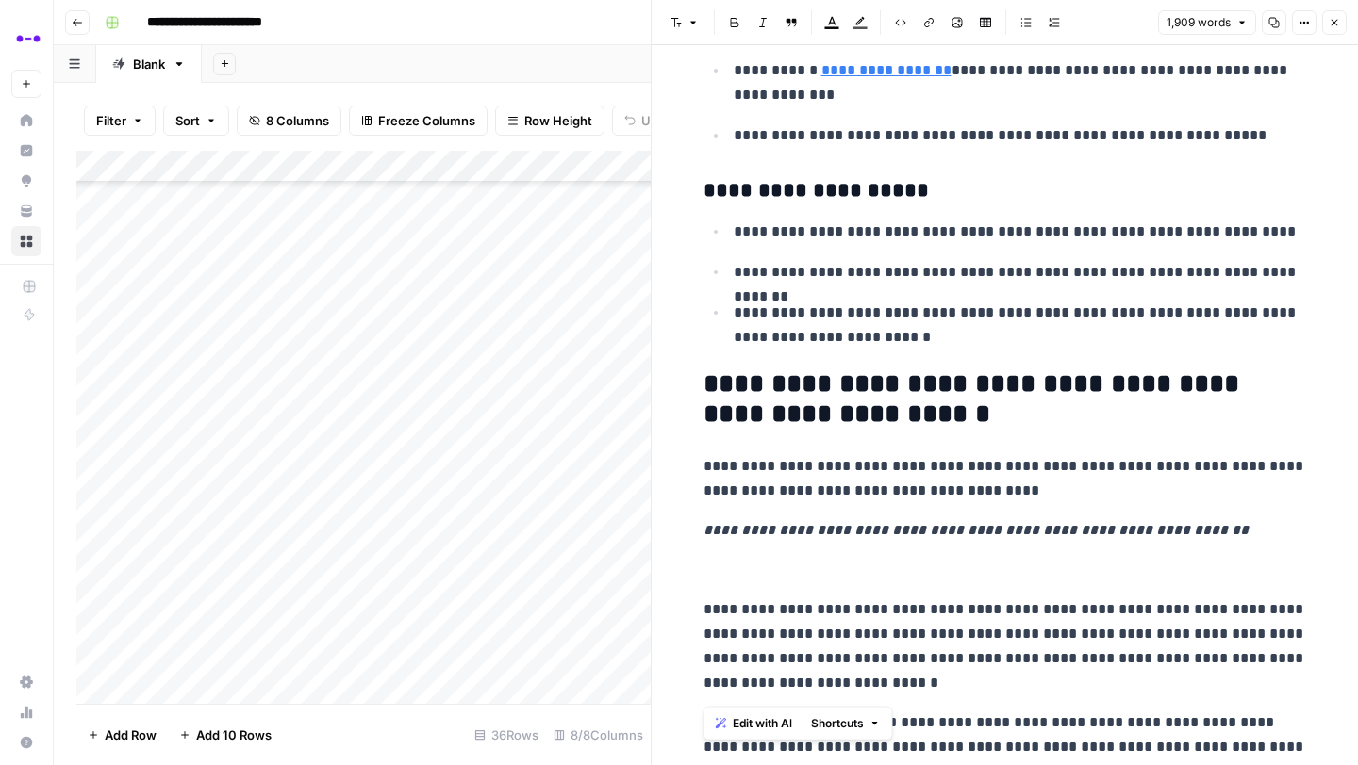
scroll to position [3830, 0]
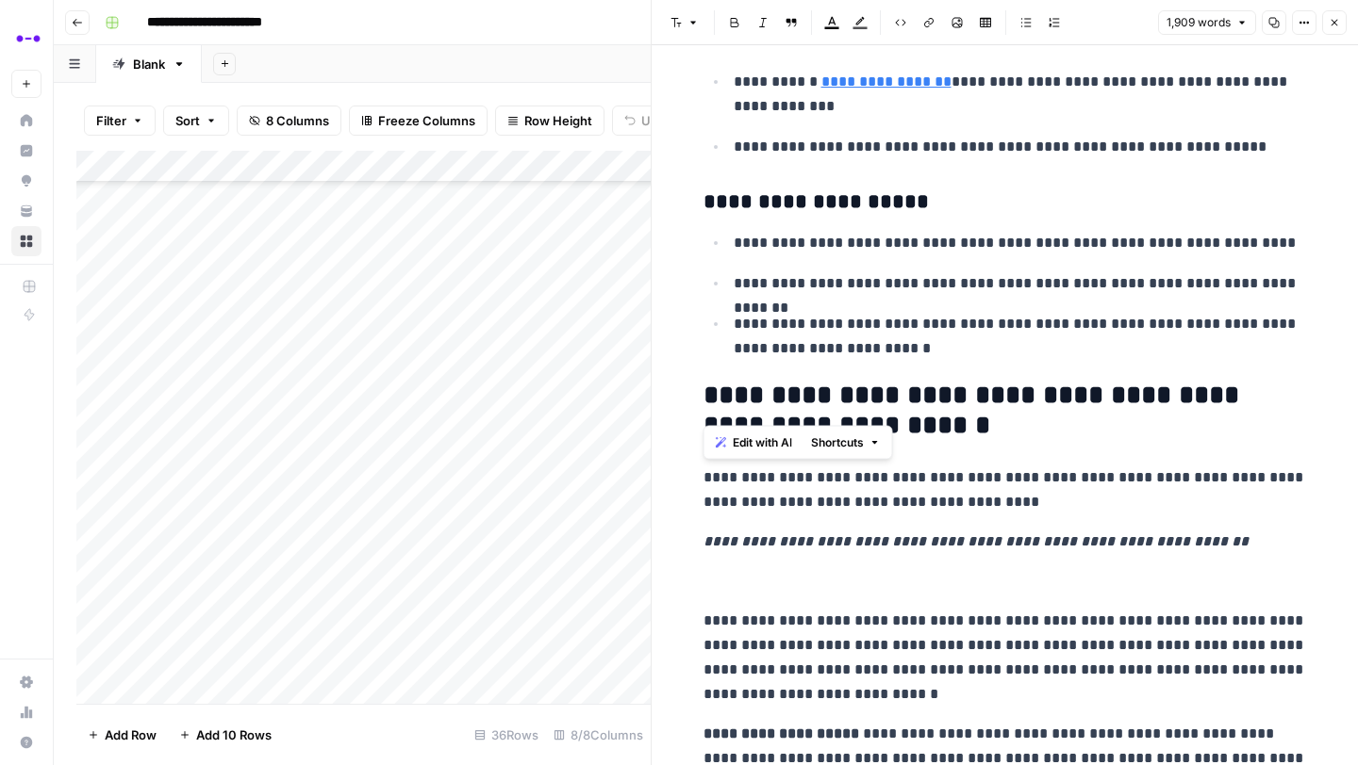
drag, startPoint x: 837, startPoint y: 529, endPoint x: 696, endPoint y: 483, distance: 148.8
click at [696, 483] on div "**********" at bounding box center [1005, 708] width 626 height 8926
copy div "**********"
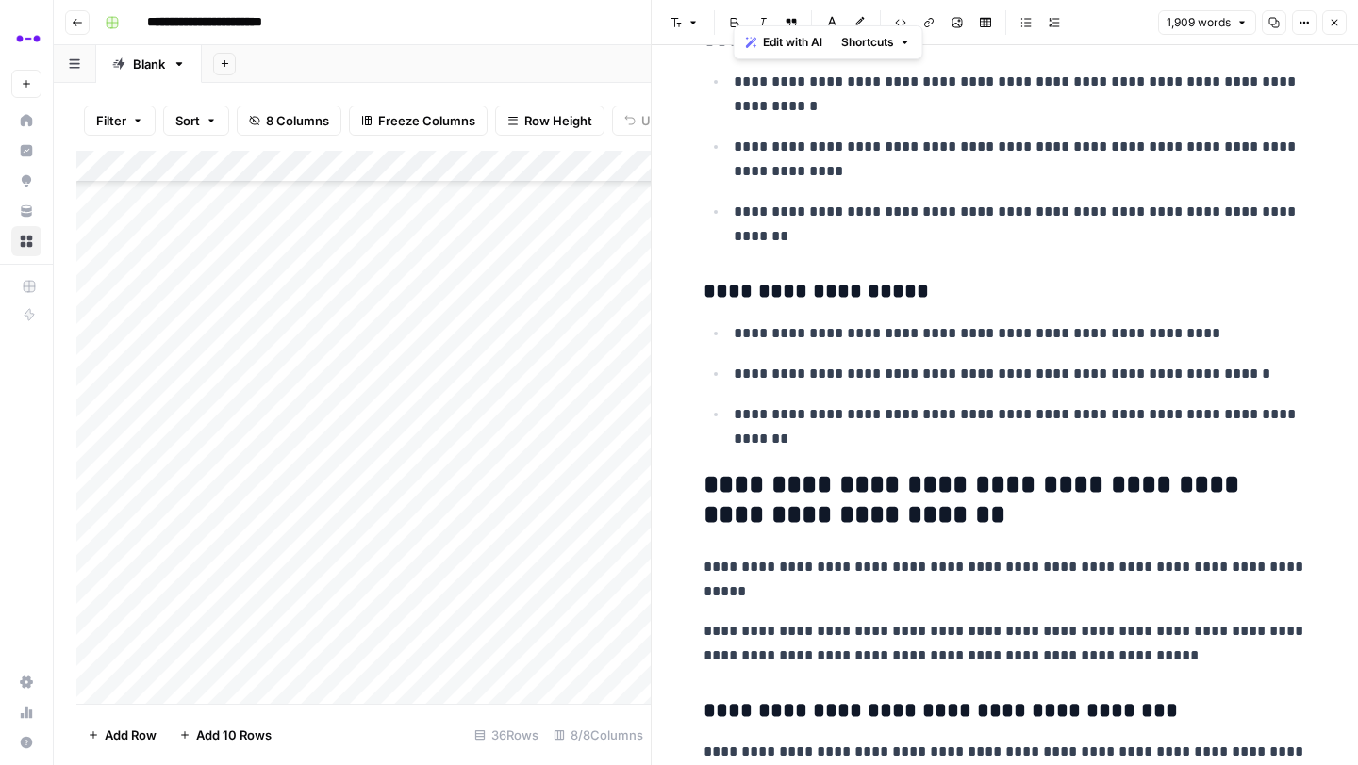
scroll to position [5522, 0]
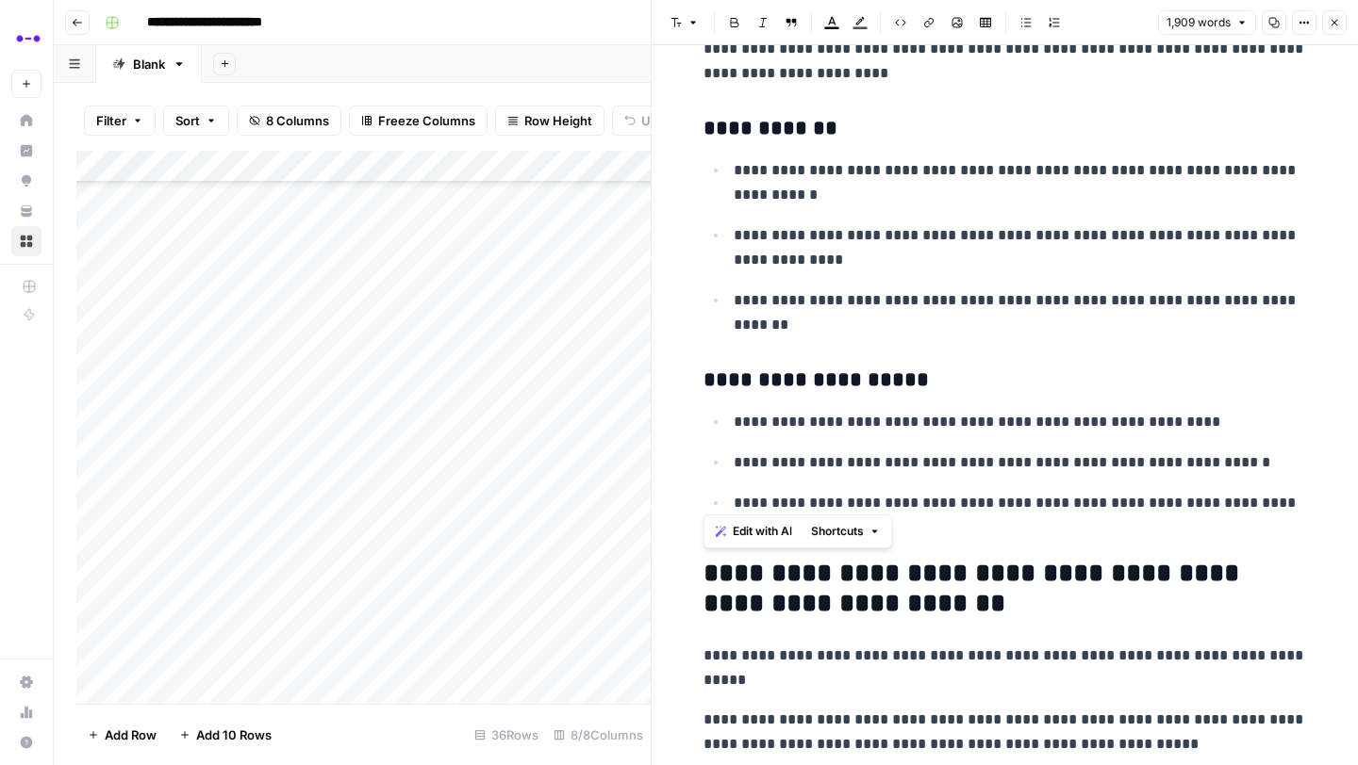
drag, startPoint x: 910, startPoint y: 728, endPoint x: 703, endPoint y: 582, distance: 252.9
copy div "**********"
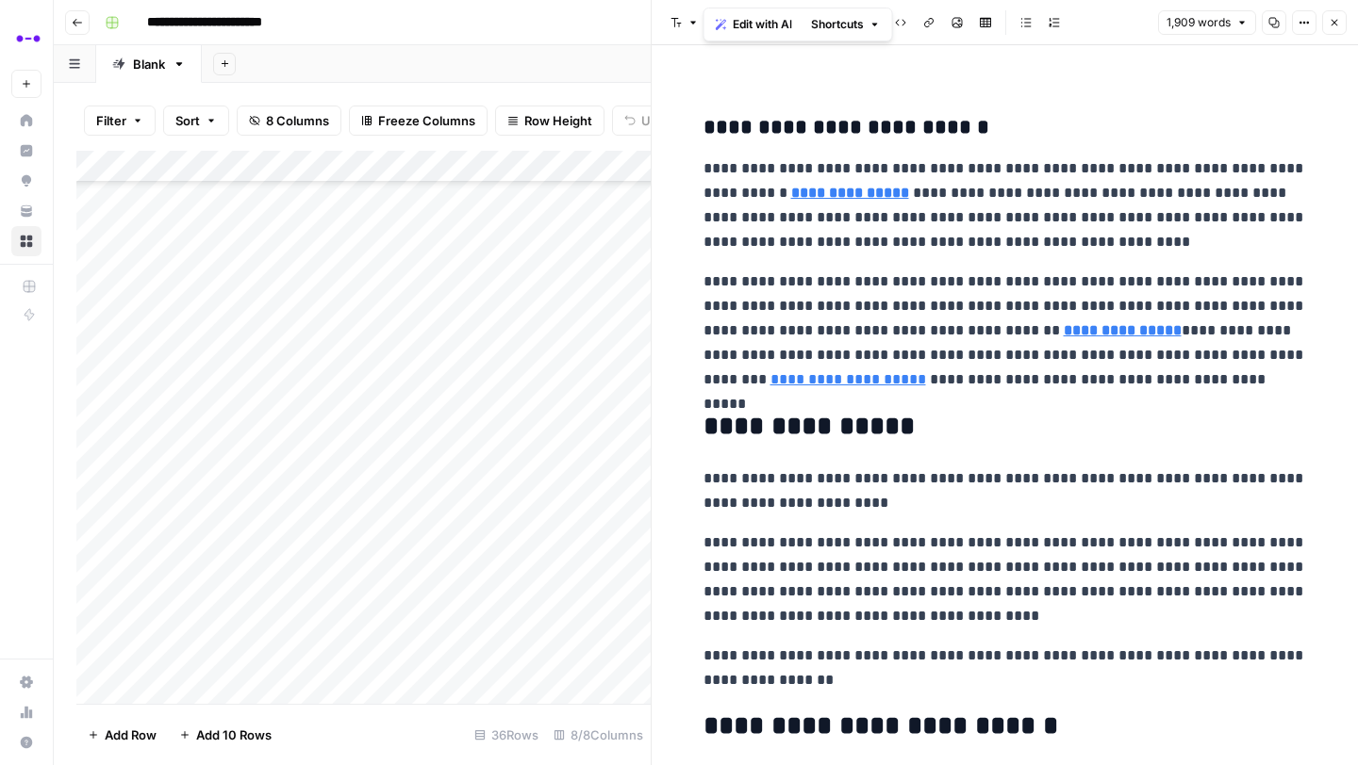
scroll to position [7478, 0]
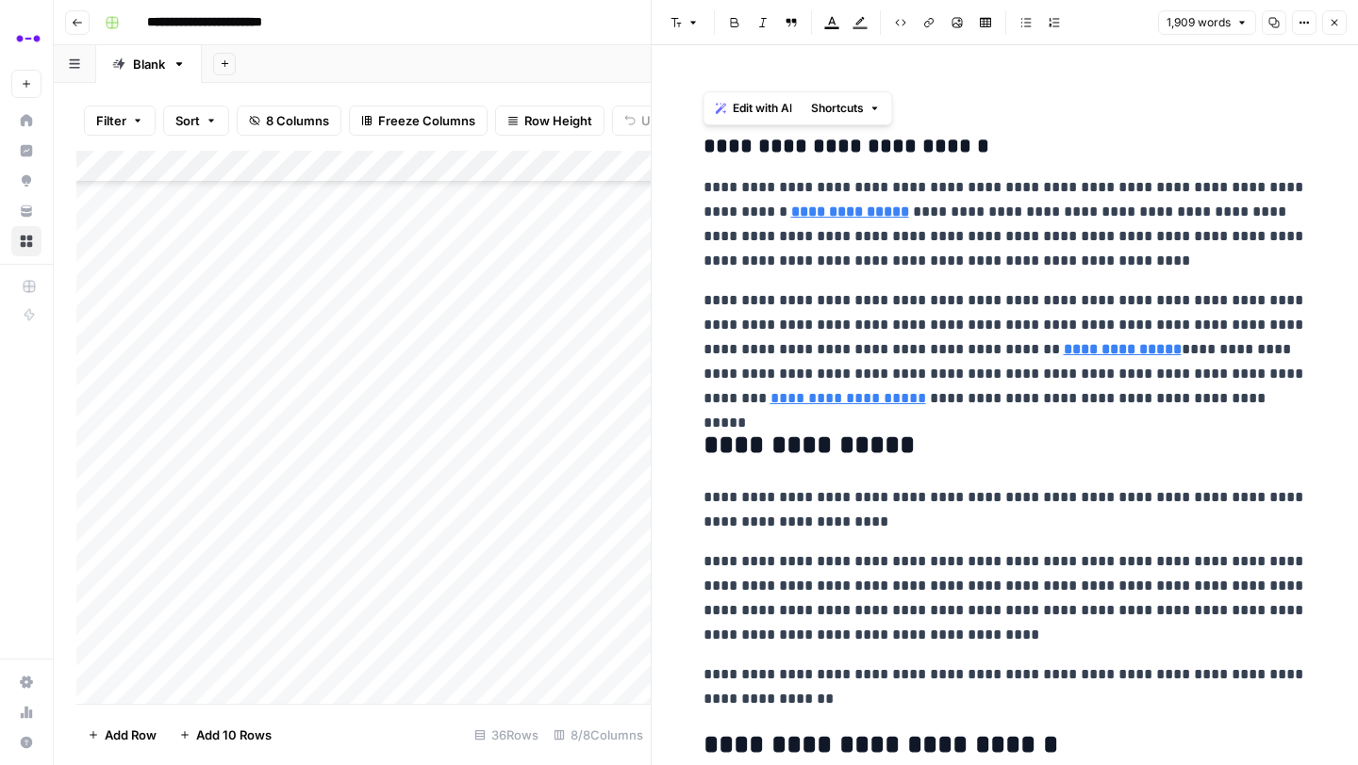
drag, startPoint x: 707, startPoint y: 147, endPoint x: 1030, endPoint y: 714, distance: 652.4
copy div "**********"
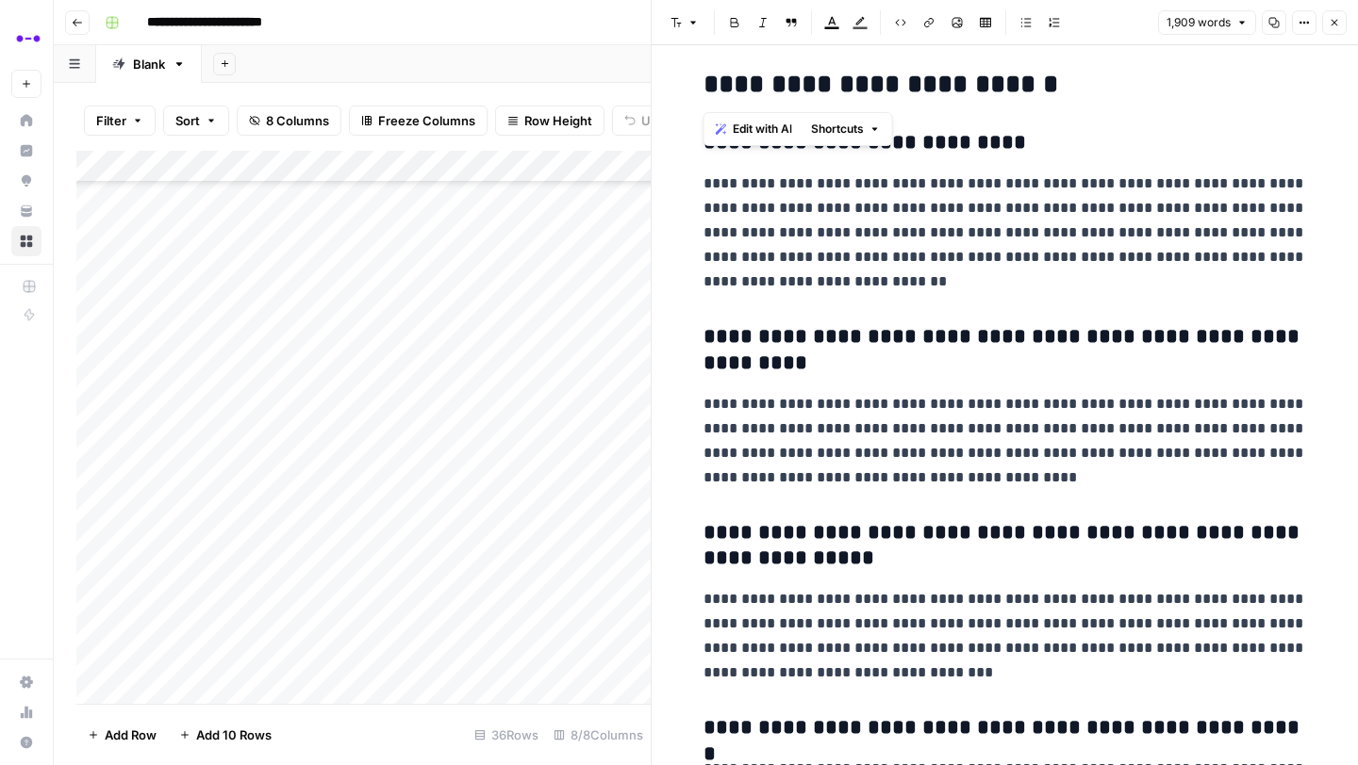
scroll to position [8121, 0]
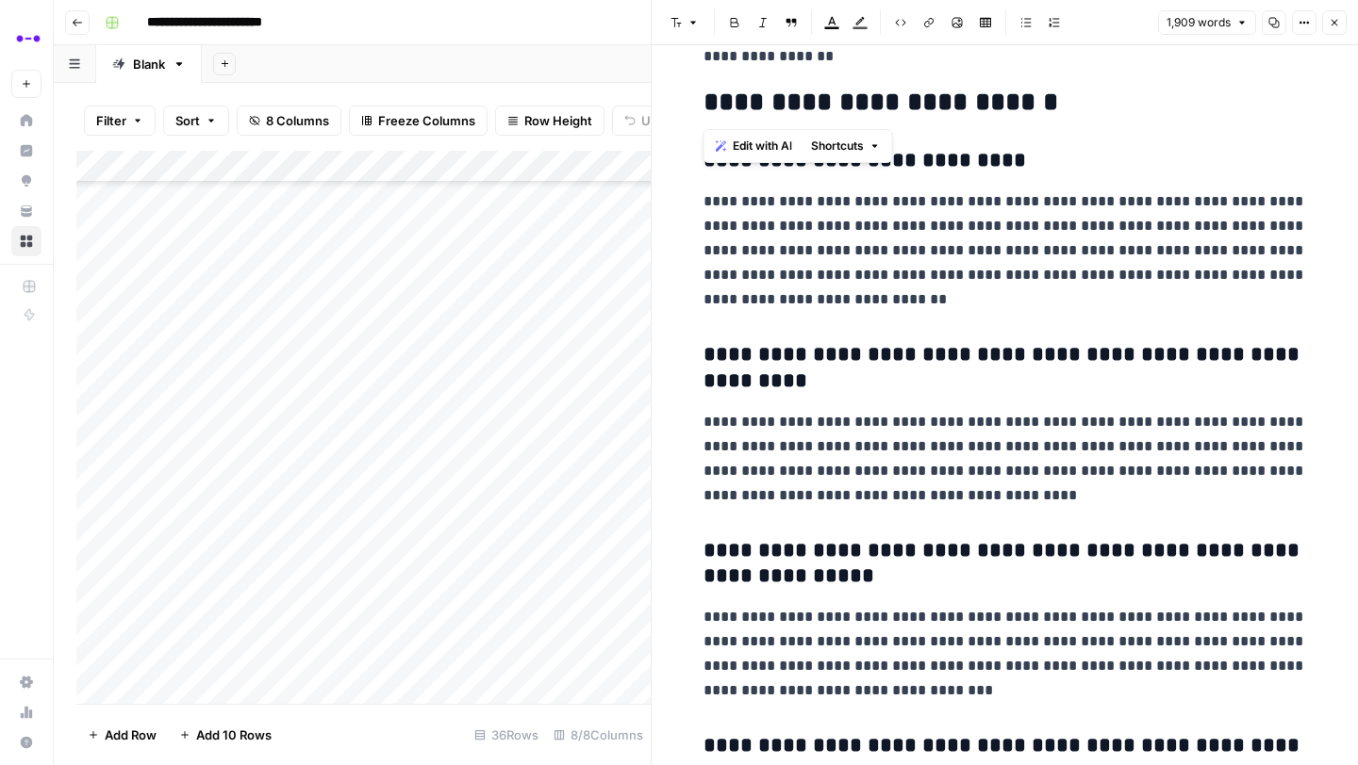
click at [989, 539] on h3 "**********" at bounding box center [1004, 564] width 603 height 53
drag, startPoint x: 700, startPoint y: 355, endPoint x: 864, endPoint y: 374, distance: 165.1
copy h3 "**********"
click at [826, 469] on p "**********" at bounding box center [1004, 459] width 603 height 98
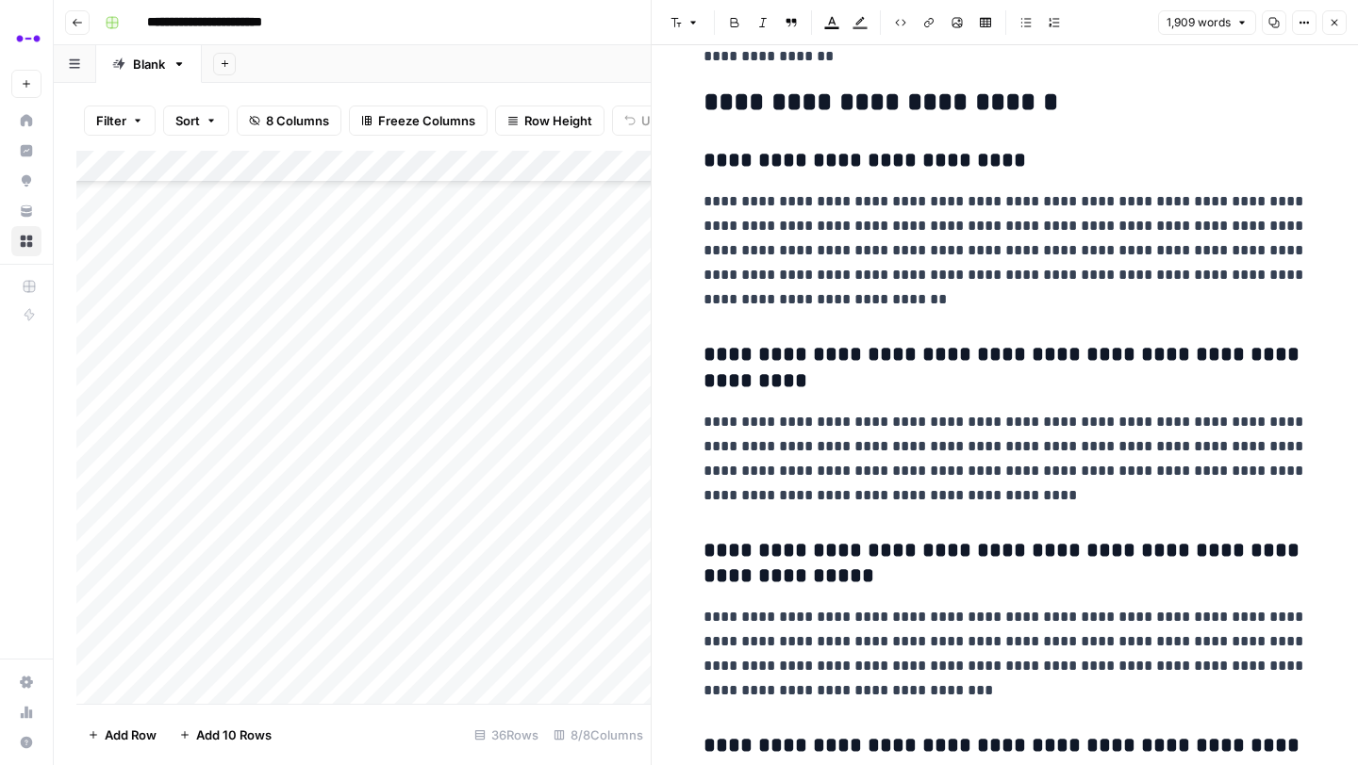
click at [826, 469] on p "**********" at bounding box center [1004, 459] width 603 height 98
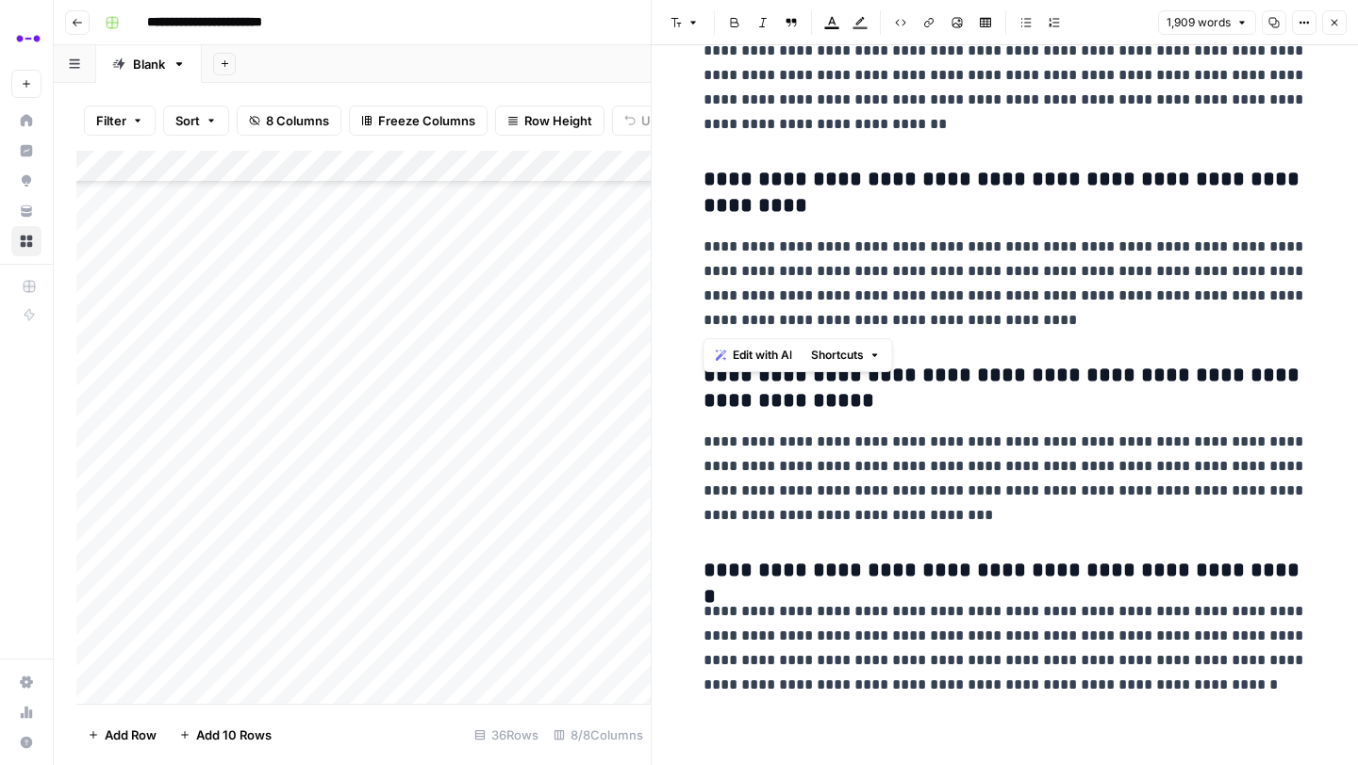
click at [933, 380] on h3 "**********" at bounding box center [1004, 389] width 603 height 53
click at [962, 378] on h3 "**********" at bounding box center [1004, 389] width 603 height 53
click at [791, 504] on p "**********" at bounding box center [1004, 479] width 603 height 98
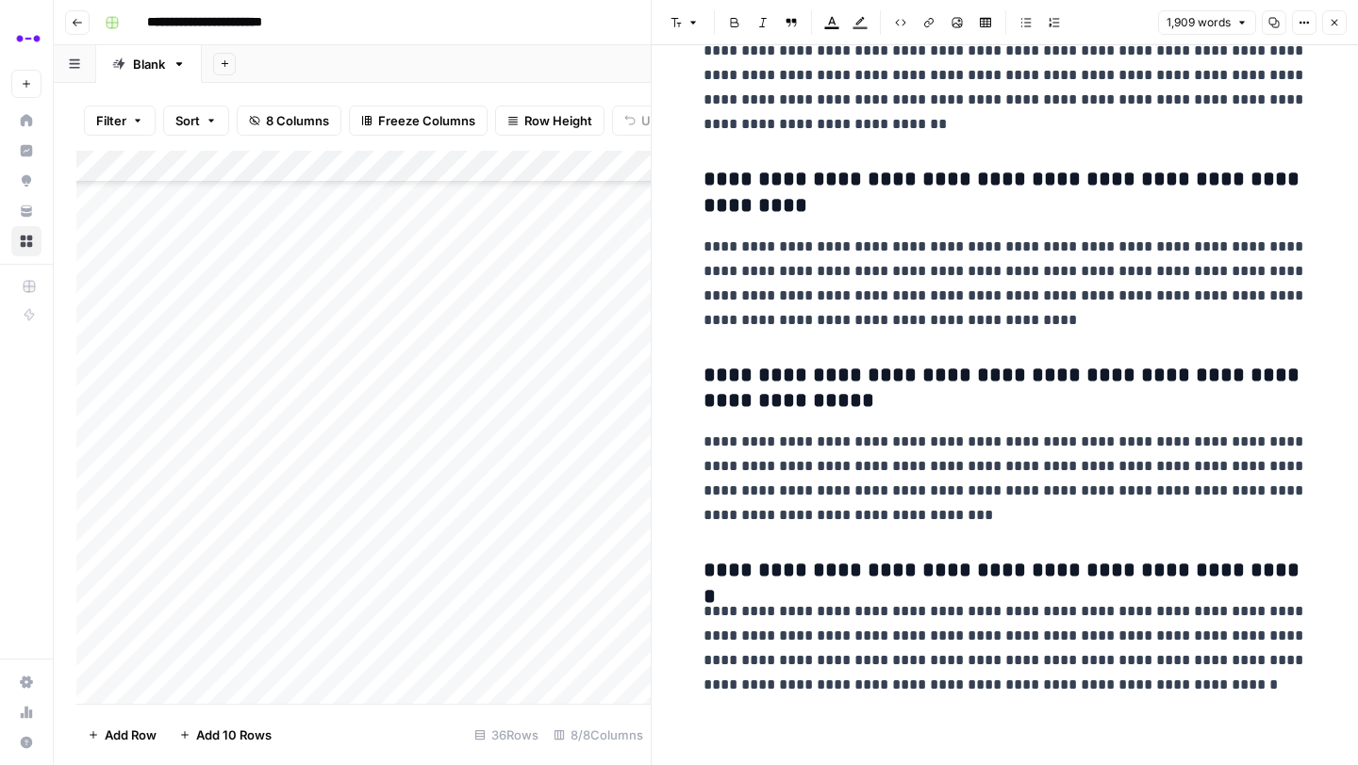
click at [791, 504] on p "**********" at bounding box center [1004, 479] width 603 height 98
click at [977, 582] on h3 "**********" at bounding box center [1004, 571] width 603 height 26
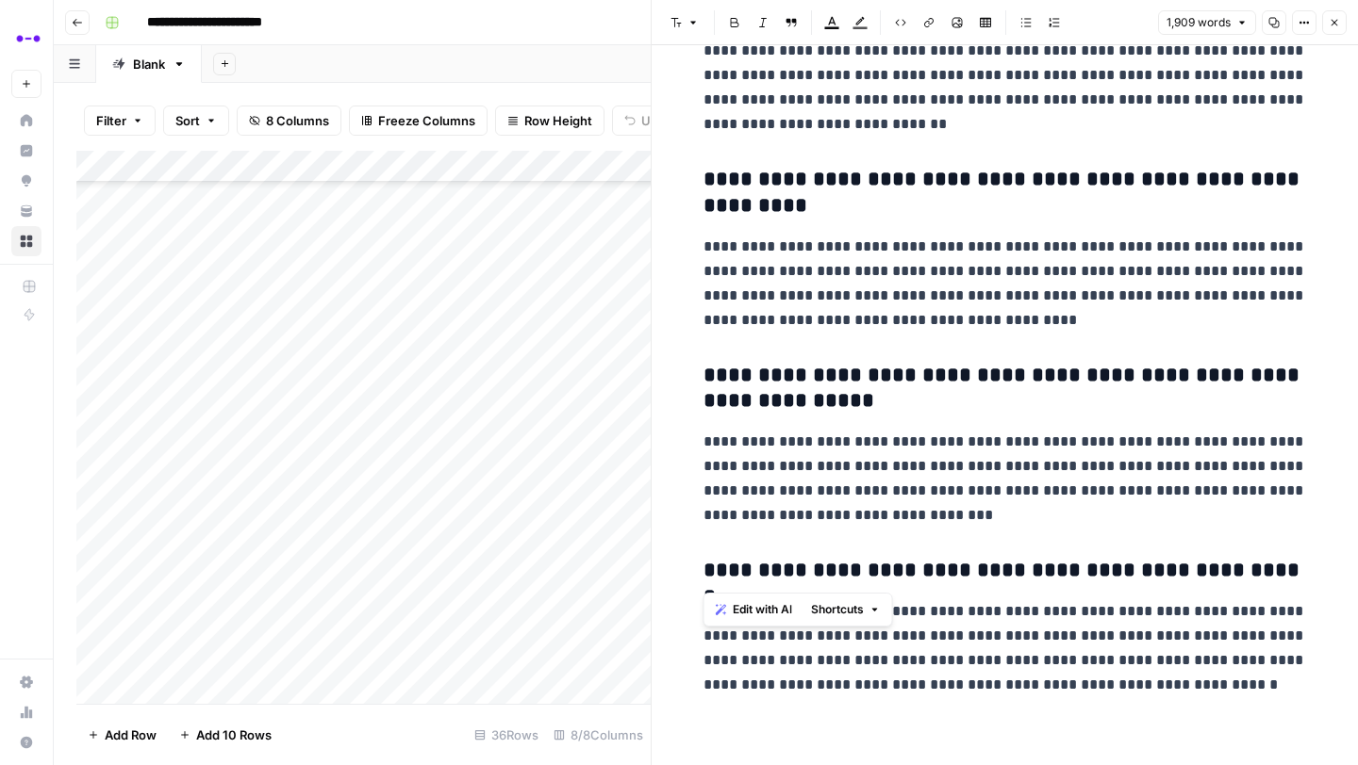
click at [851, 615] on span "Shortcuts" at bounding box center [837, 609] width 53 height 17
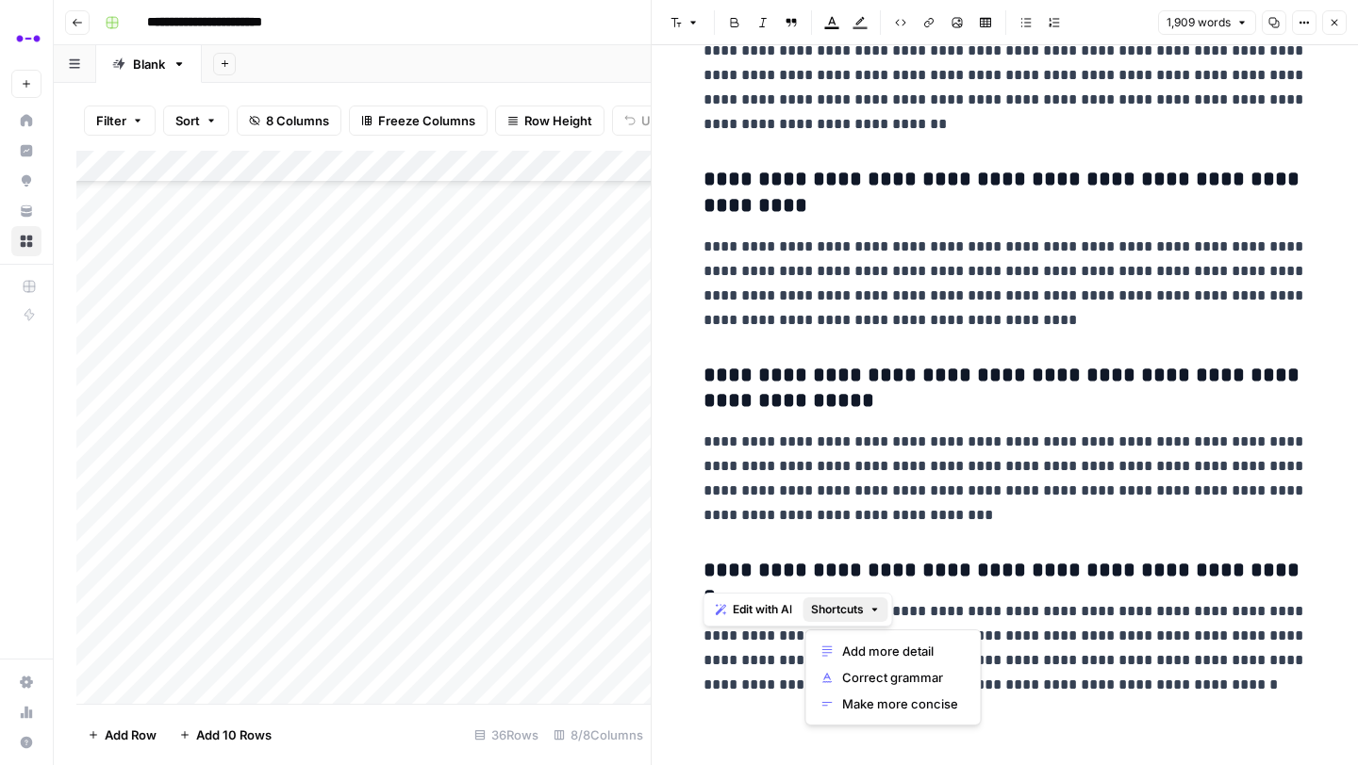
click at [851, 615] on span "Shortcuts" at bounding box center [837, 609] width 53 height 17
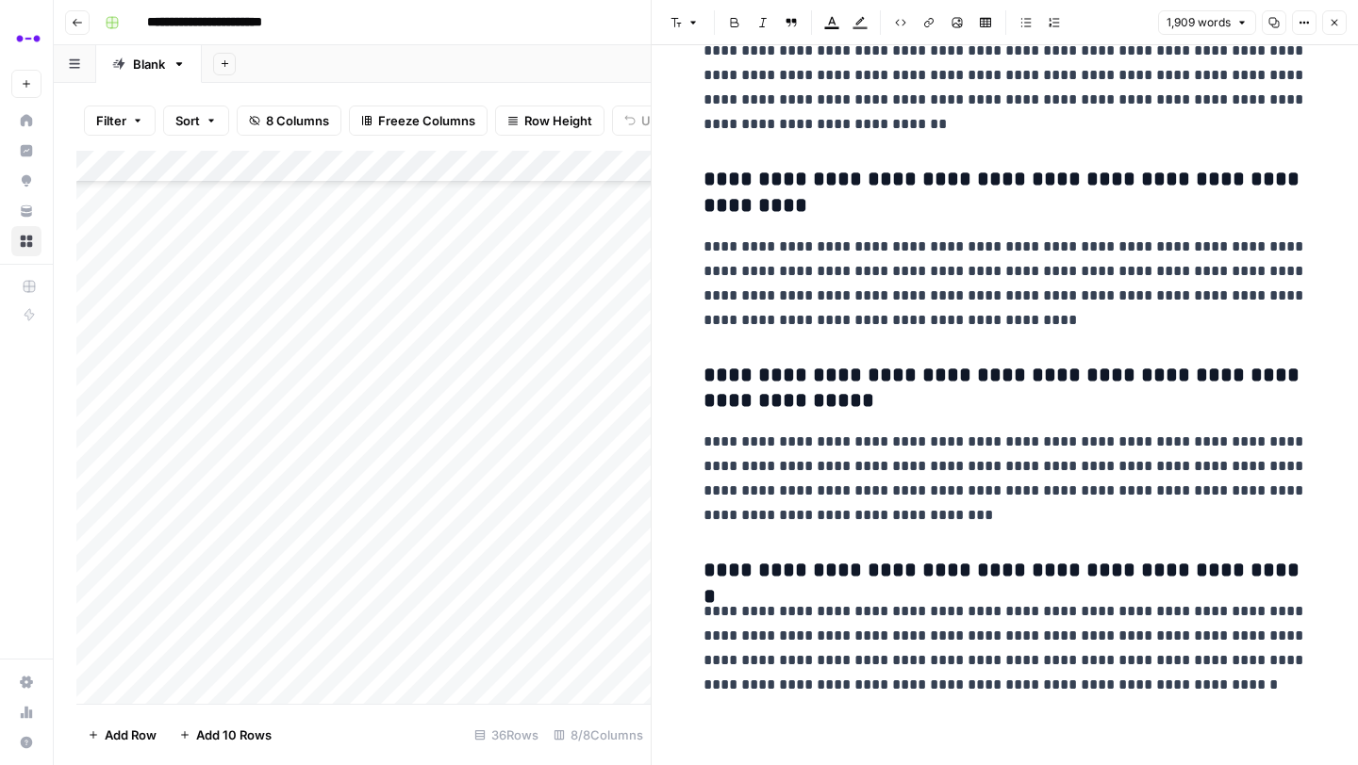
click at [947, 614] on p "**********" at bounding box center [1004, 649] width 603 height 98
click at [235, 236] on div "Add Column" at bounding box center [363, 427] width 574 height 553
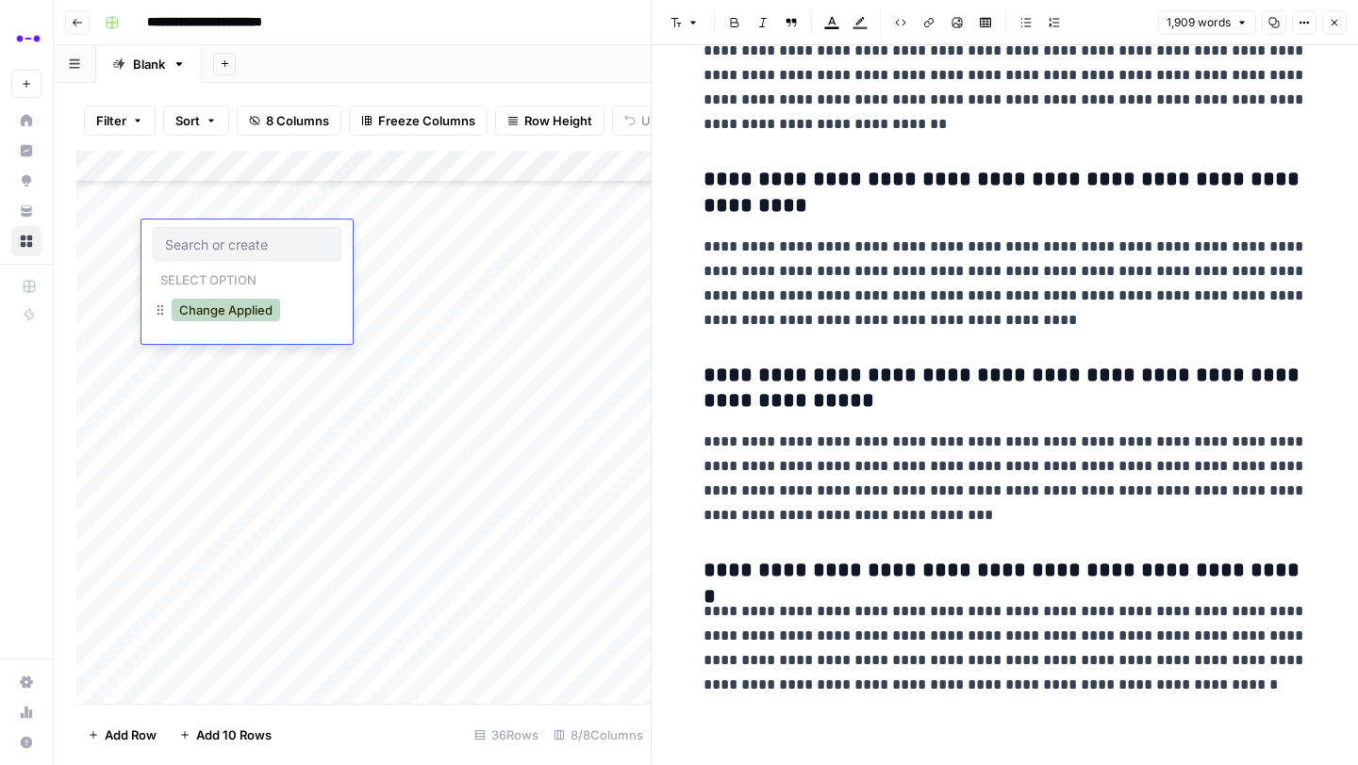
click at [211, 299] on button "Change Applied" at bounding box center [226, 310] width 108 height 23
click at [424, 351] on div "Add Column" at bounding box center [363, 427] width 574 height 553
click at [455, 364] on div "Add Column" at bounding box center [363, 427] width 574 height 553
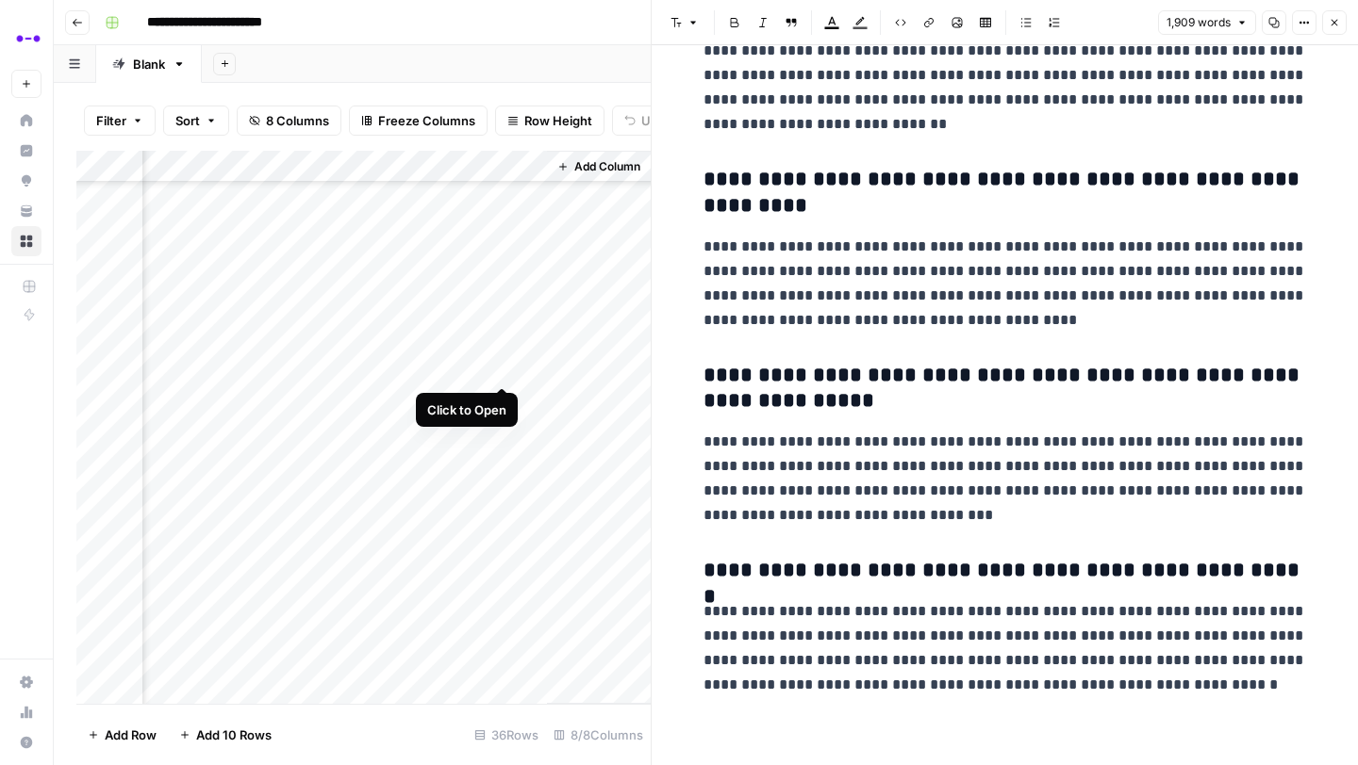
click at [506, 366] on div "Add Column" at bounding box center [363, 427] width 574 height 553
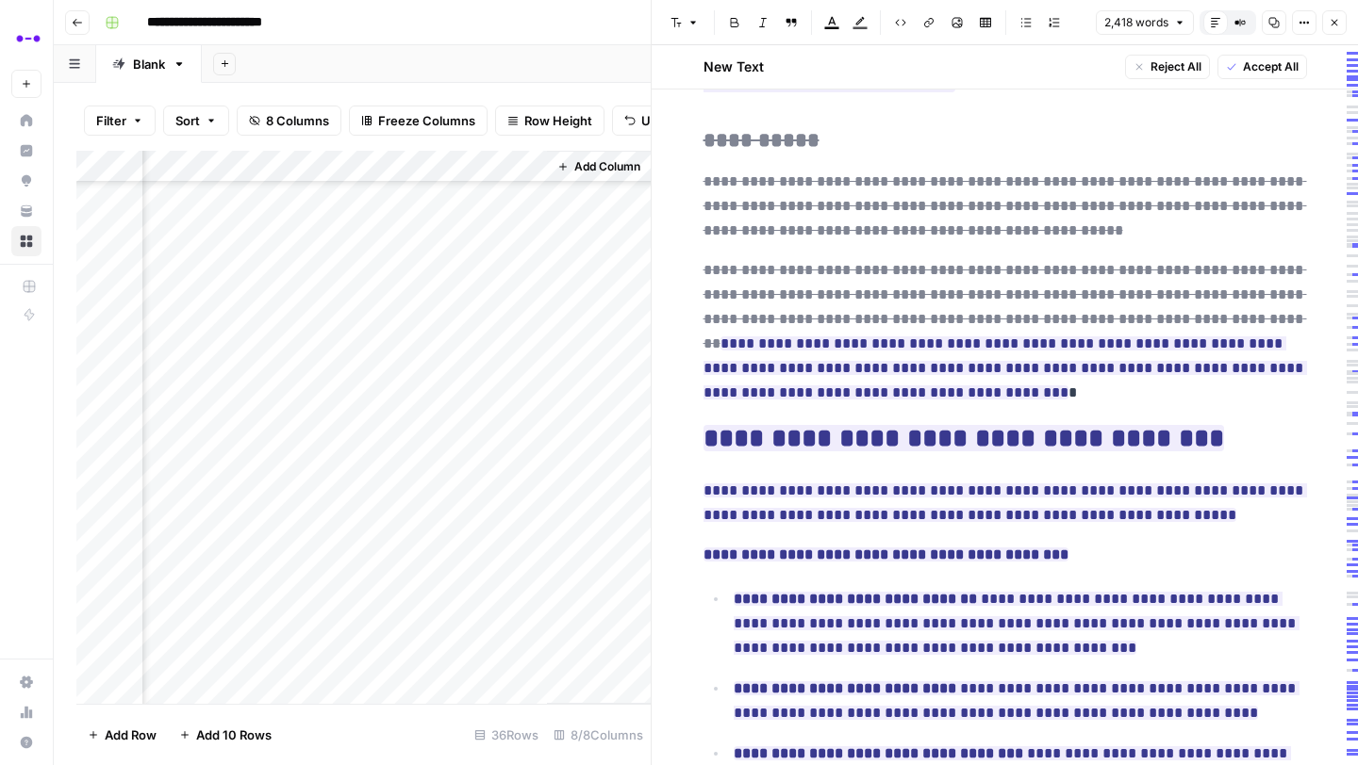
scroll to position [6233, 0]
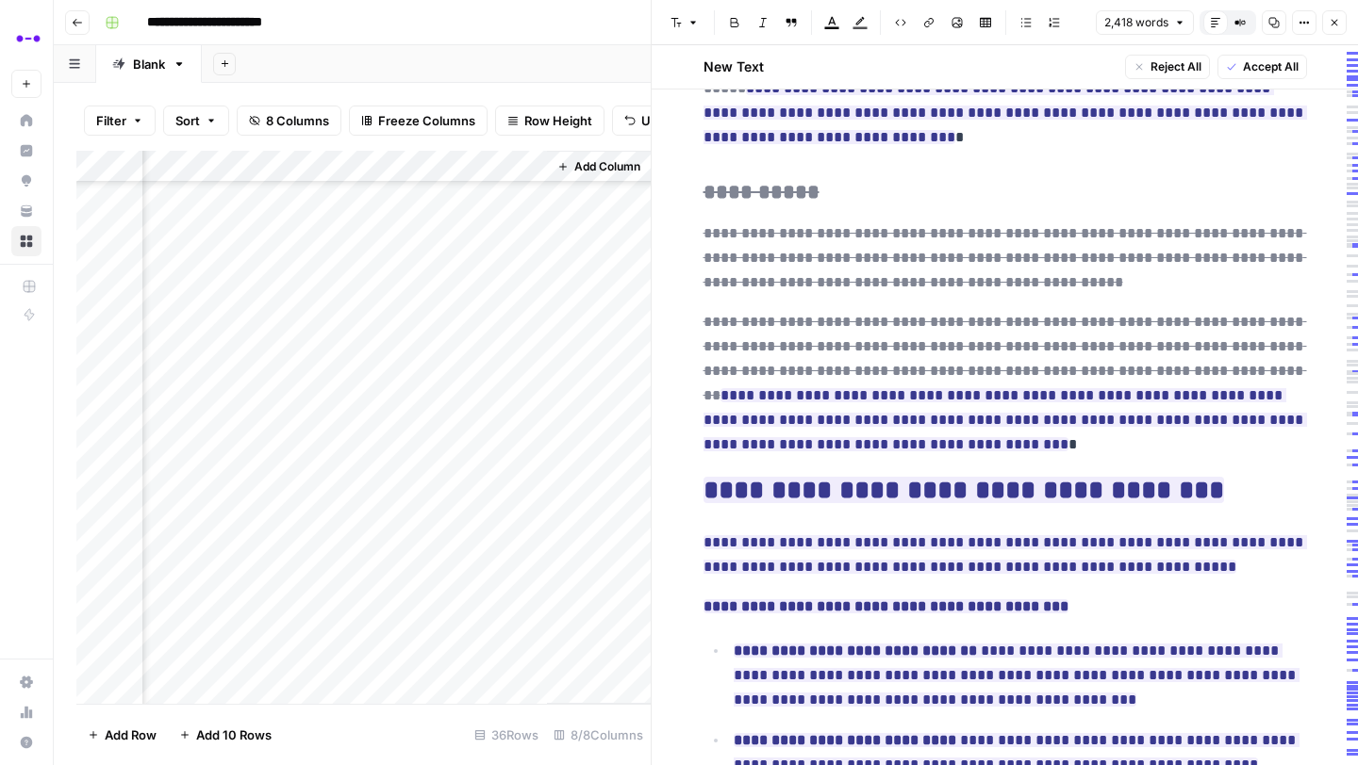
click at [1270, 62] on span "Accept All" at bounding box center [1271, 66] width 56 height 17
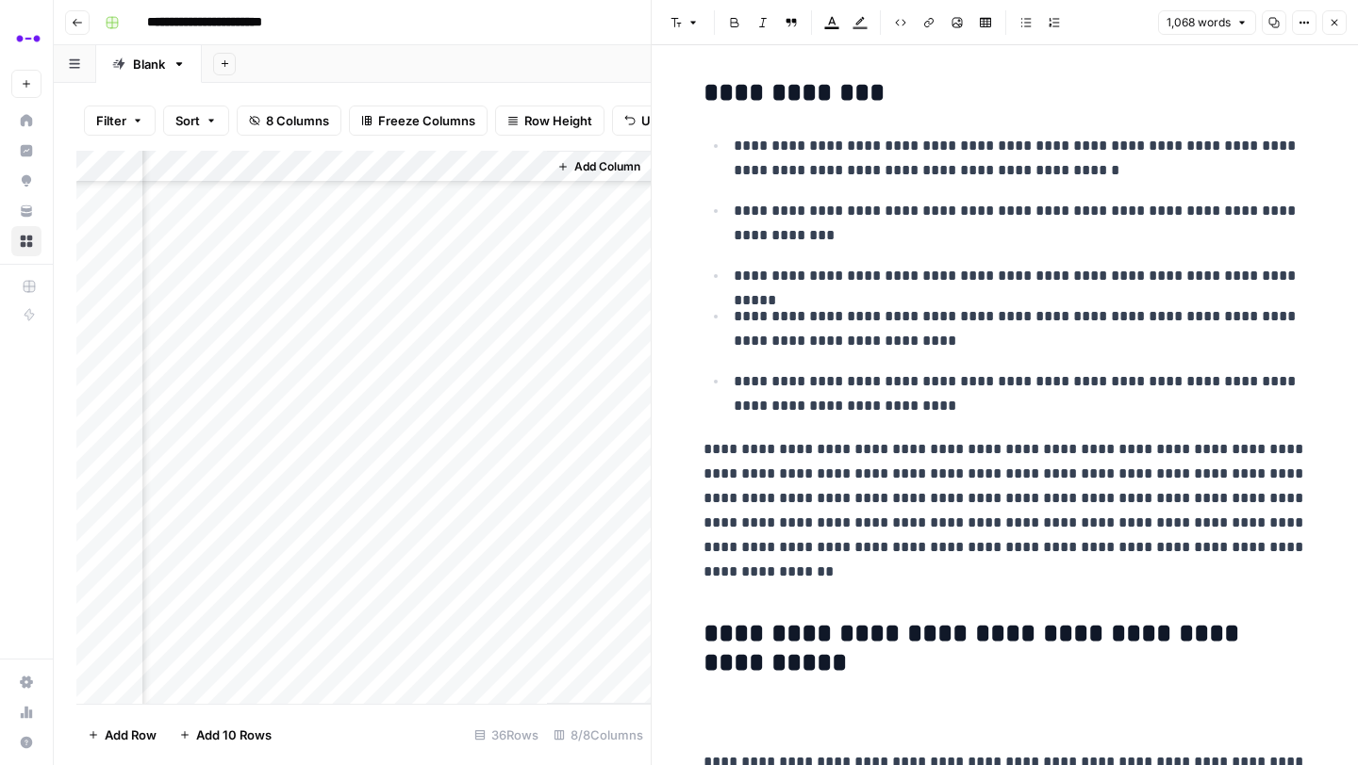
scroll to position [58, 0]
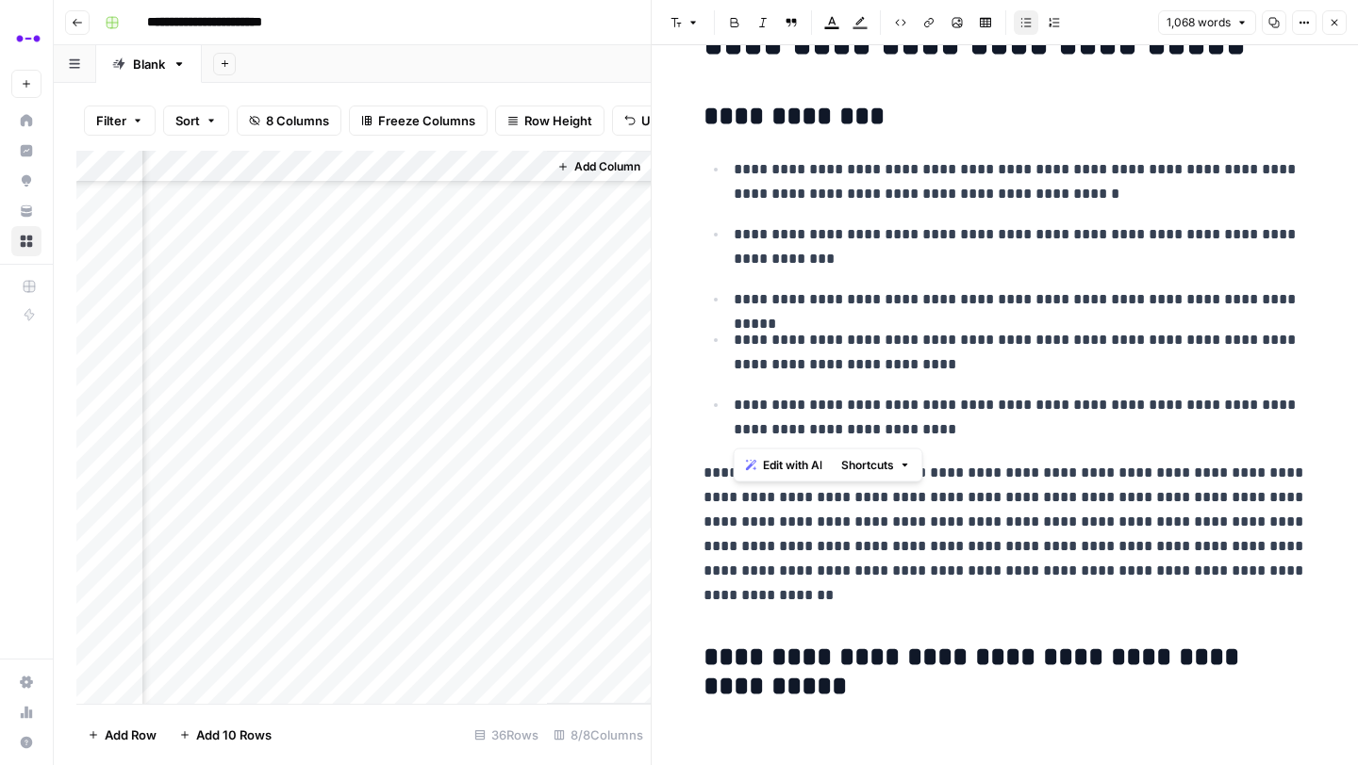
drag, startPoint x: 737, startPoint y: 171, endPoint x: 1059, endPoint y: 428, distance: 411.8
click at [1059, 428] on ul "**********" at bounding box center [1004, 299] width 603 height 286
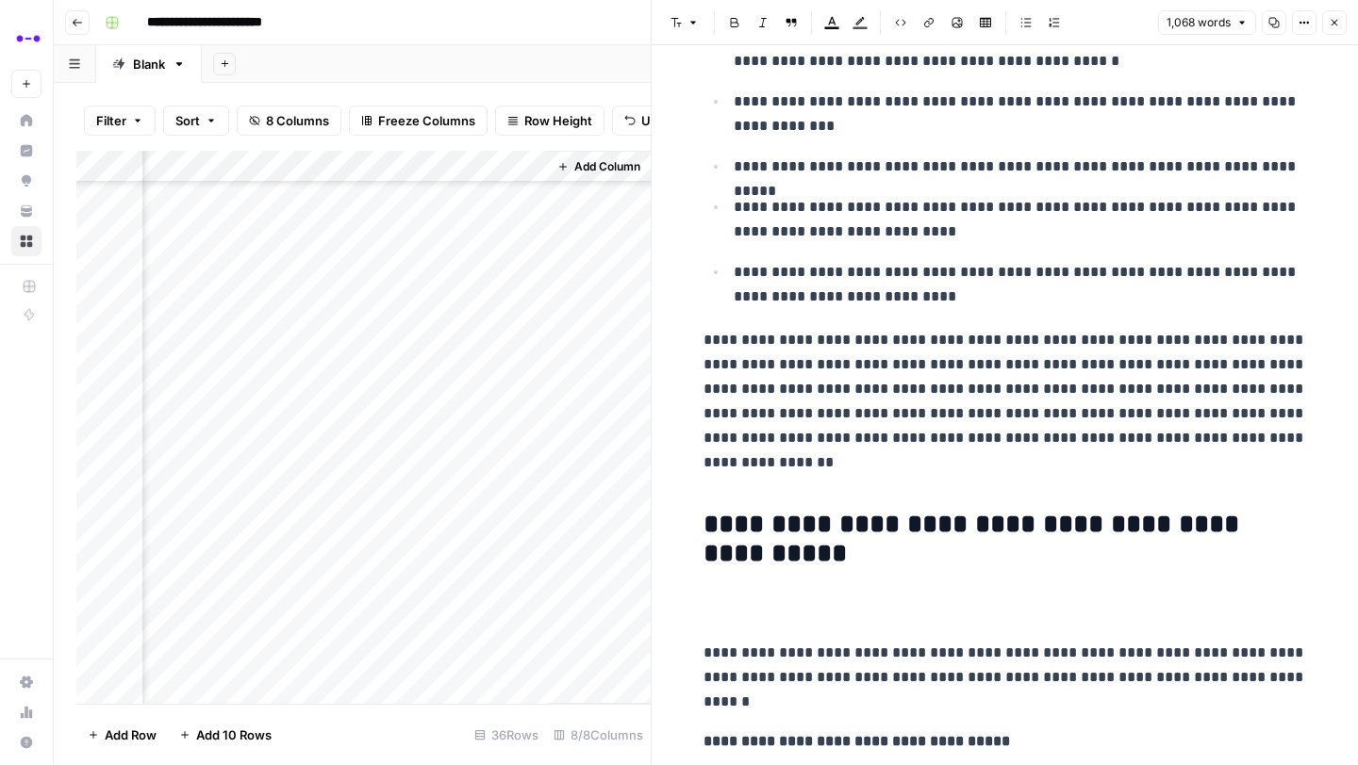
click at [980, 382] on p "**********" at bounding box center [1004, 389] width 603 height 123
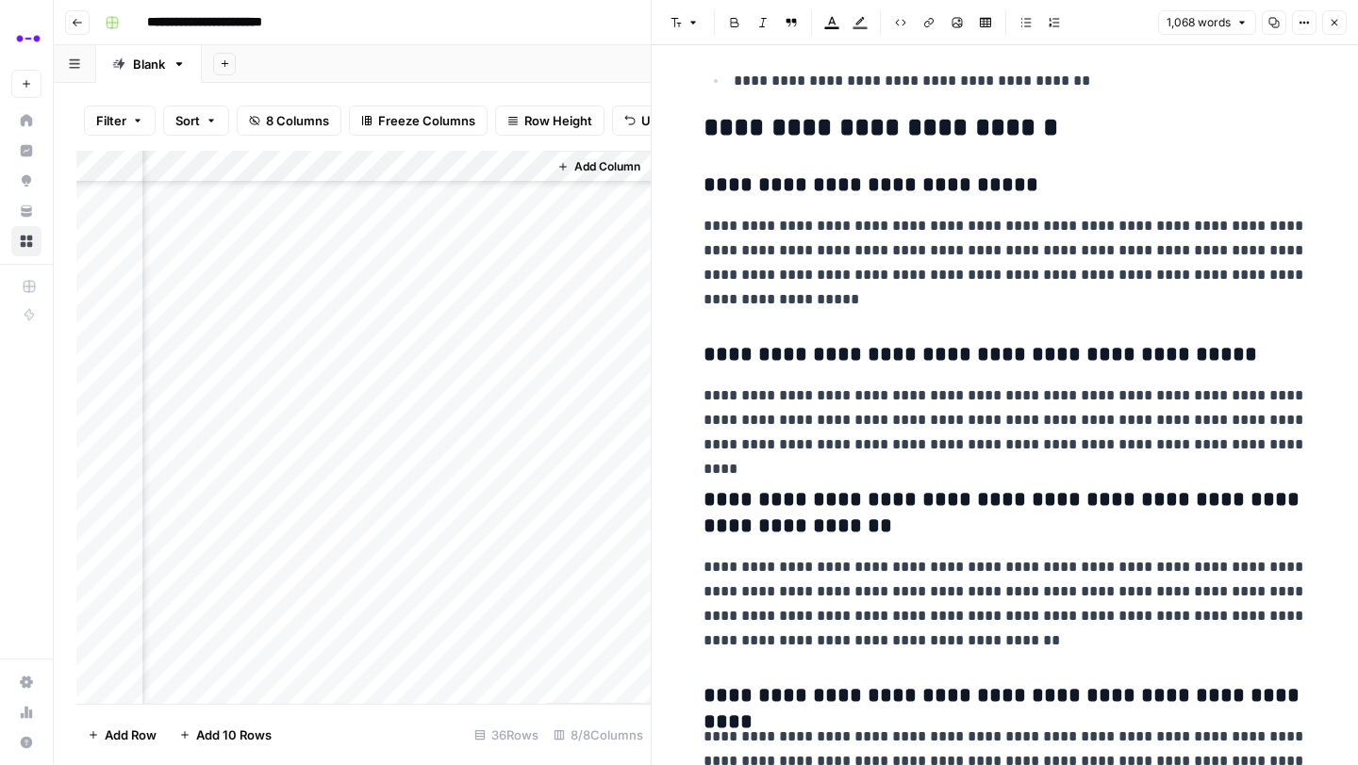
scroll to position [5198, 0]
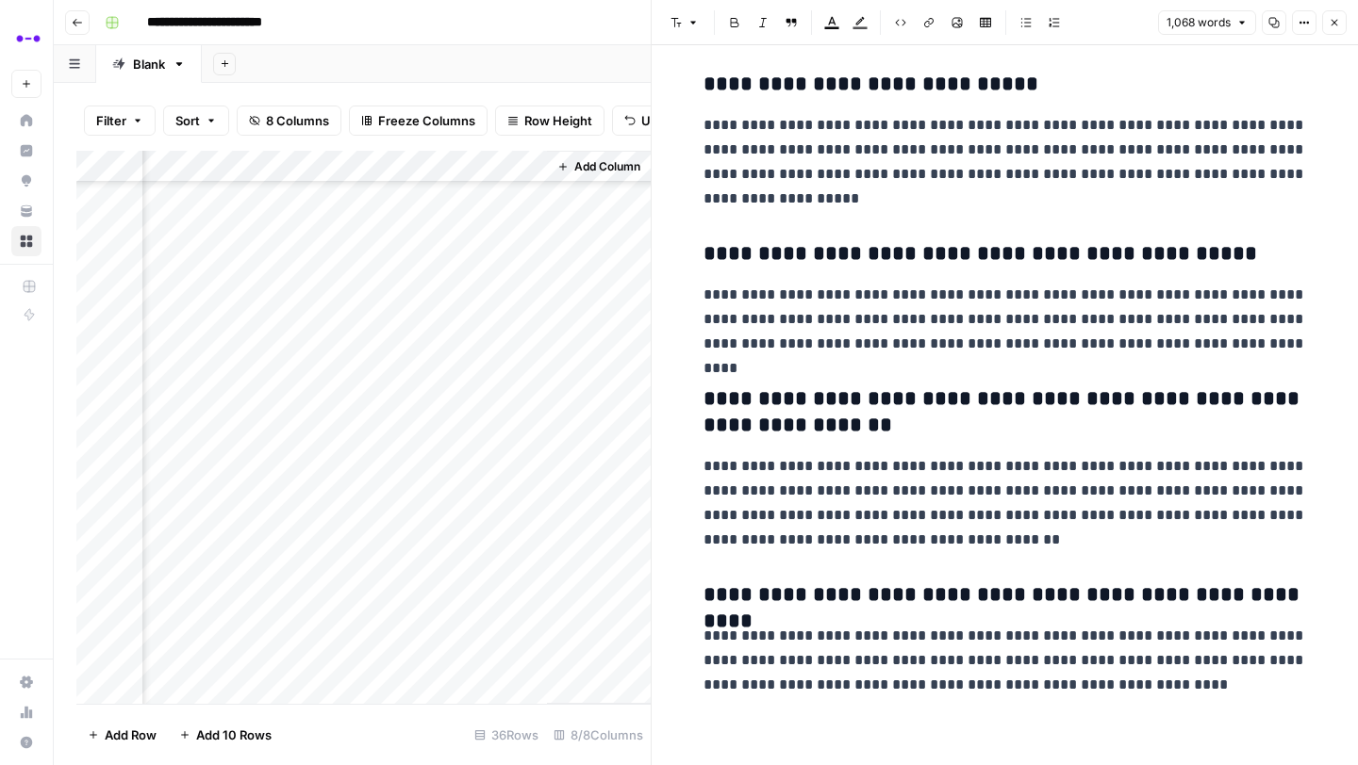
click at [1277, 25] on icon "button" at bounding box center [1274, 23] width 10 height 10
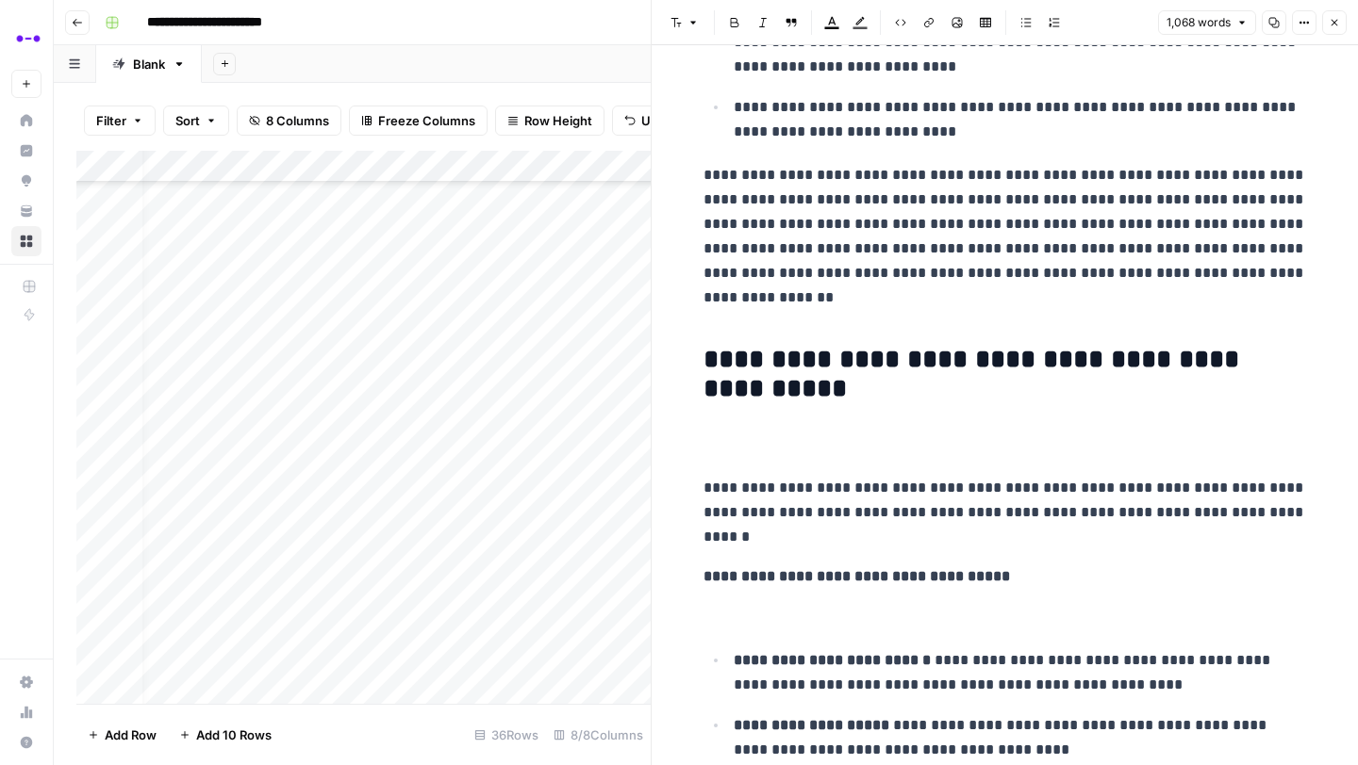
scroll to position [502, 0]
click at [220, 370] on div "Add Column" at bounding box center [363, 427] width 574 height 553
click at [198, 460] on div "Select option Change Applied" at bounding box center [246, 413] width 211 height 124
click at [198, 447] on button "Change Applied" at bounding box center [226, 441] width 108 height 23
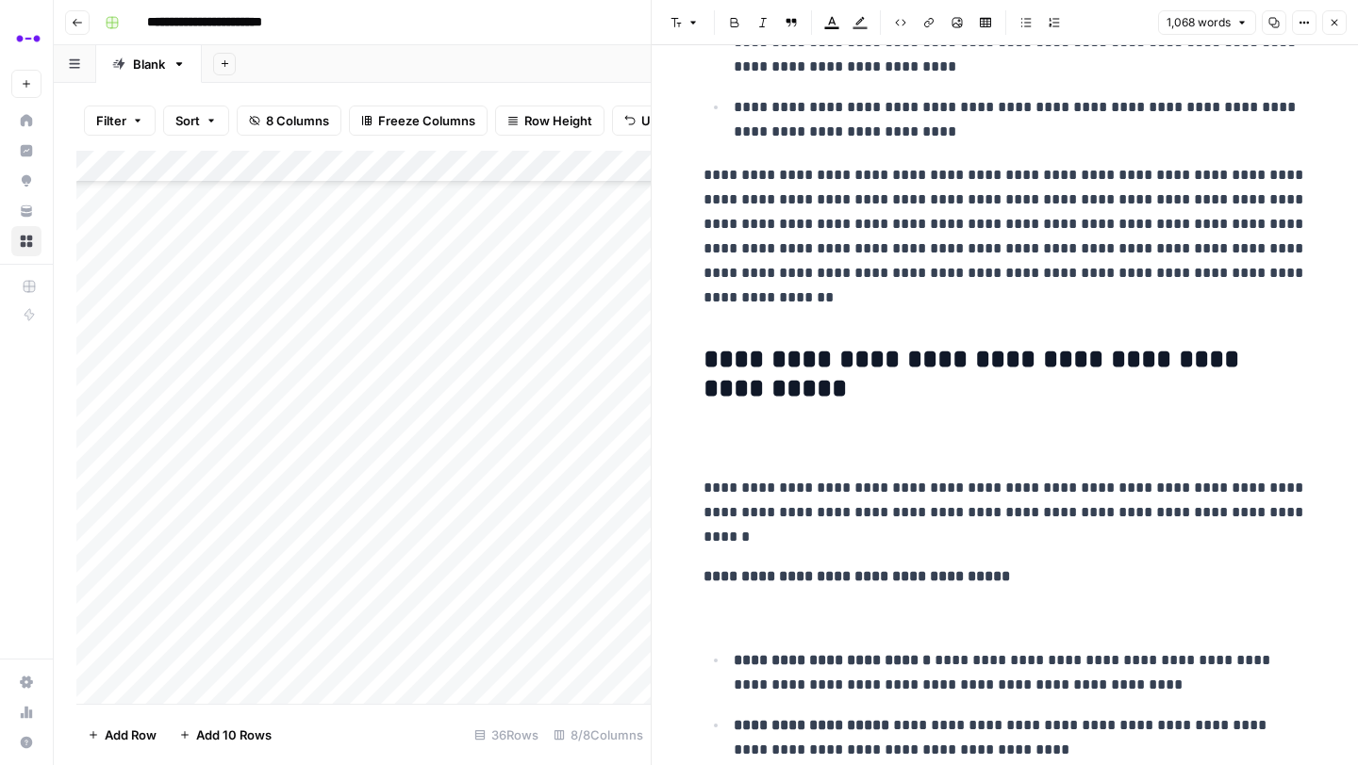
click at [356, 397] on div "Add Column" at bounding box center [363, 427] width 574 height 553
click at [502, 403] on div "Add Column" at bounding box center [363, 427] width 574 height 553
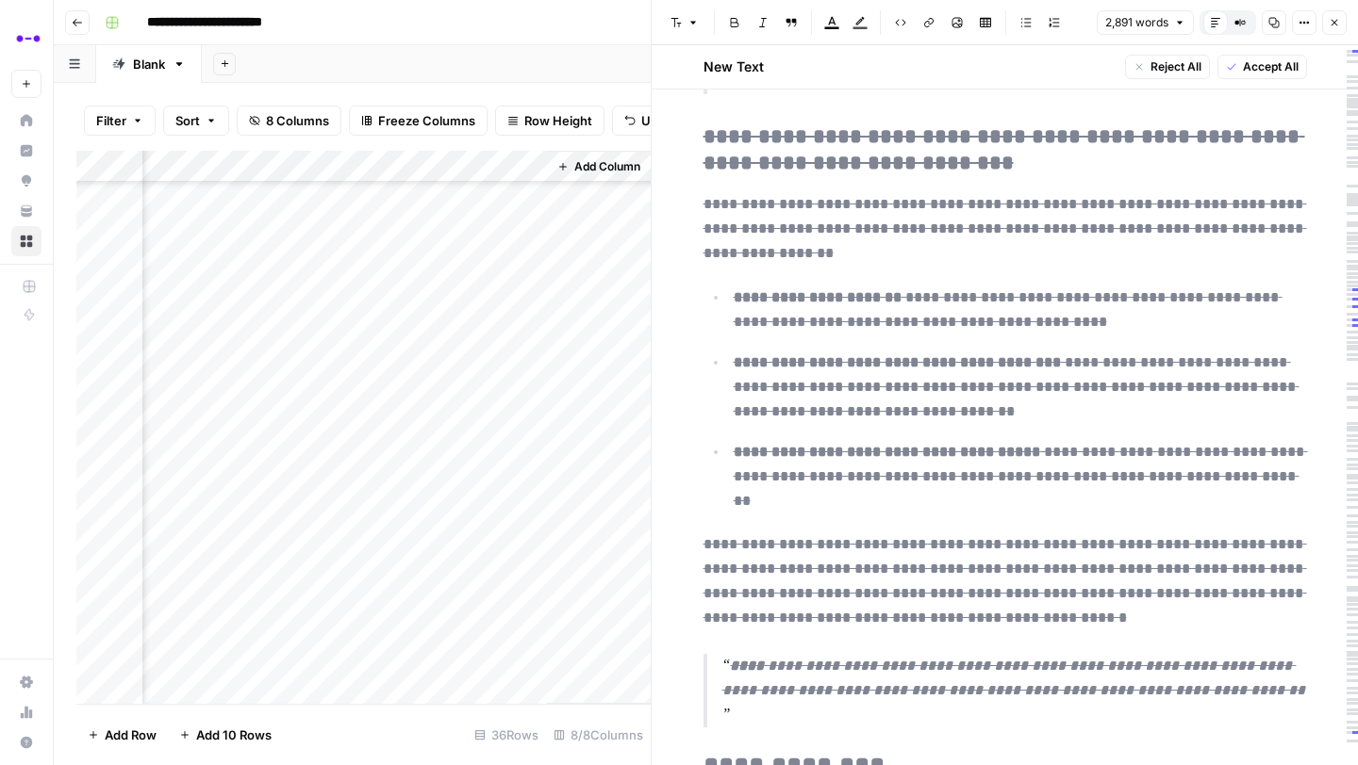
scroll to position [10195, 0]
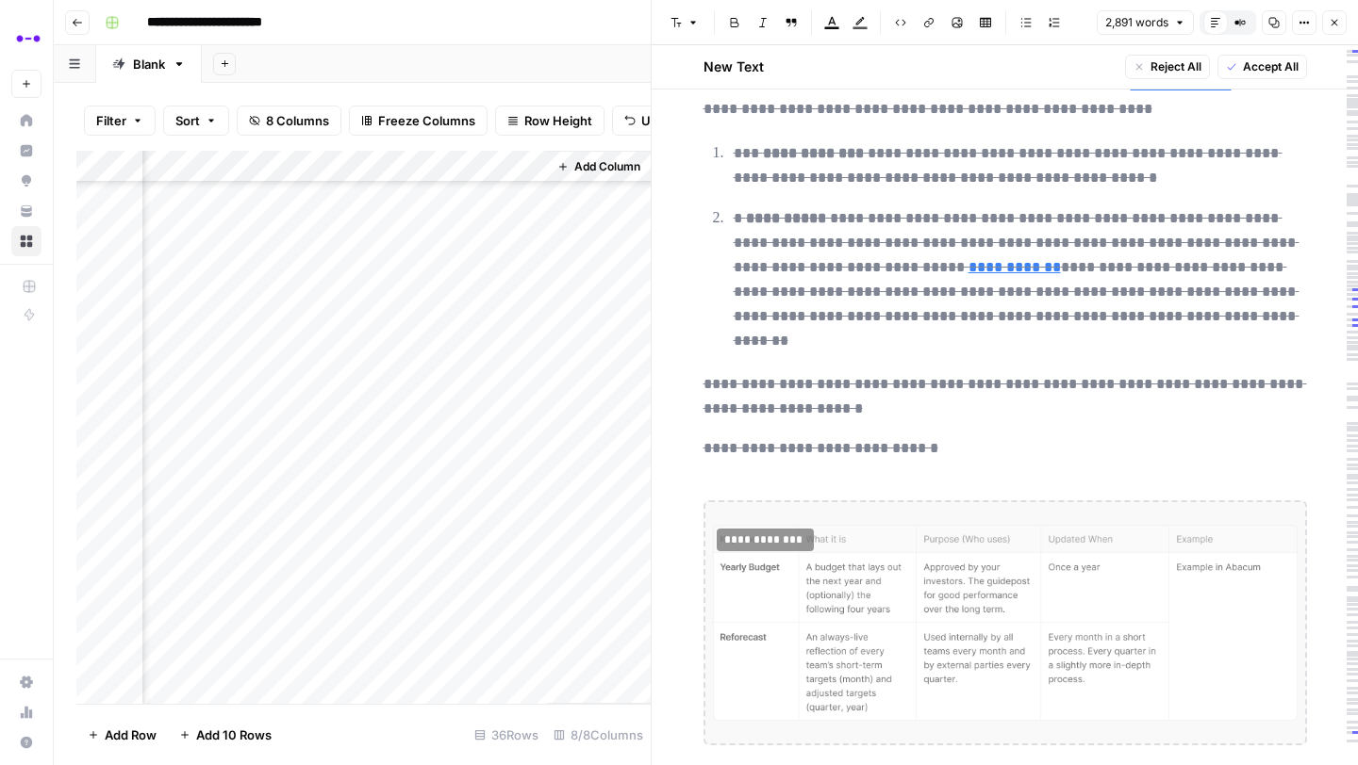
click at [1279, 61] on span "Accept All" at bounding box center [1271, 66] width 56 height 17
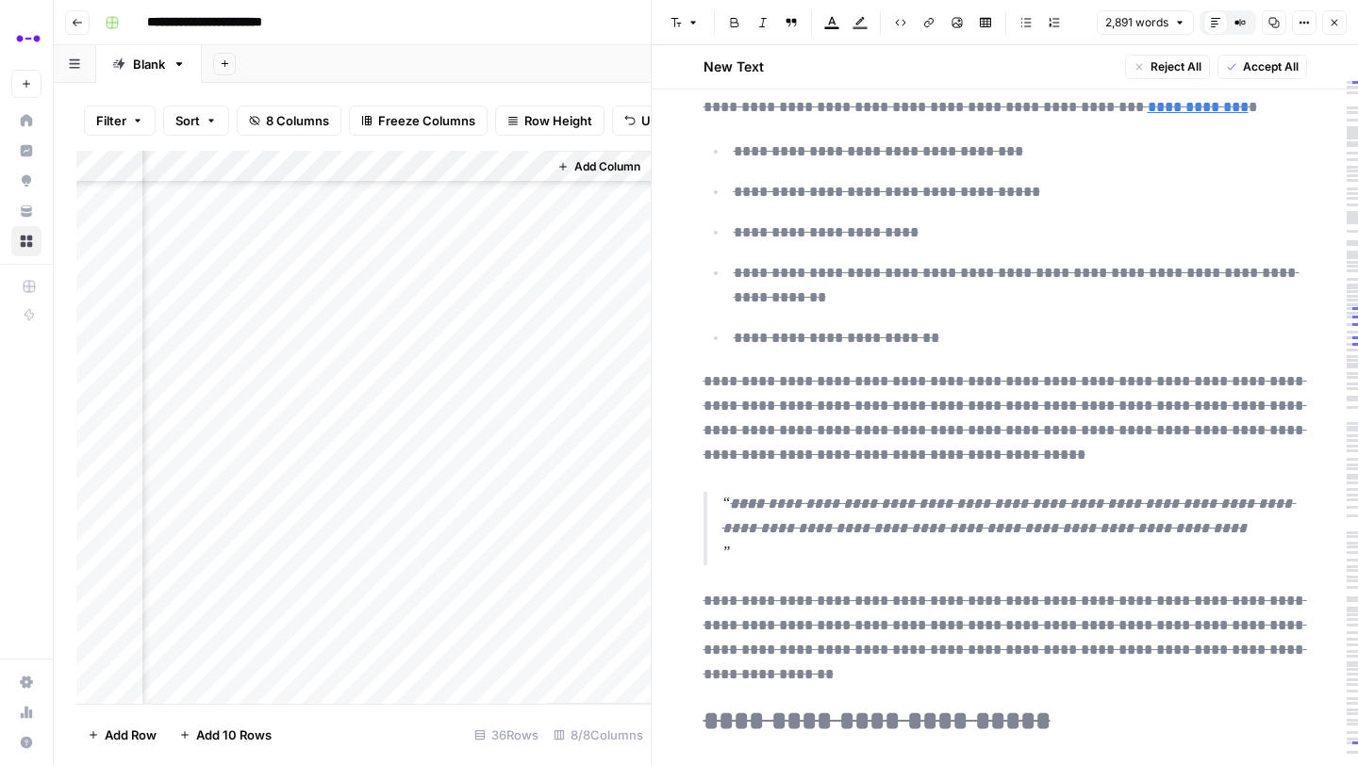
scroll to position [0, 0]
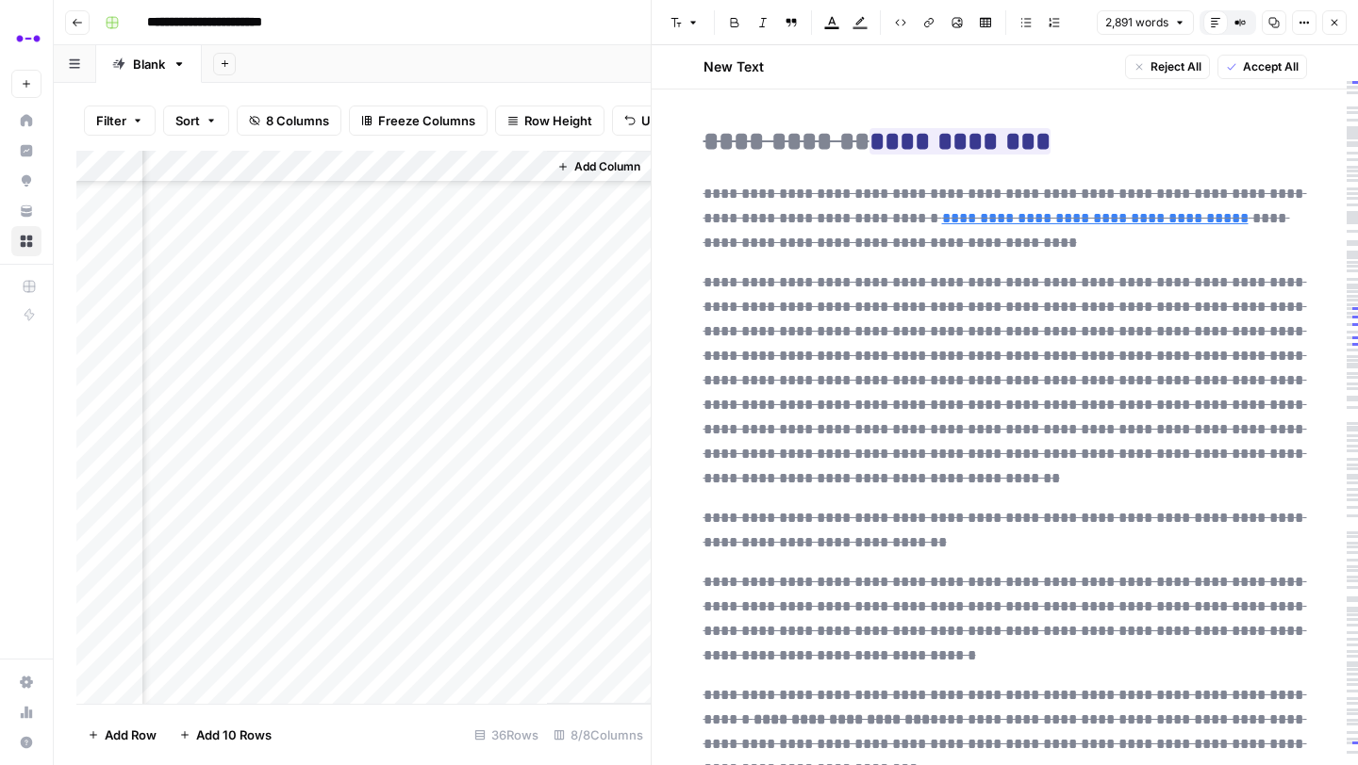
click at [1336, 17] on icon "button" at bounding box center [1333, 22] width 11 height 11
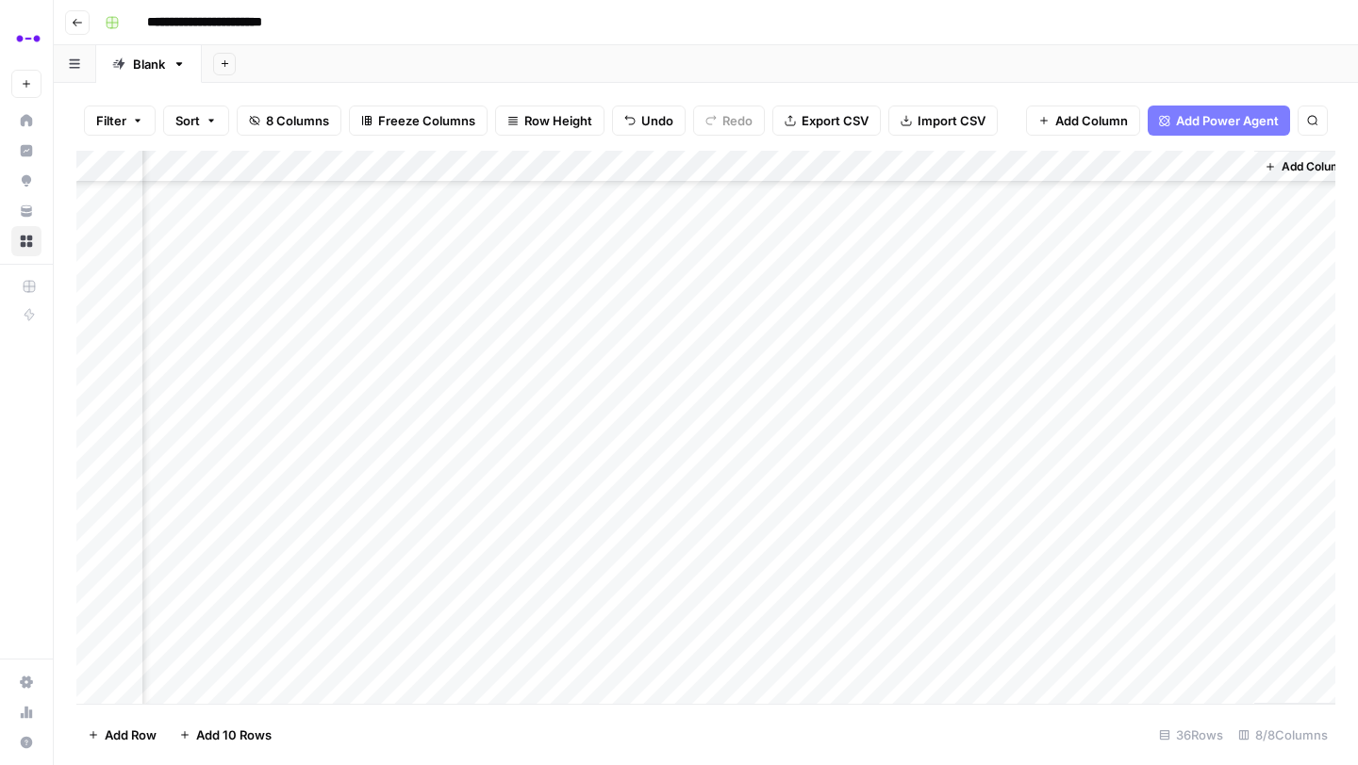
scroll to position [502, 713]
click at [1184, 402] on div "Add Column" at bounding box center [705, 427] width 1259 height 553
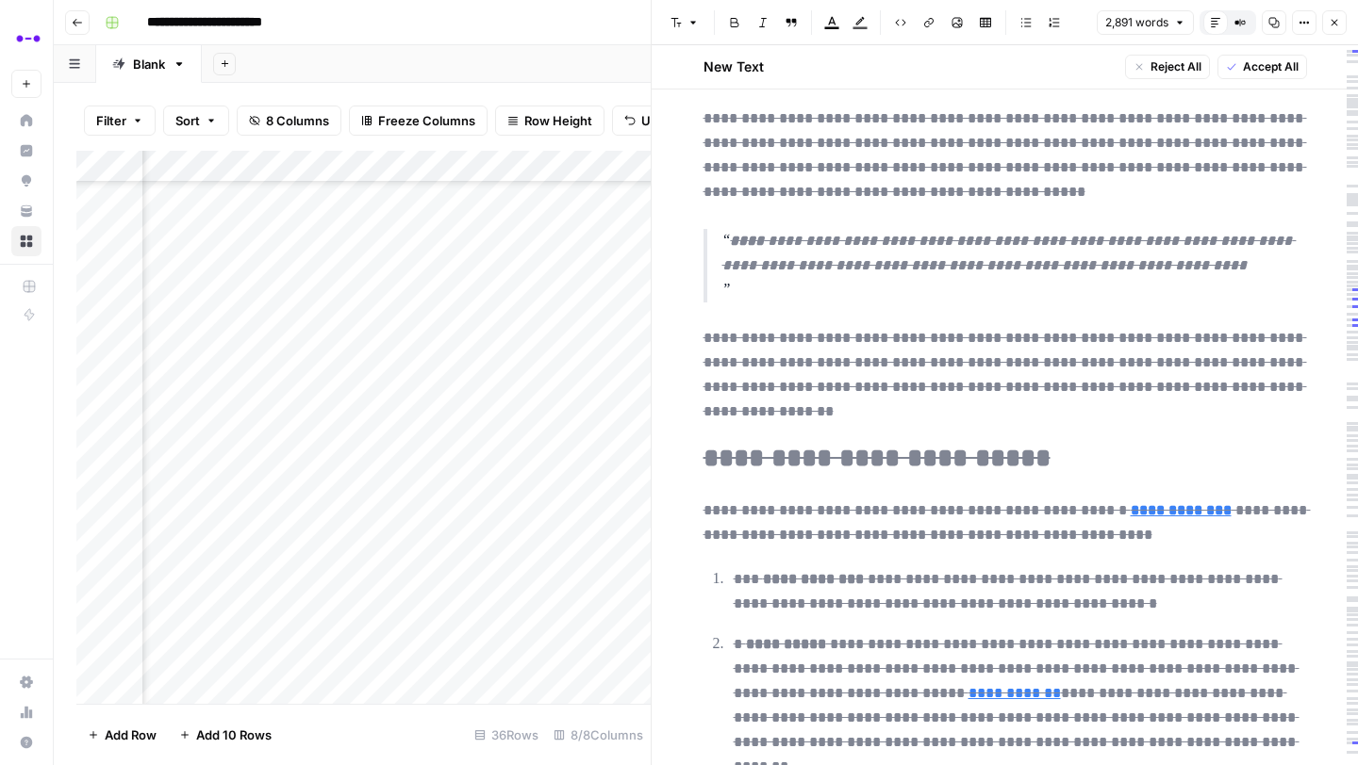
scroll to position [990, 0]
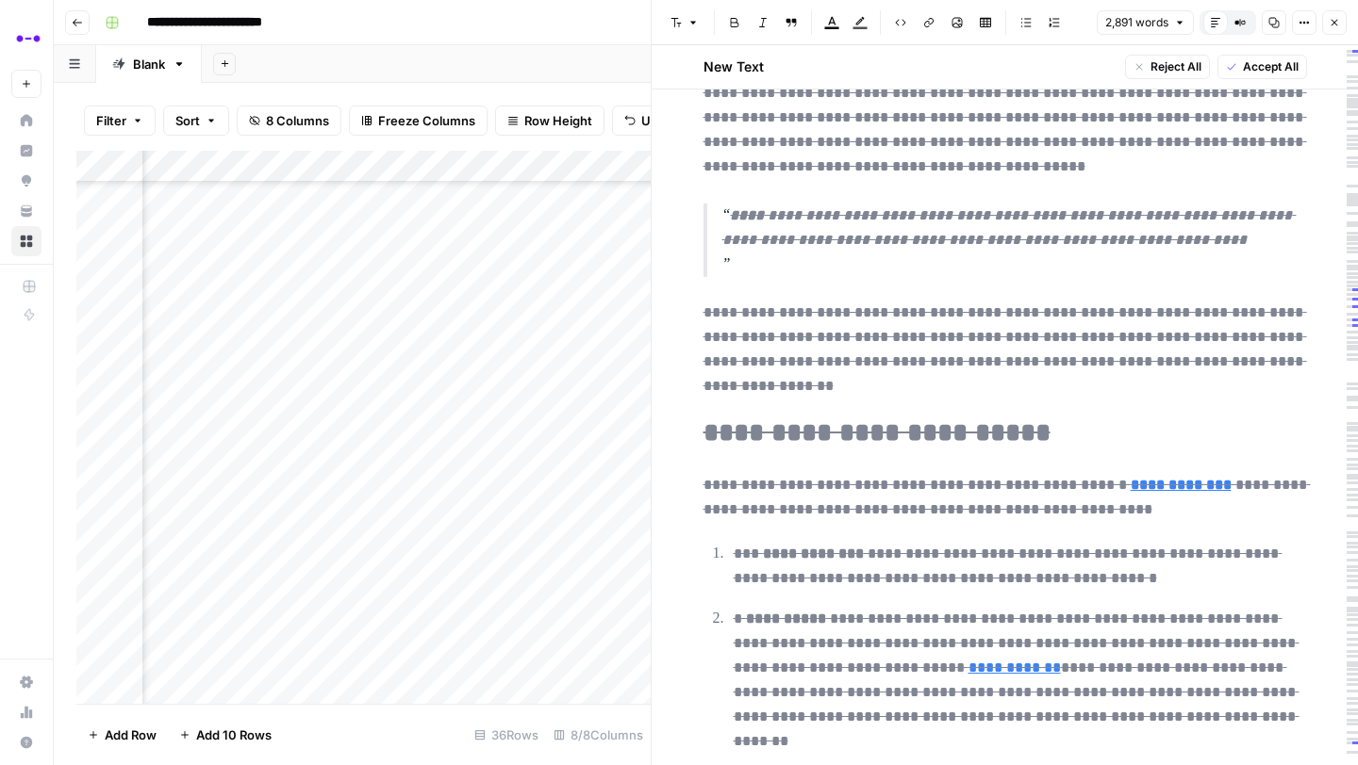
click at [1331, 29] on button "Close" at bounding box center [1334, 22] width 25 height 25
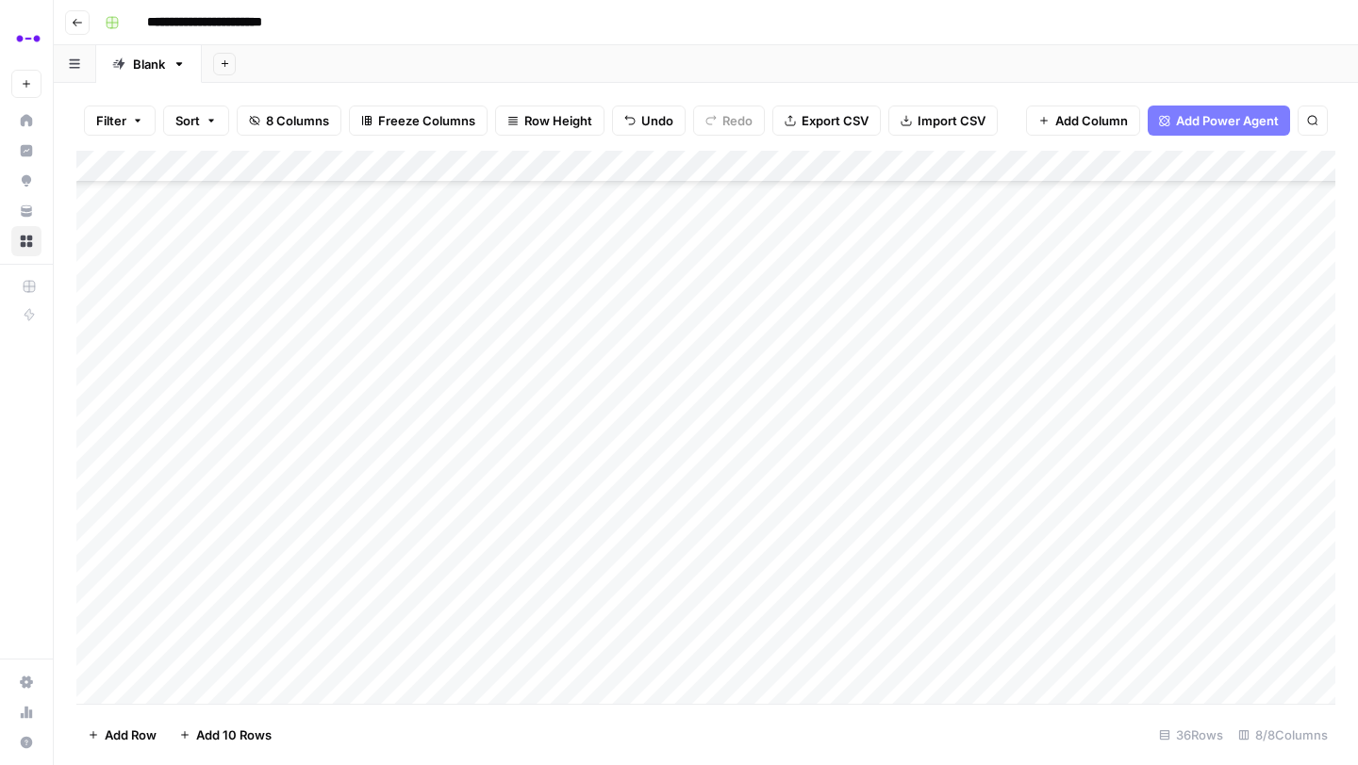
scroll to position [502, 0]
click at [747, 436] on div "Add Column" at bounding box center [705, 427] width 1259 height 553
click at [1188, 435] on div "Add Column" at bounding box center [705, 427] width 1259 height 553
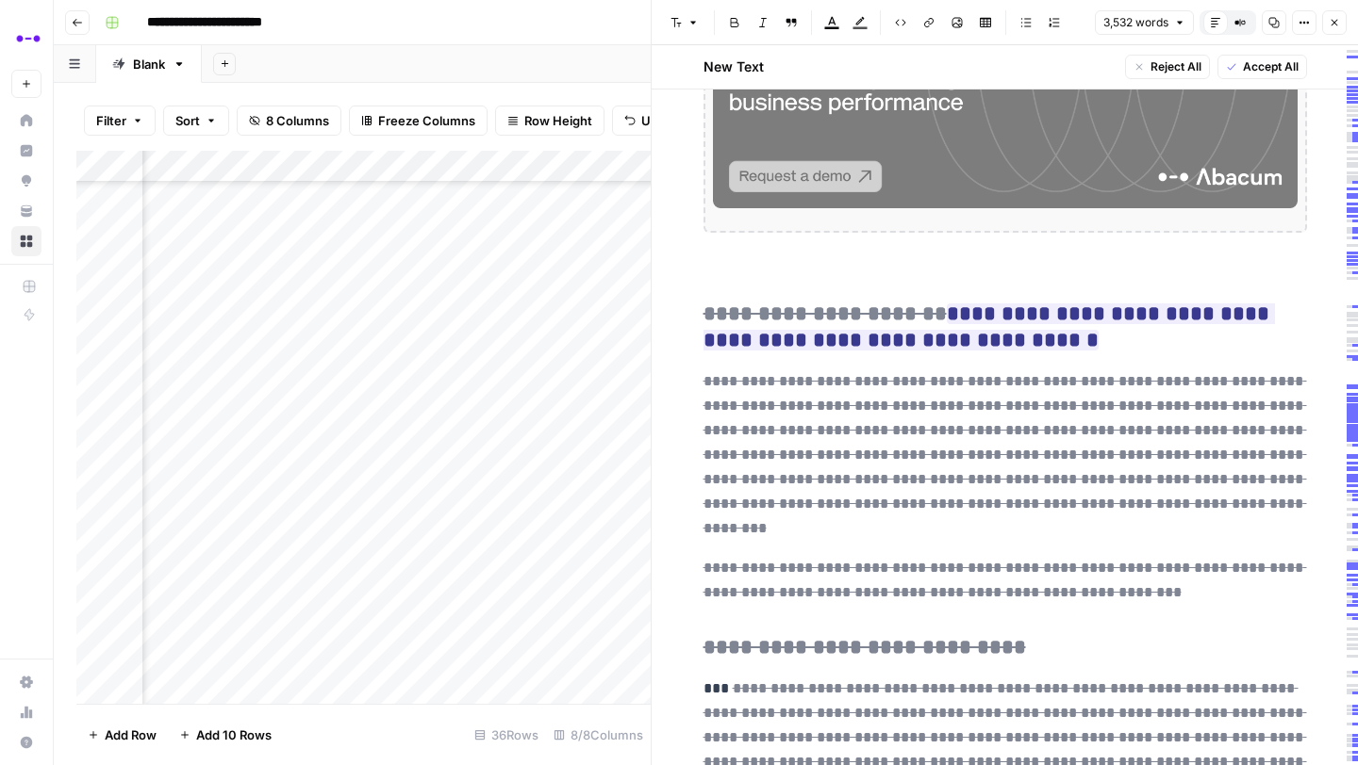
scroll to position [10771, 0]
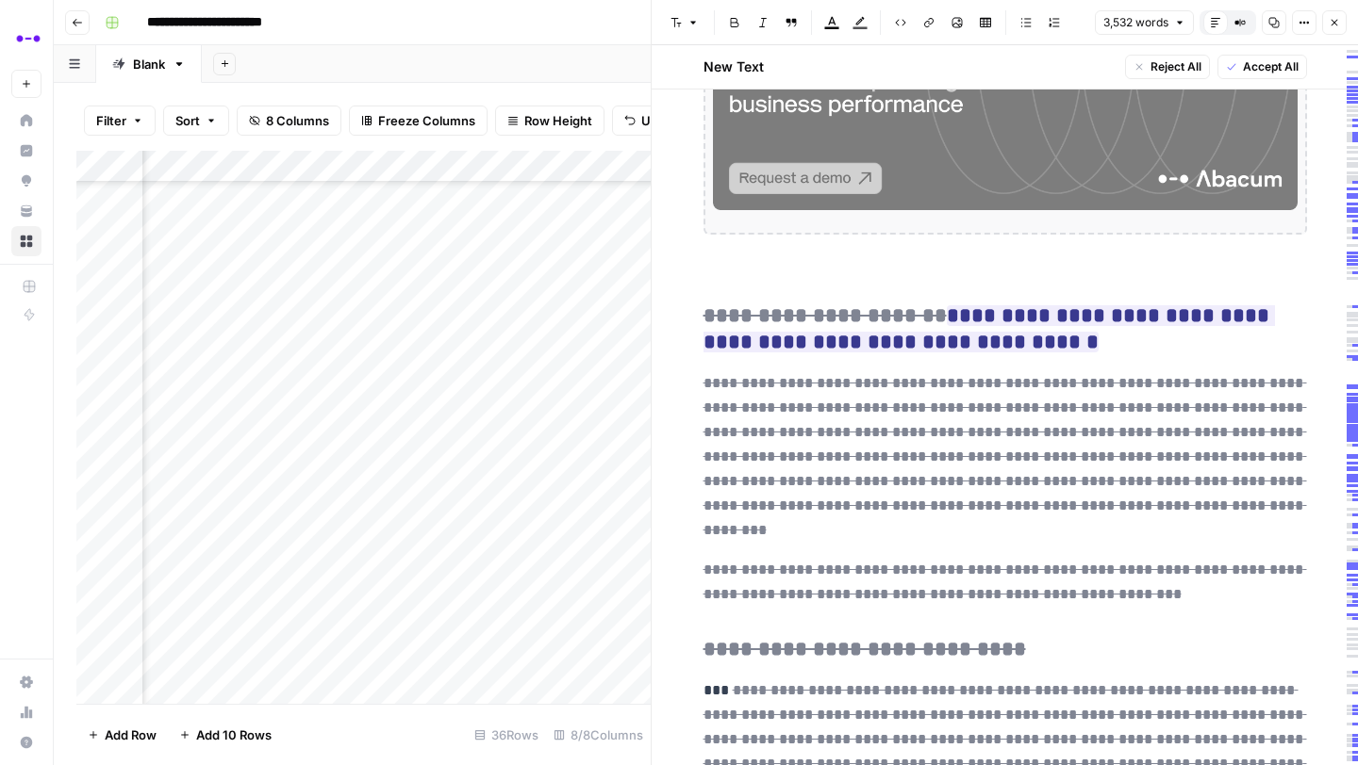
click at [1246, 74] on span "Accept All" at bounding box center [1271, 66] width 56 height 17
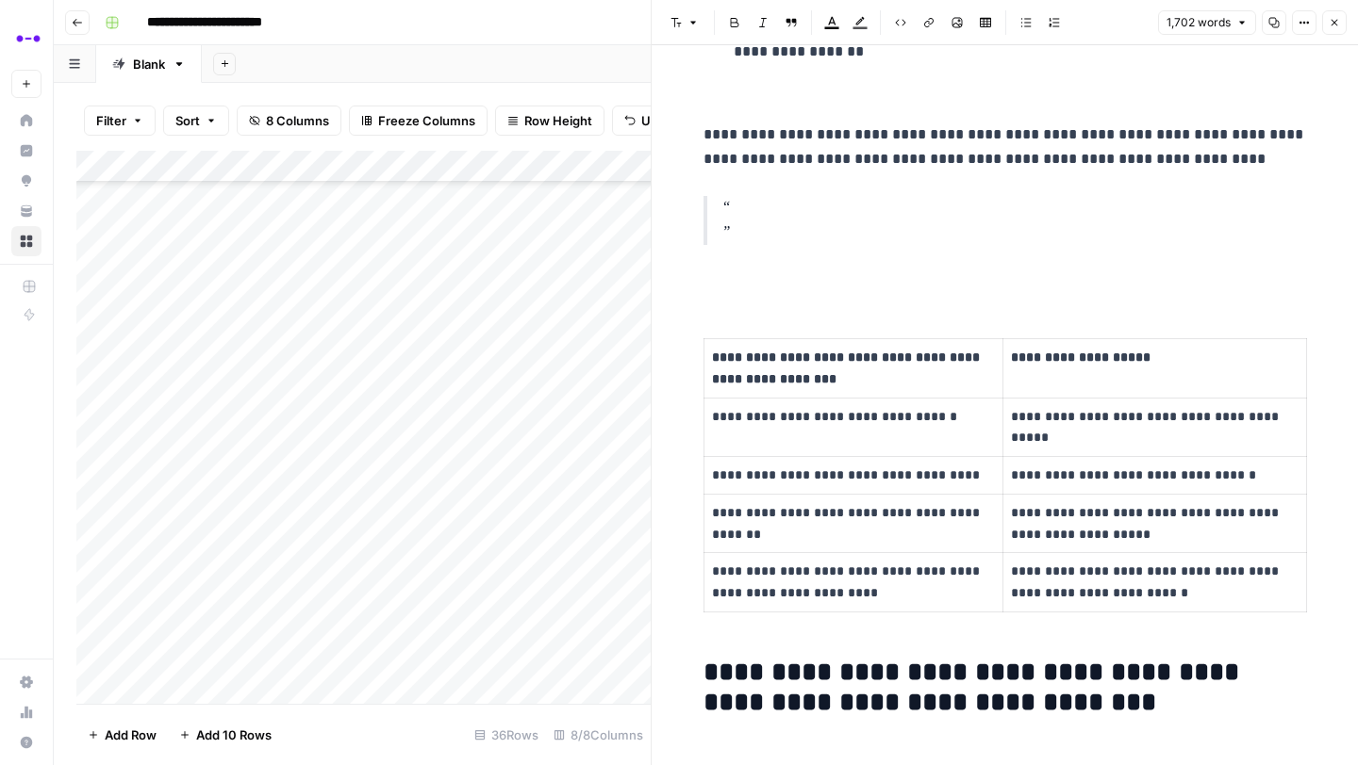
scroll to position [663, 0]
click at [536, 239] on div "Add Column" at bounding box center [363, 427] width 574 height 553
click at [503, 239] on div "Add Column" at bounding box center [363, 427] width 574 height 553
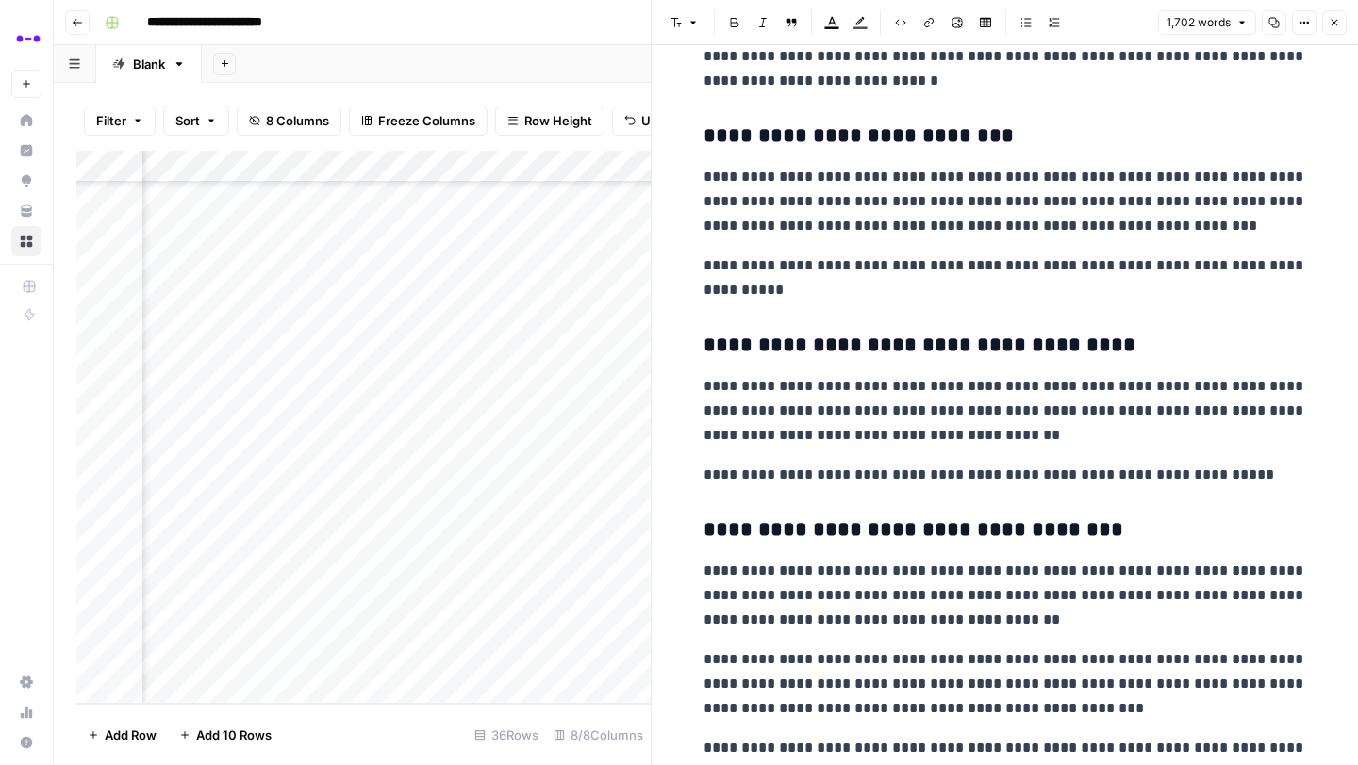
scroll to position [663, 0]
click at [447, 272] on div "Add Column" at bounding box center [363, 427] width 574 height 553
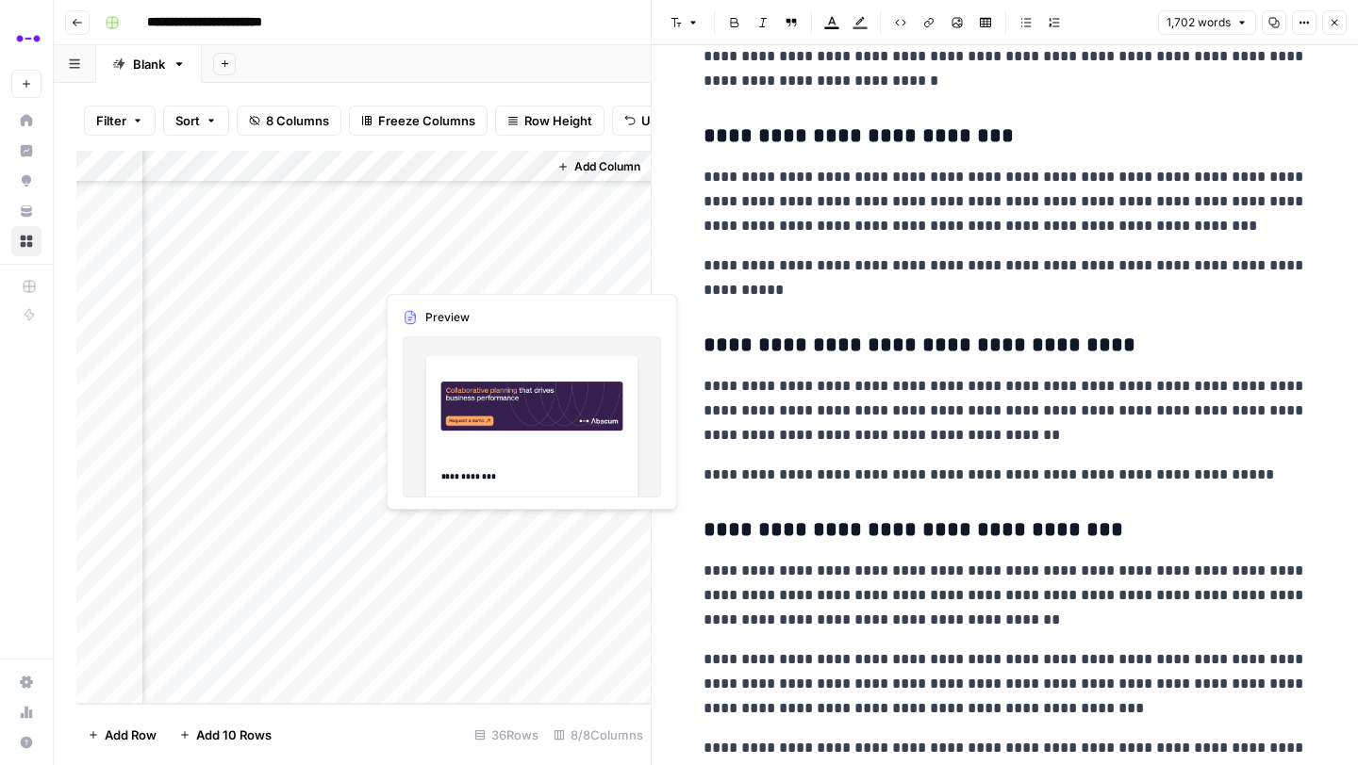
click at [502, 272] on div "Add Column" at bounding box center [363, 427] width 574 height 553
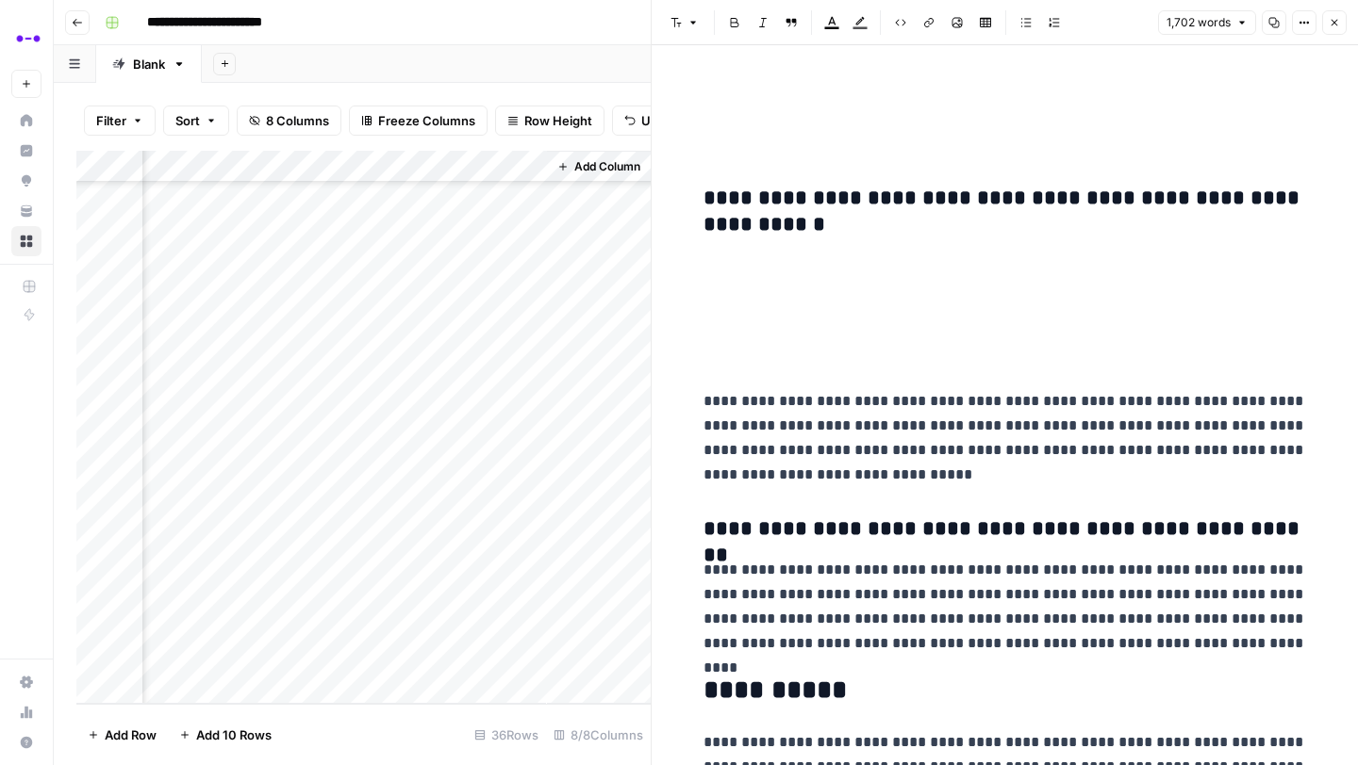
scroll to position [8241, 0]
